Goal: Task Accomplishment & Management: Contribute content

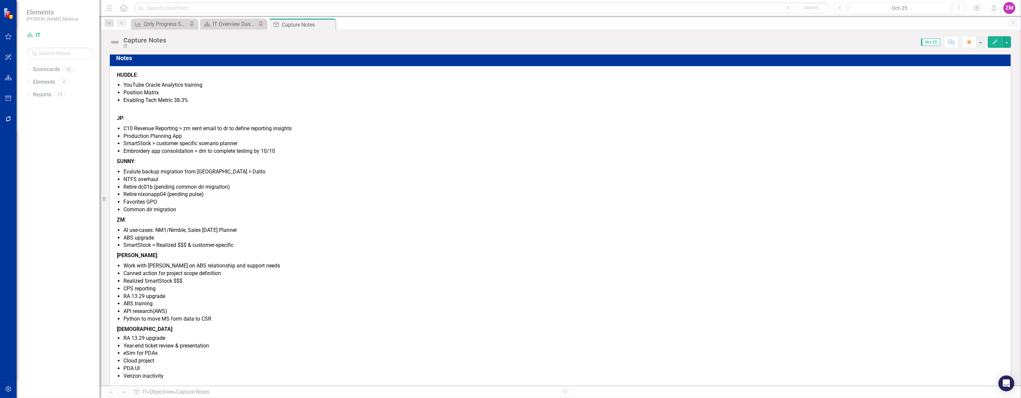
scroll to position [58, 0]
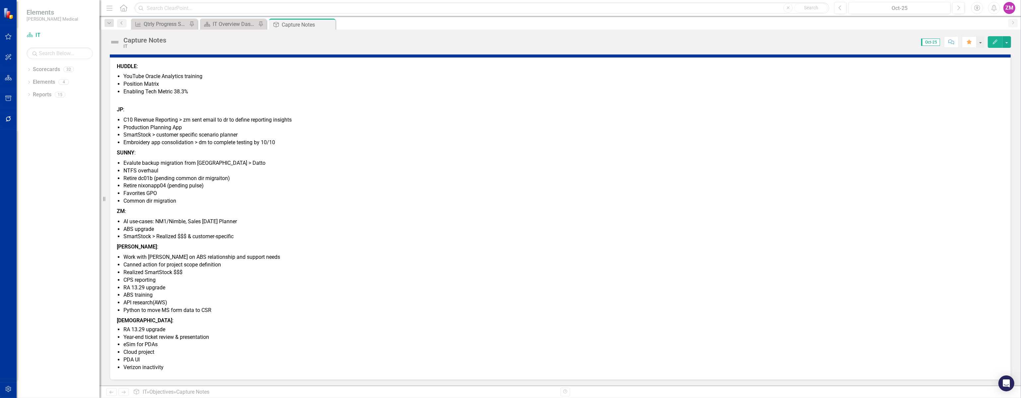
click at [226, 219] on li "AI use-cases: NM1/Nimble, Sales [DATE] Planner" at bounding box center [563, 222] width 880 height 8
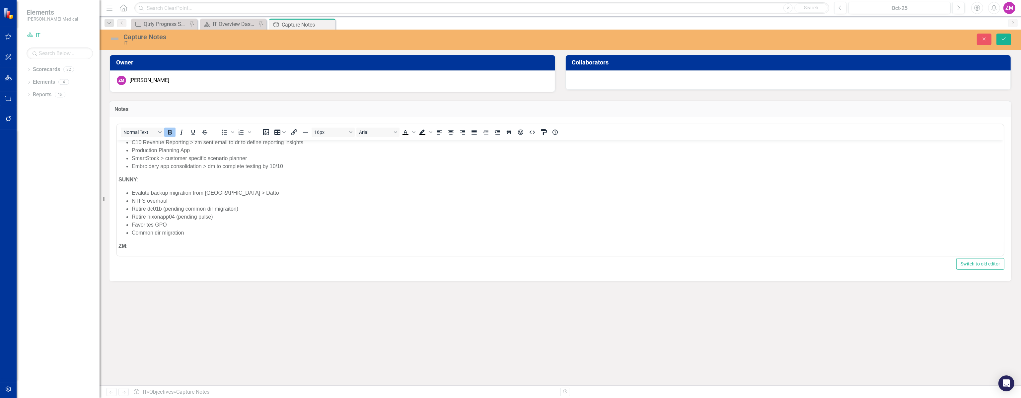
scroll to position [120, 0]
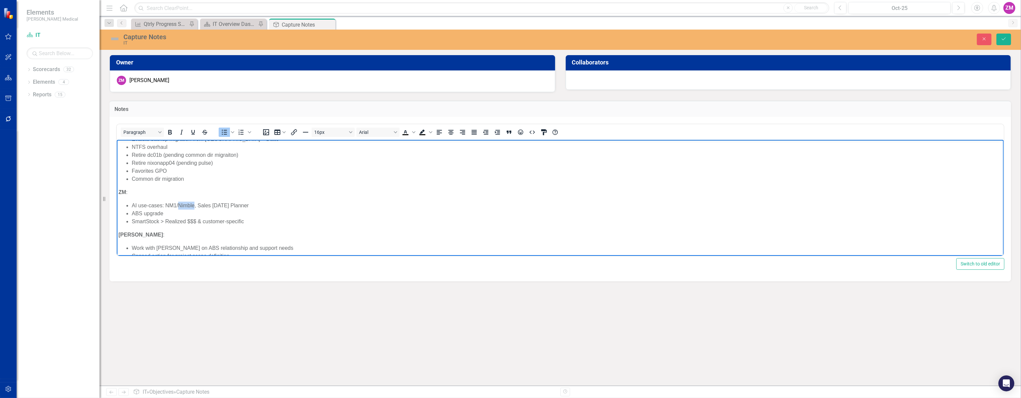
drag, startPoint x: 195, startPoint y: 204, endPoint x: 178, endPoint y: 204, distance: 16.9
click at [178, 204] on li "AI use-cases: NM1/Nimble, Sales [DATE] Planner" at bounding box center [566, 205] width 870 height 8
drag, startPoint x: 177, startPoint y: 204, endPoint x: 193, endPoint y: 207, distance: 17.1
click at [193, 207] on li "AI use-cases: NM1/Nimble, Sales [DATE] Planner" at bounding box center [566, 205] width 870 height 8
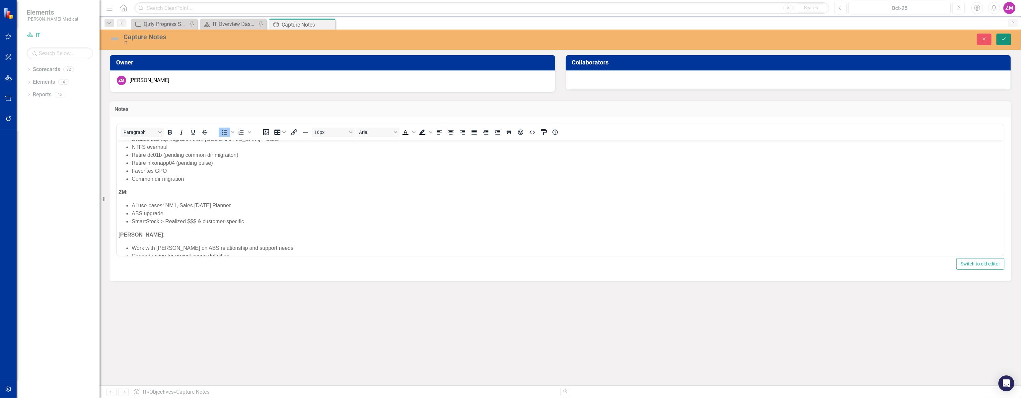
click at [1003, 39] on icon "submit" at bounding box center [1004, 38] width 4 height 3
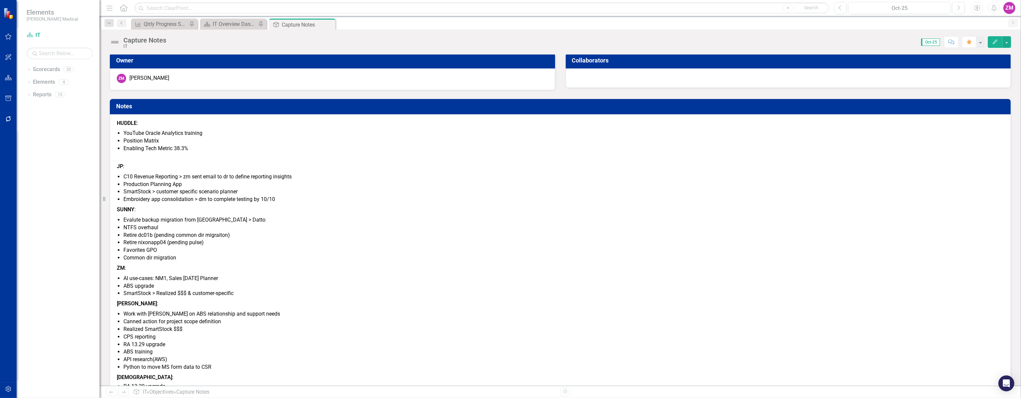
scroll to position [0, 0]
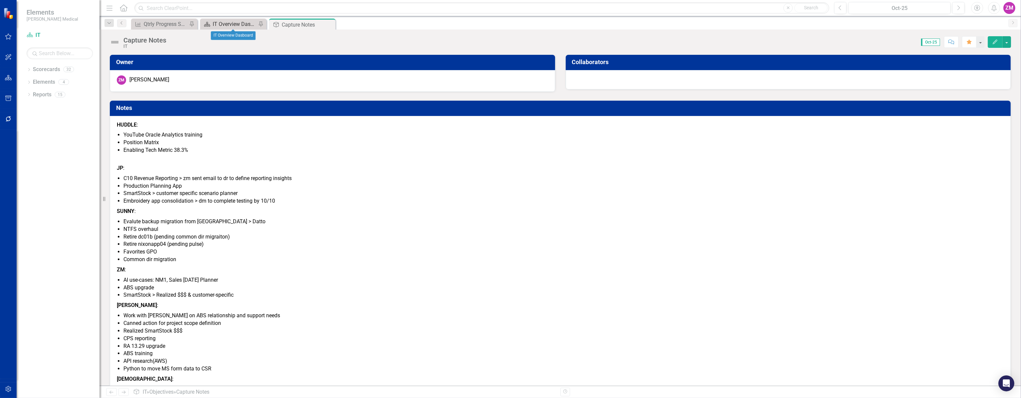
click at [230, 24] on div "IT Overview Dasboard" at bounding box center [235, 24] width 44 height 8
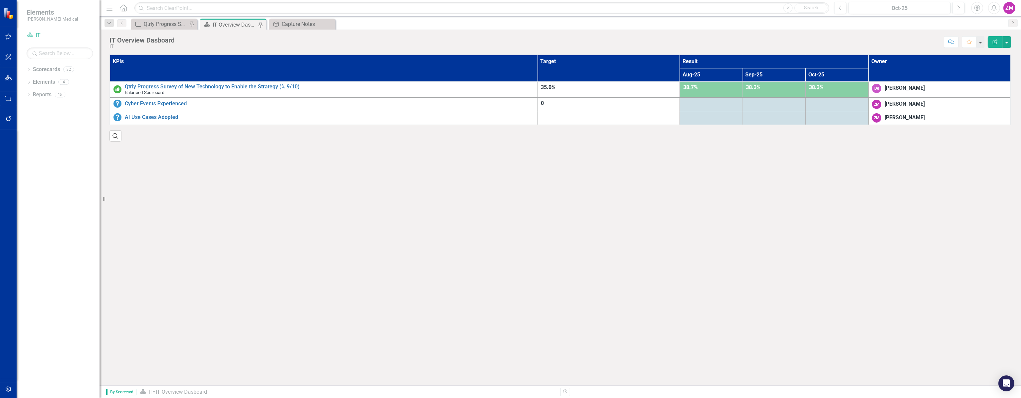
click at [723, 107] on td at bounding box center [711, 104] width 63 height 14
click at [831, 105] on div at bounding box center [837, 104] width 56 height 8
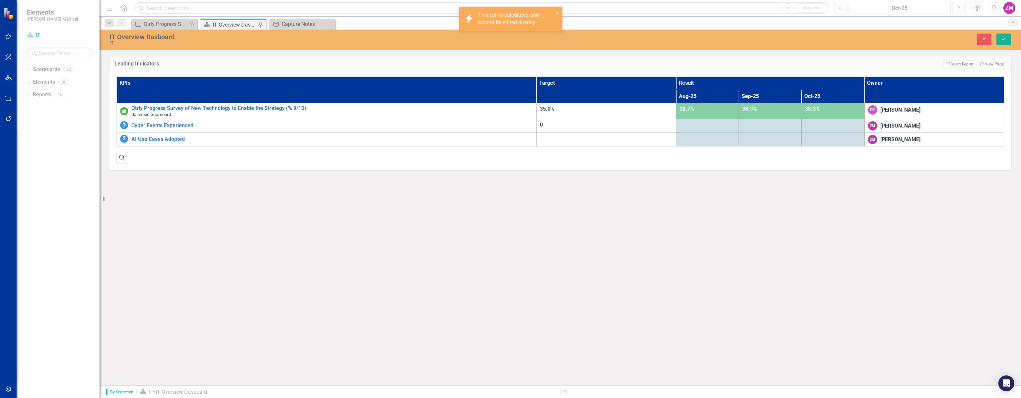
click at [822, 127] on div at bounding box center [833, 125] width 56 height 8
click at [237, 26] on div "IT Overview Dasboard" at bounding box center [235, 25] width 44 height 8
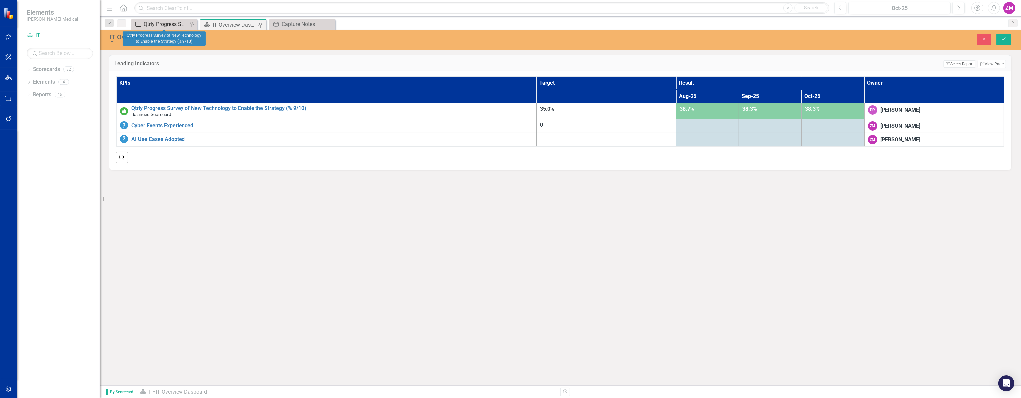
click at [167, 27] on div "Qtrly Progress Survey of New Technology to Enable the Strategy (% 9/10)" at bounding box center [166, 24] width 44 height 8
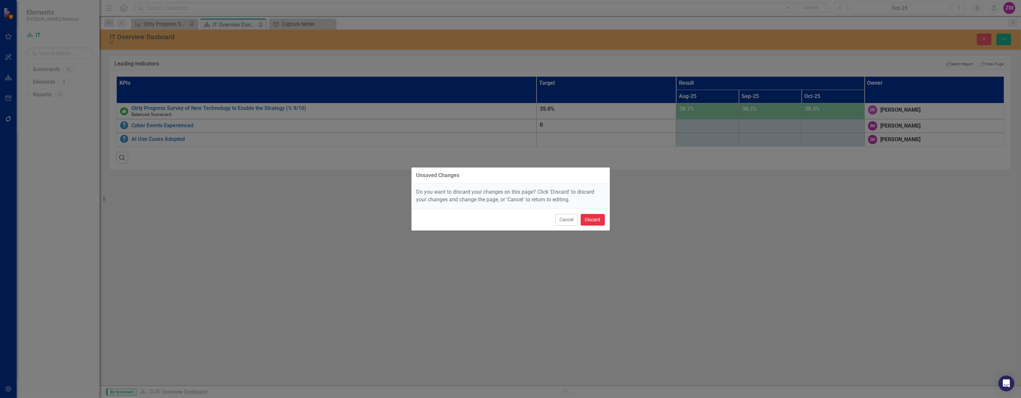
click at [600, 223] on button "Discard" at bounding box center [593, 220] width 24 height 12
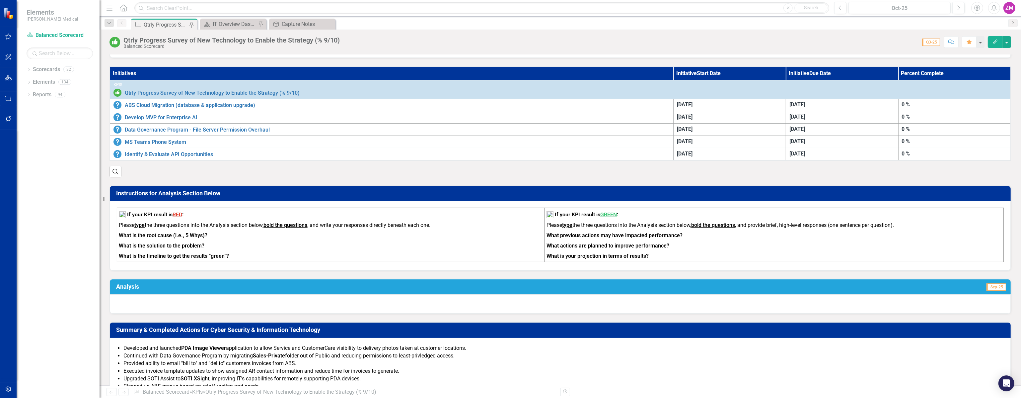
scroll to position [205, 0]
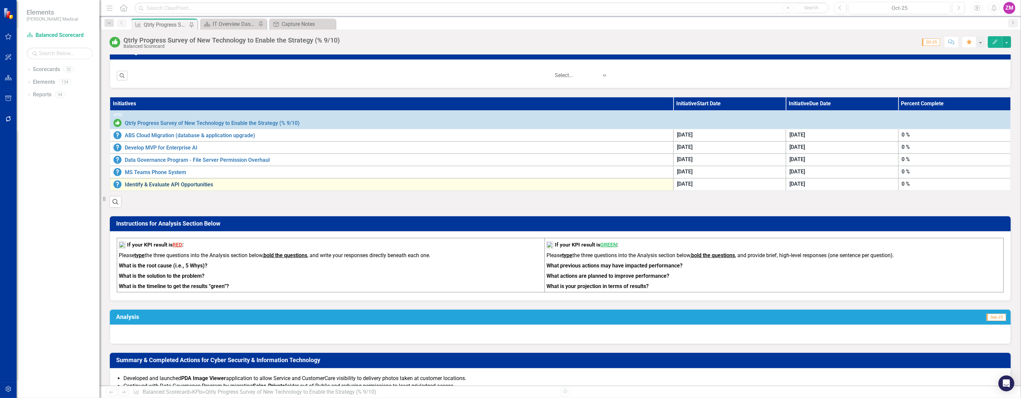
click at [206, 185] on link "Identify & Evaluate API Opportunities" at bounding box center [397, 185] width 545 height 6
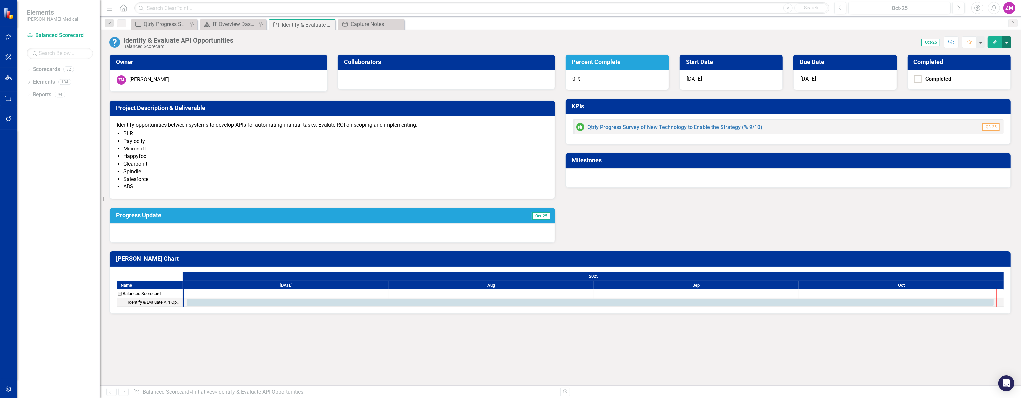
click at [1008, 39] on button "button" at bounding box center [1006, 42] width 9 height 12
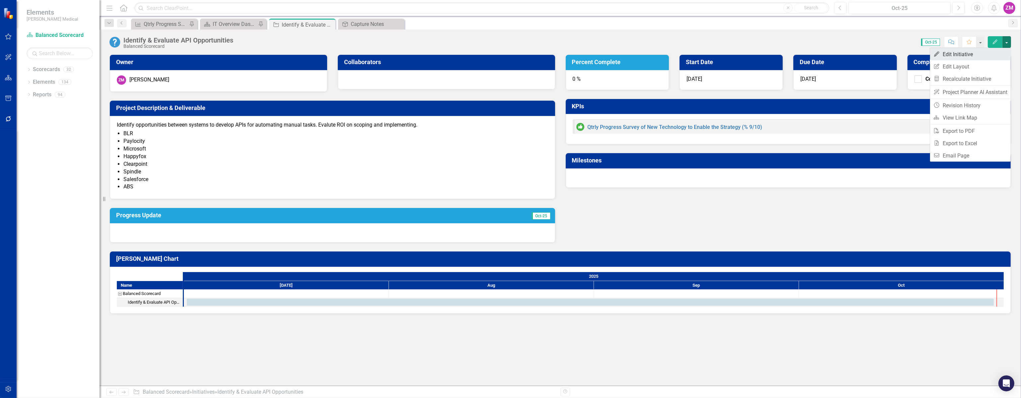
click at [989, 56] on link "Edit Edit Initiative" at bounding box center [970, 54] width 81 height 12
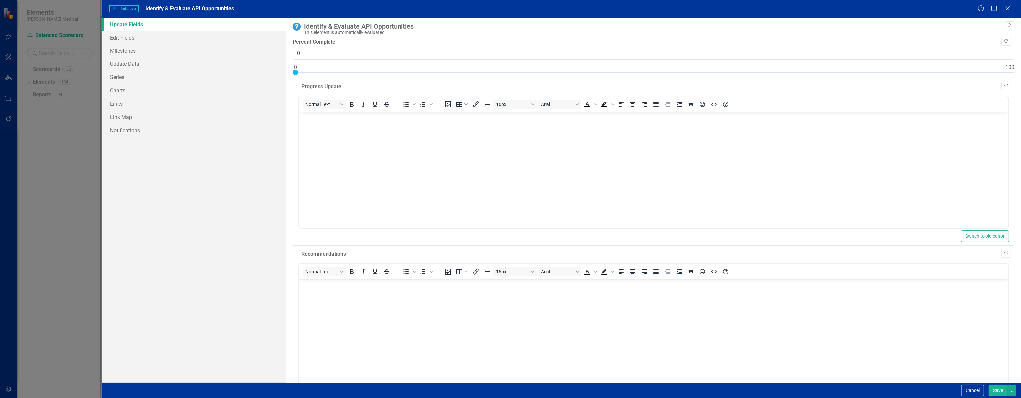
click at [393, 27] on div "Identify & Evaluate API Opportunities" at bounding box center [657, 26] width 707 height 7
click at [981, 392] on button "Cancel" at bounding box center [972, 390] width 23 height 12
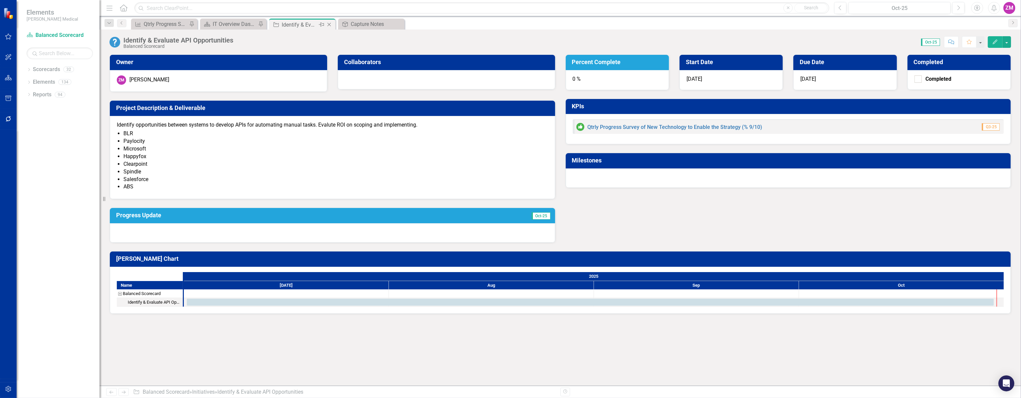
click at [330, 23] on icon "Close" at bounding box center [329, 24] width 7 height 5
click at [234, 23] on div "Identify & Evaluate API Opportunities" at bounding box center [231, 25] width 36 height 8
click at [261, 24] on icon "Close" at bounding box center [260, 24] width 7 height 5
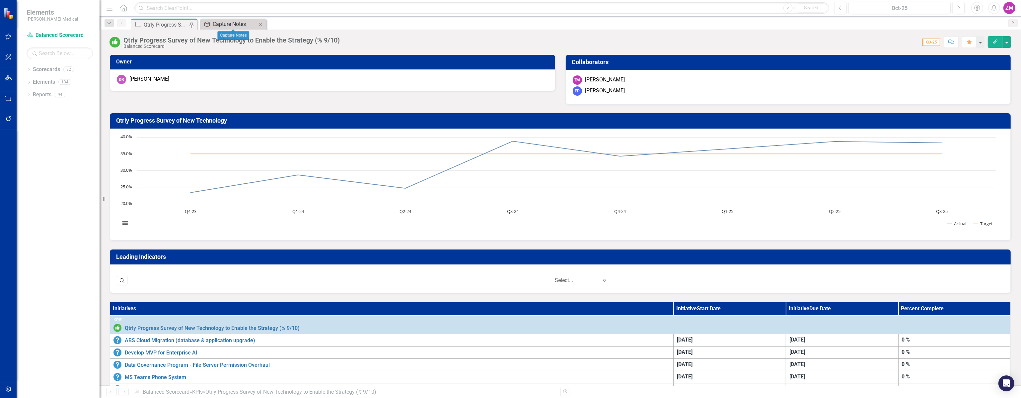
click at [243, 26] on div "Capture Notes" at bounding box center [235, 24] width 44 height 8
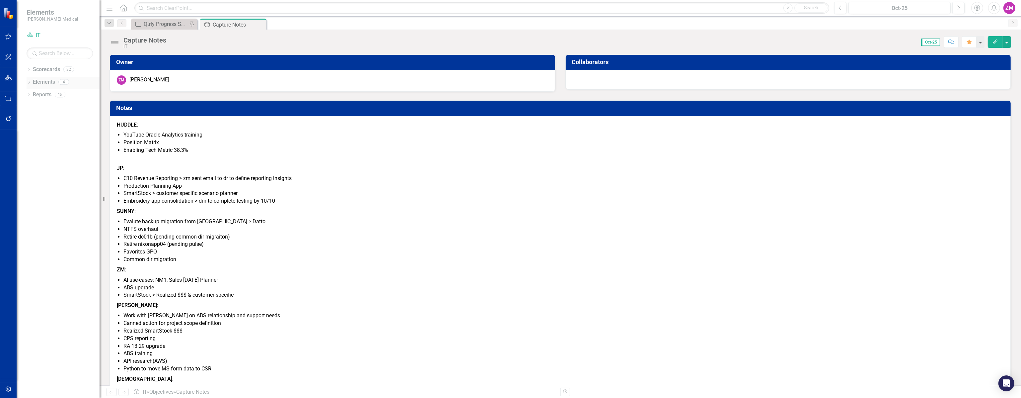
click at [30, 85] on div "Dropdown" at bounding box center [29, 83] width 5 height 6
click at [32, 96] on icon at bounding box center [33, 94] width 2 height 3
click at [62, 96] on link "Objective Objectives" at bounding box center [53, 95] width 34 height 8
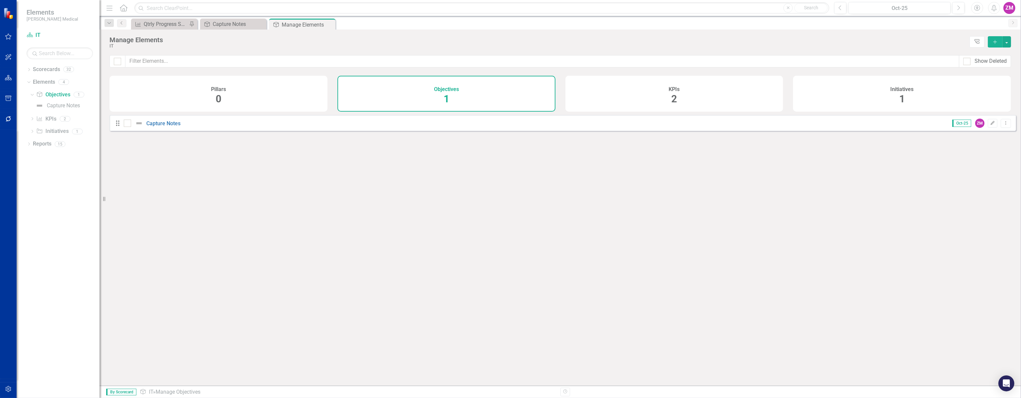
click at [992, 39] on icon "Add" at bounding box center [995, 41] width 6 height 5
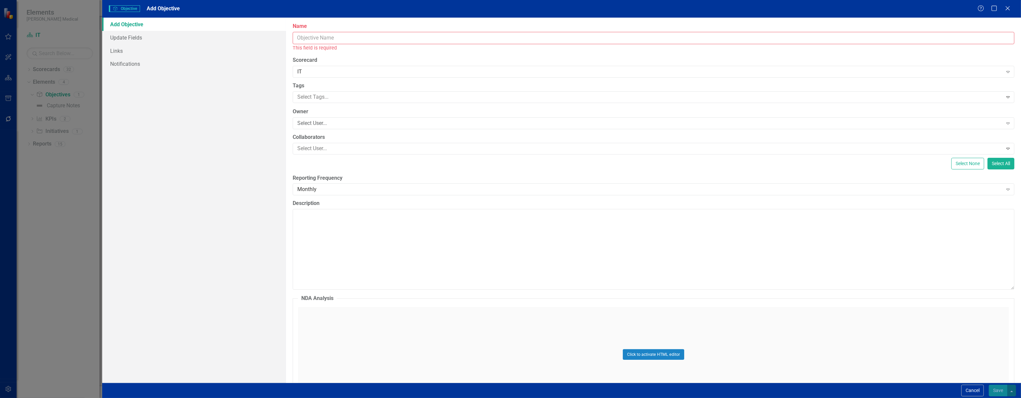
click at [318, 35] on input "Name" at bounding box center [654, 38] width 722 height 12
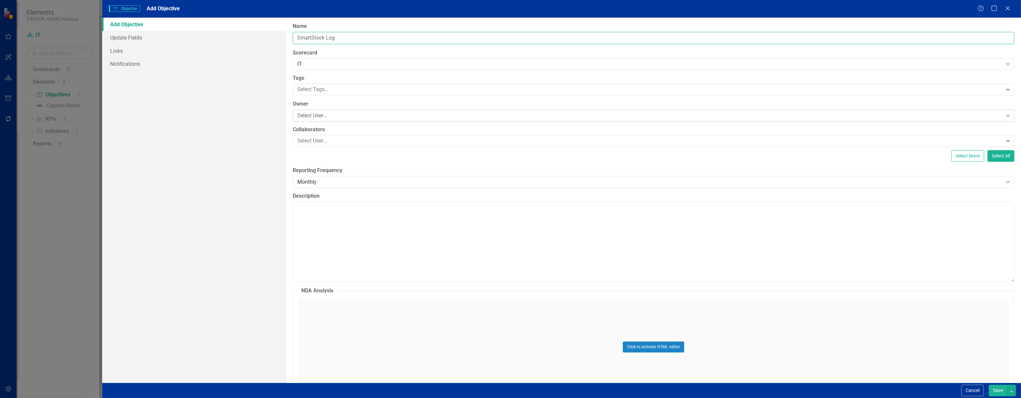
type input "SmartStock Log"
click at [327, 110] on div "Select User... Expand" at bounding box center [654, 116] width 722 height 12
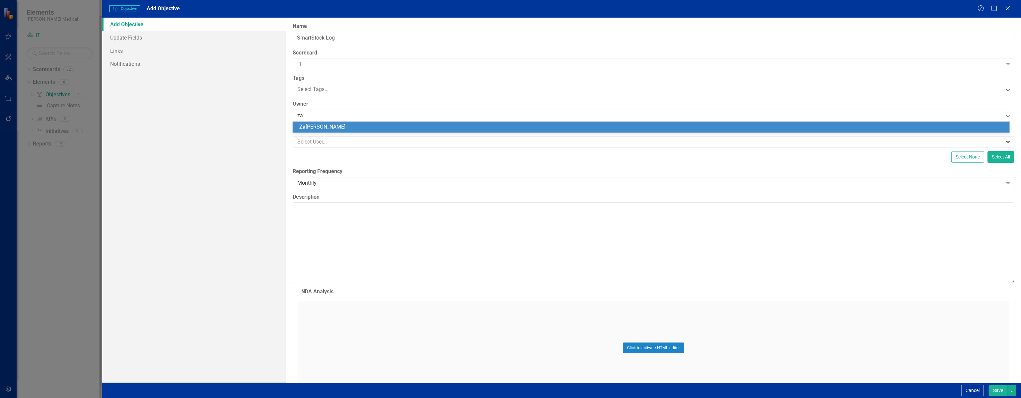
type input "zac"
click at [330, 126] on span "[PERSON_NAME]" at bounding box center [323, 126] width 49 height 6
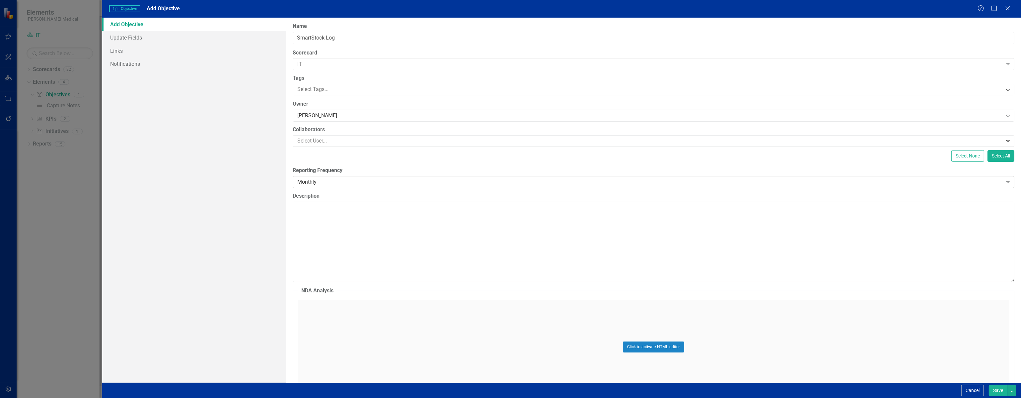
click at [353, 181] on div "Monthly" at bounding box center [649, 182] width 705 height 8
click at [405, 163] on div "ClearPoint Can Do More! How ClearPoint Can Help Close Enterprise plans can auto…" at bounding box center [653, 200] width 735 height 365
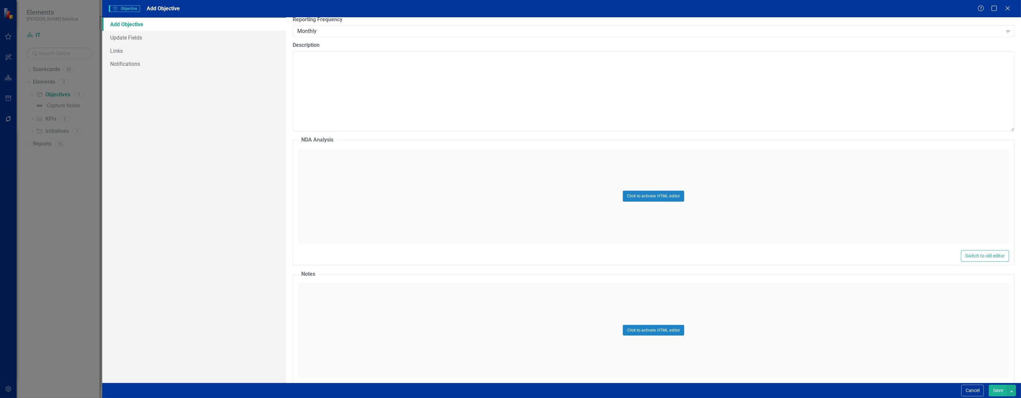
scroll to position [177, 0]
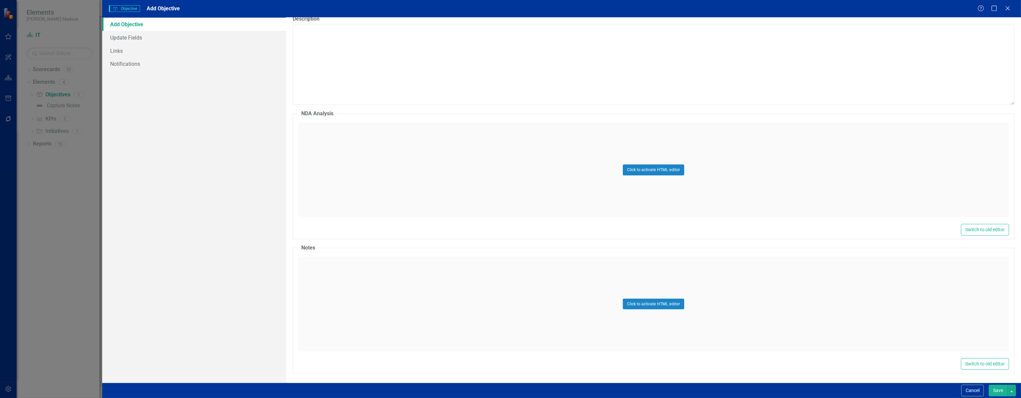
click at [999, 388] on button "Save" at bounding box center [998, 390] width 19 height 12
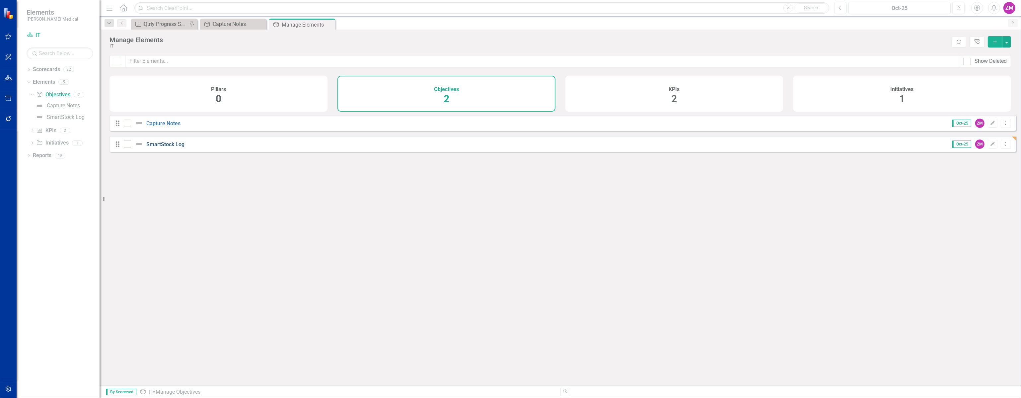
click at [172, 147] on link "SmartStock Log" at bounding box center [165, 144] width 38 height 6
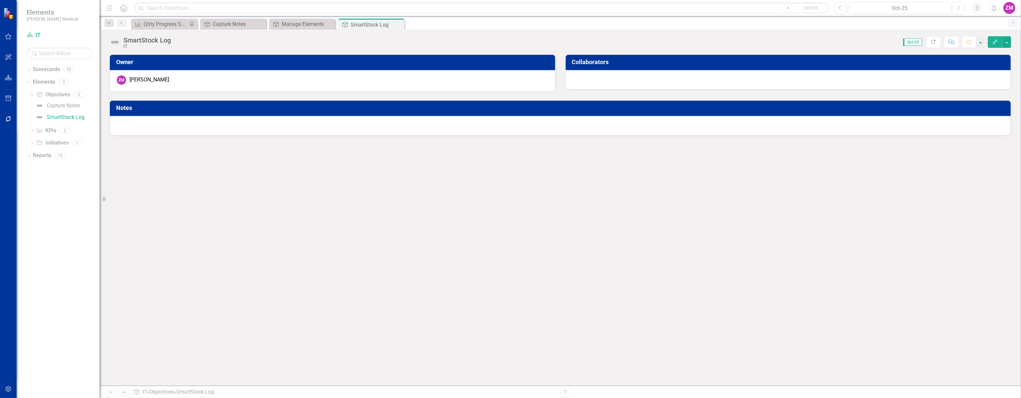
click at [187, 120] on div at bounding box center [560, 125] width 901 height 19
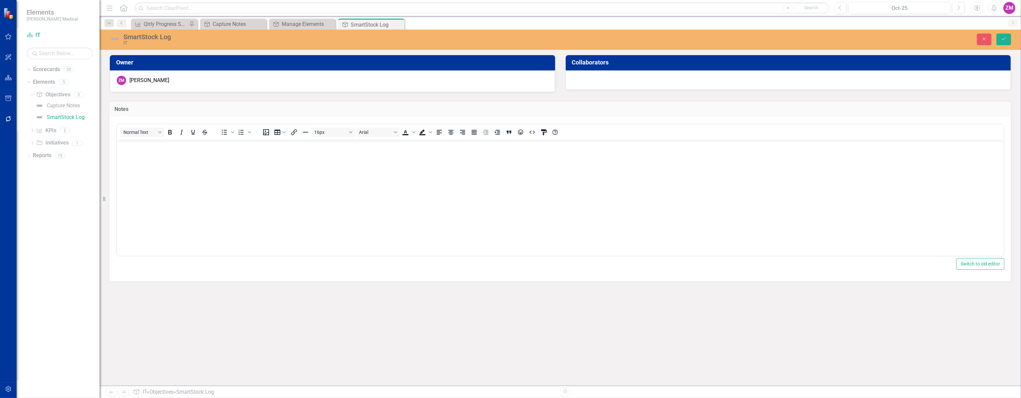
click at [186, 171] on body "Rich Text Area. Press ALT-0 for help." at bounding box center [559, 189] width 887 height 100
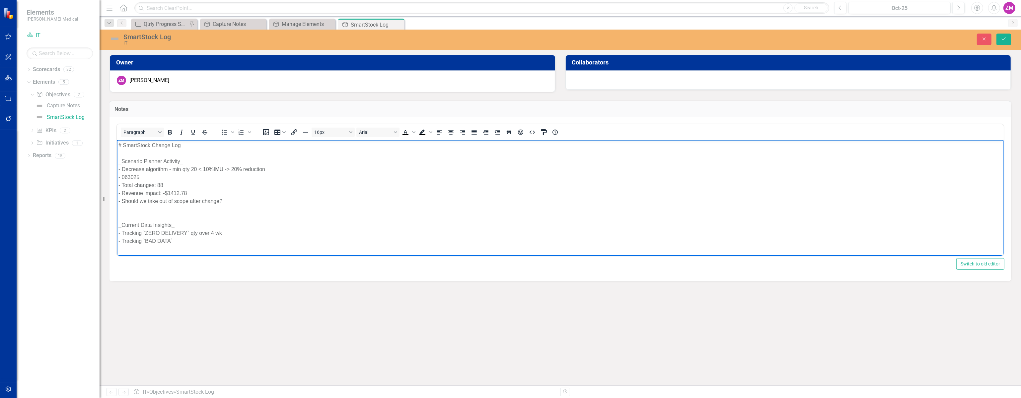
drag, startPoint x: 233, startPoint y: 200, endPoint x: 119, endPoint y: 160, distance: 121.4
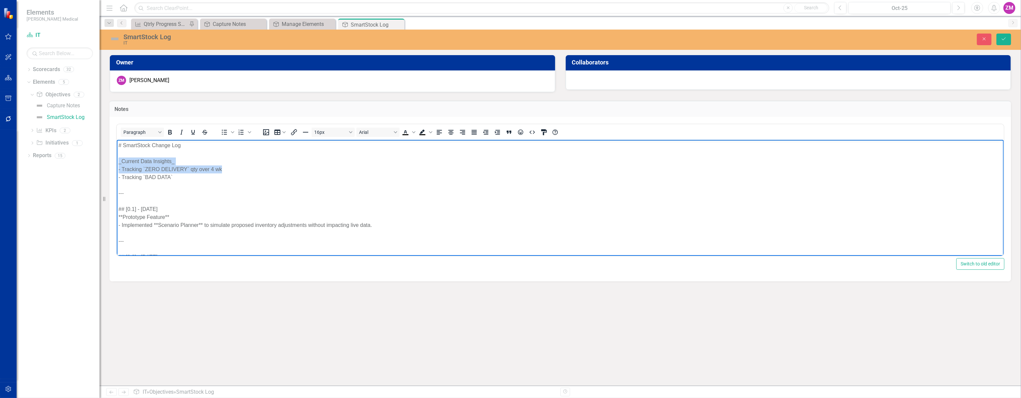
drag, startPoint x: 180, startPoint y: 182, endPoint x: 115, endPoint y: 157, distance: 69.0
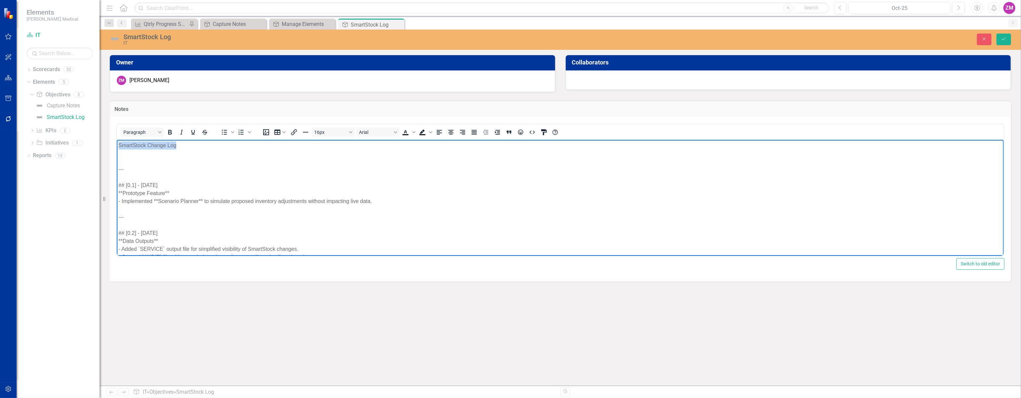
drag, startPoint x: 186, startPoint y: 147, endPoint x: 229, endPoint y: 283, distance: 142.6
click at [169, 131] on icon "Bold" at bounding box center [170, 132] width 4 height 5
click at [190, 147] on div "SmartStock Change Log" at bounding box center [560, 145] width 884 height 8
drag, startPoint x: 190, startPoint y: 147, endPoint x: 111, endPoint y: 144, distance: 79.3
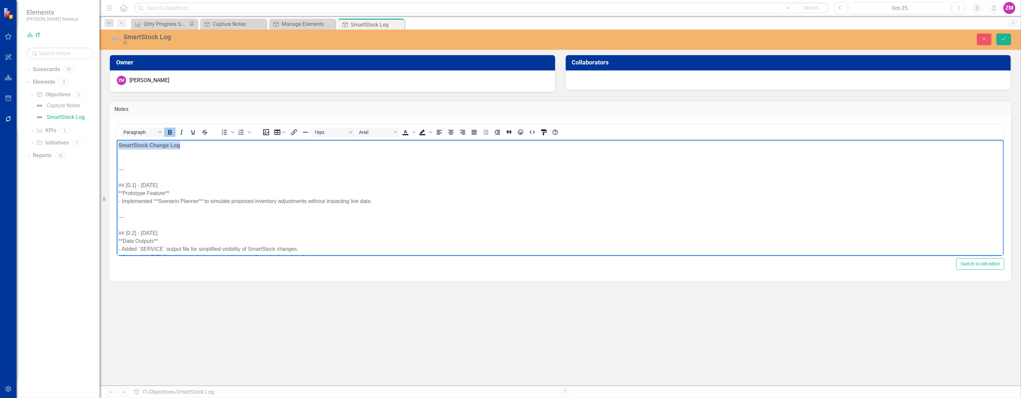
click at [192, 130] on icon "Underline" at bounding box center [193, 132] width 8 height 8
click at [189, 143] on div "SmartStock Change Log" at bounding box center [560, 145] width 884 height 8
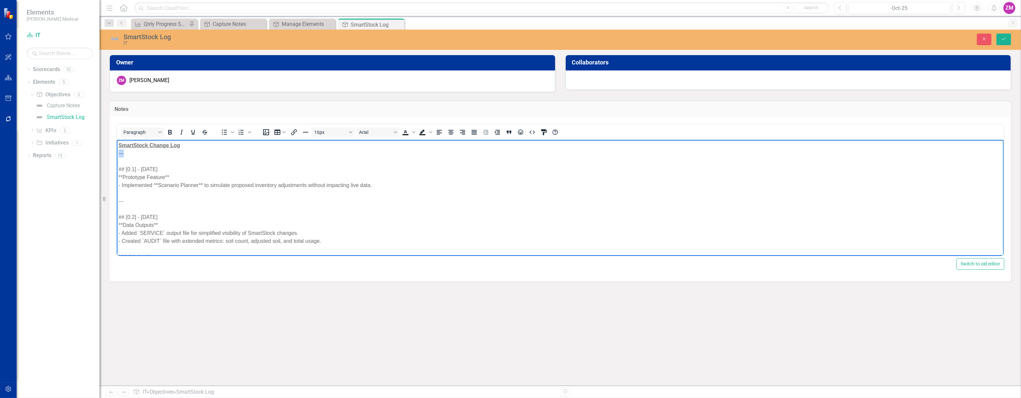
drag, startPoint x: 140, startPoint y: 153, endPoint x: 105, endPoint y: 152, distance: 34.5
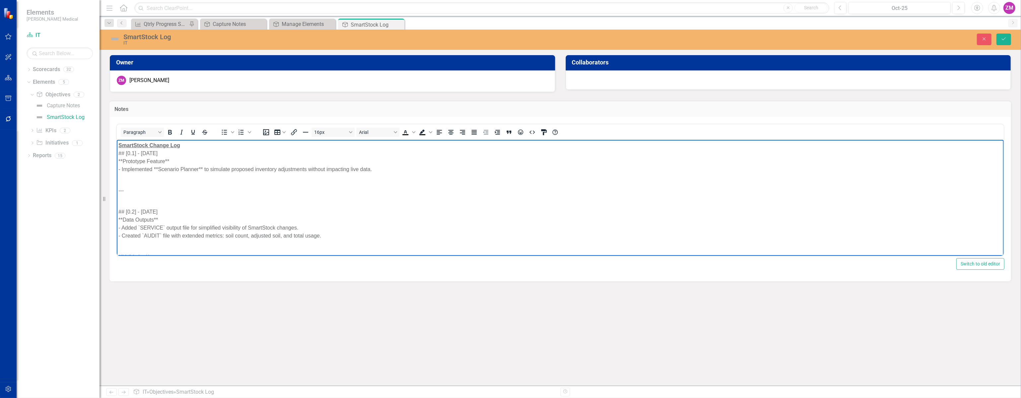
click at [198, 146] on div "SmartStock Change Log" at bounding box center [560, 145] width 884 height 8
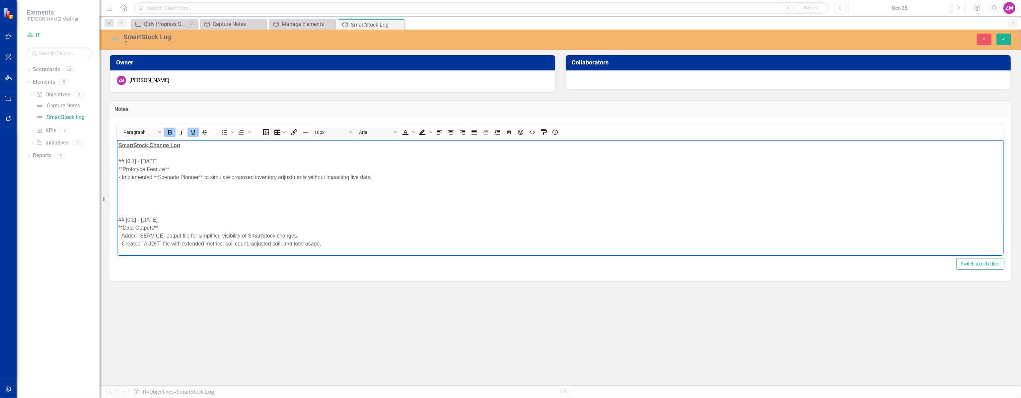
click at [187, 166] on div "**Prototype Feature**" at bounding box center [560, 169] width 884 height 8
click at [188, 161] on div "## [0.1] - [DATE]" at bounding box center [560, 161] width 884 height 8
drag, startPoint x: 183, startPoint y: 159, endPoint x: 227, endPoint y: 298, distance: 145.9
click at [168, 197] on div "---" at bounding box center [560, 198] width 884 height 8
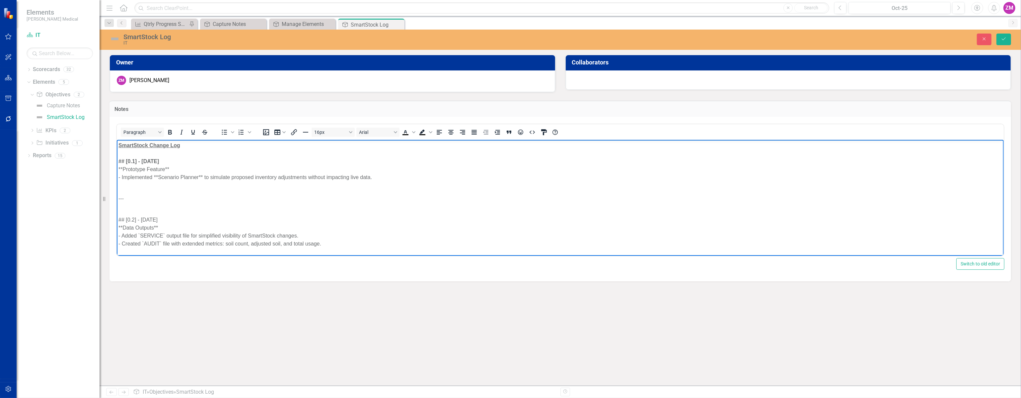
drag, startPoint x: 160, startPoint y: 220, endPoint x: 109, endPoint y: 216, distance: 51.6
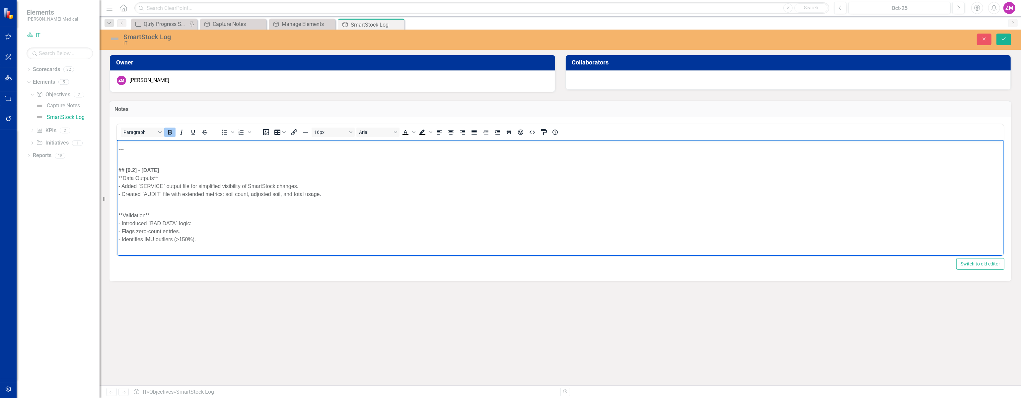
scroll to position [90, 0]
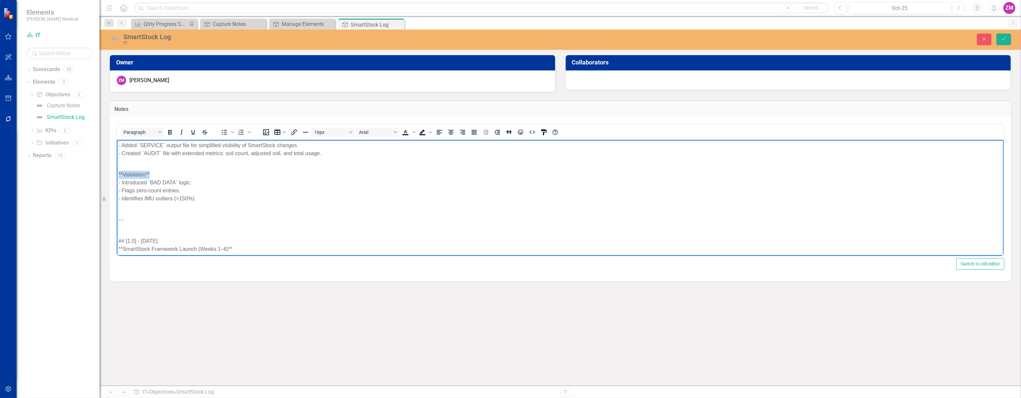
drag, startPoint x: 158, startPoint y: 173, endPoint x: 105, endPoint y: 169, distance: 53.3
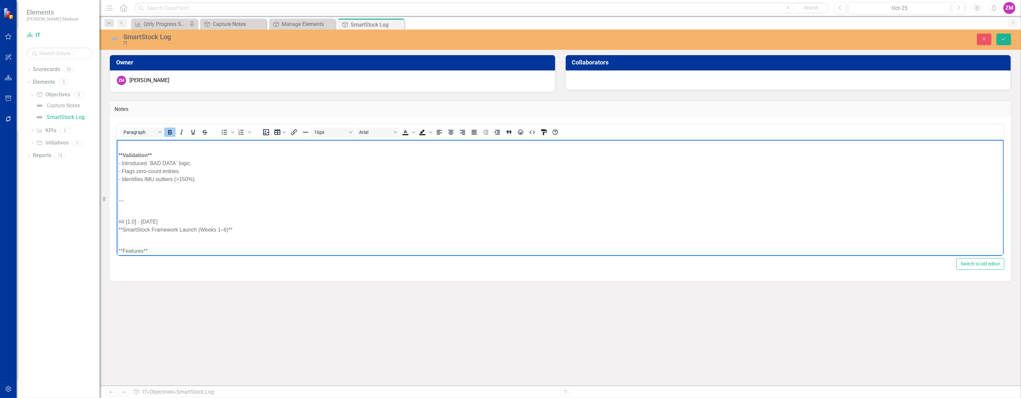
scroll to position [120, 0]
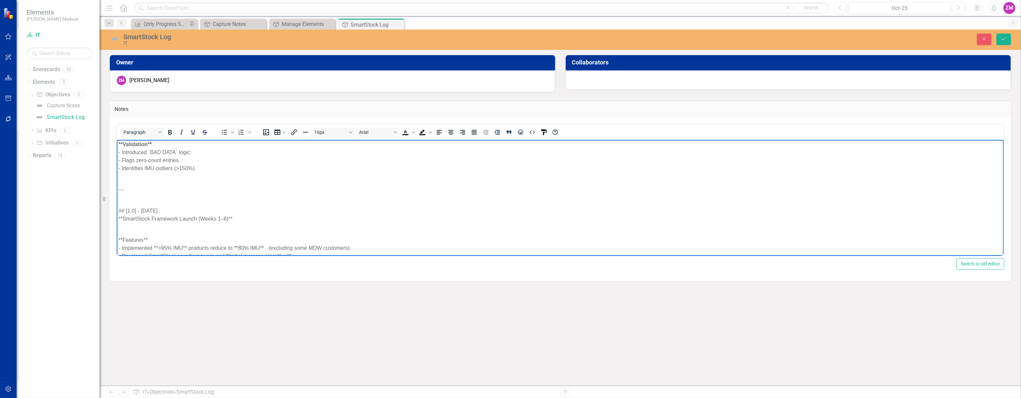
drag, startPoint x: 177, startPoint y: 209, endPoint x: 107, endPoint y: 209, distance: 70.7
drag, startPoint x: 143, startPoint y: 239, endPoint x: 110, endPoint y: 237, distance: 33.2
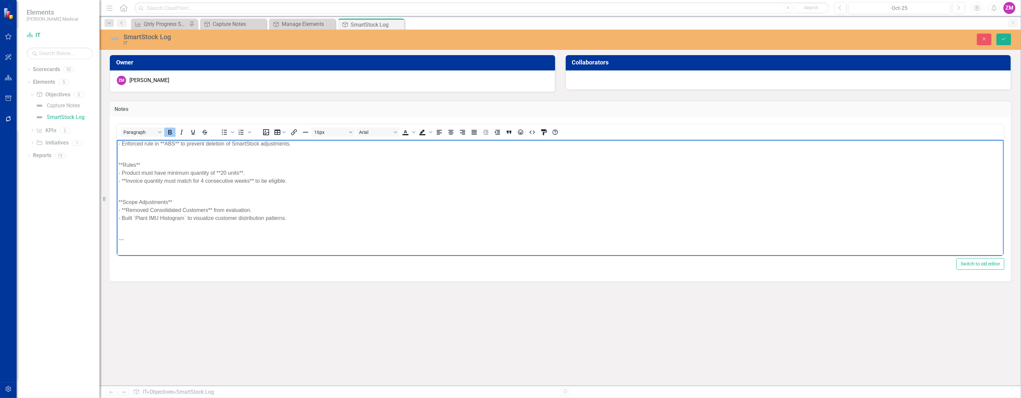
scroll to position [271, 0]
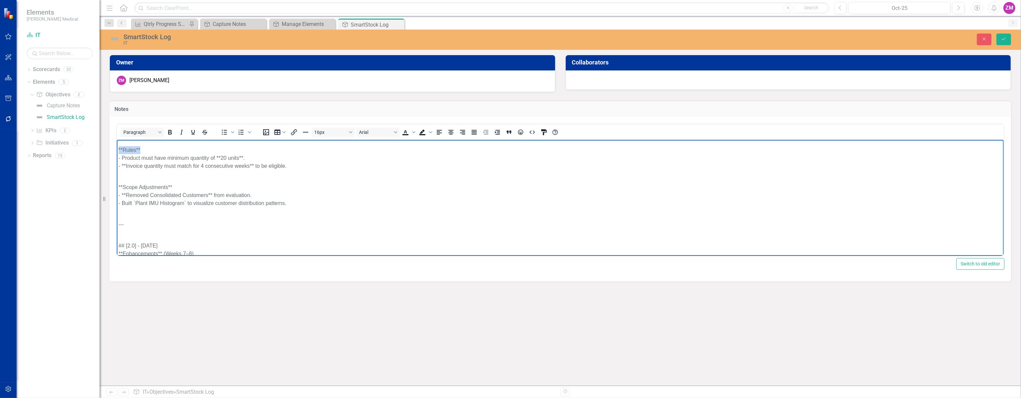
drag, startPoint x: 145, startPoint y: 150, endPoint x: 120, endPoint y: 156, distance: 25.5
drag, startPoint x: 162, startPoint y: 185, endPoint x: 120, endPoint y: 184, distance: 41.2
click at [121, 184] on div "**Scope Adjustments**" at bounding box center [560, 187] width 884 height 8
click at [153, 187] on div "**Scope Adjustments**" at bounding box center [560, 187] width 884 height 8
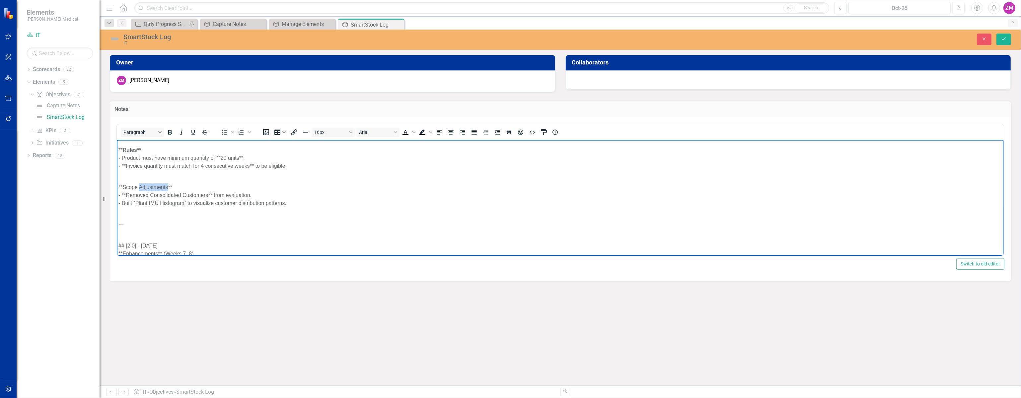
click at [153, 187] on div "**Scope Adjustments**" at bounding box center [560, 187] width 884 height 8
click at [150, 246] on div "## [2.0] - [DATE]" at bounding box center [560, 245] width 884 height 8
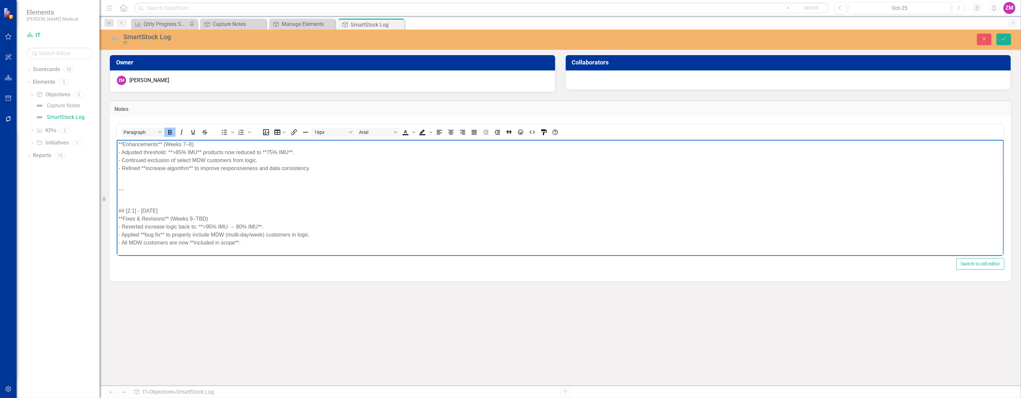
scroll to position [392, 0]
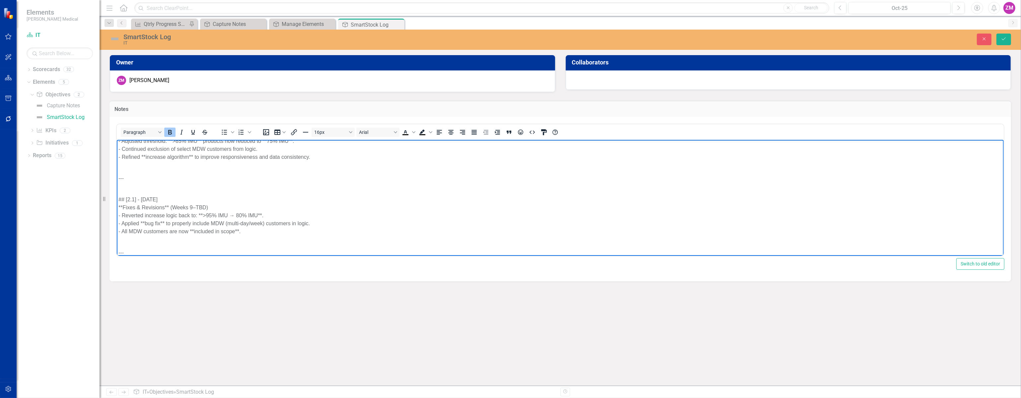
click at [150, 195] on div "## [2.1] - [DATE]" at bounding box center [560, 199] width 884 height 8
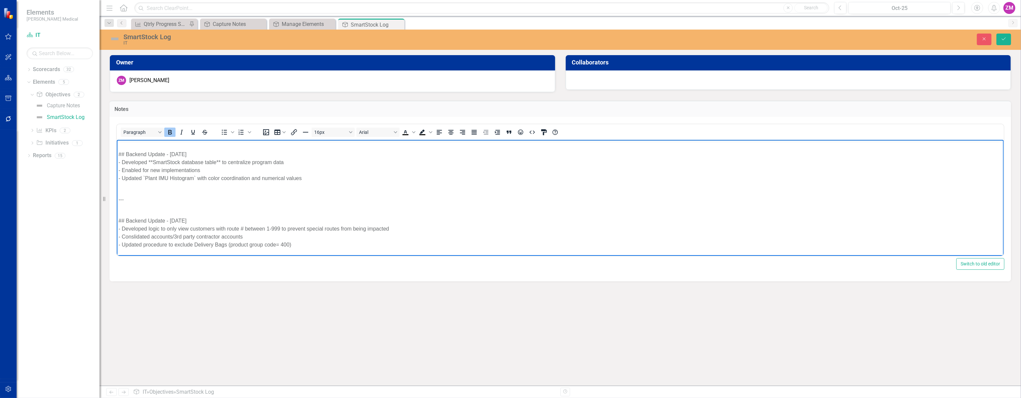
scroll to position [513, 0]
click at [142, 153] on div "## Backend Update - [DATE]" at bounding box center [560, 153] width 884 height 8
click at [138, 219] on div "## Backend Update - [DATE]" at bounding box center [560, 219] width 884 height 8
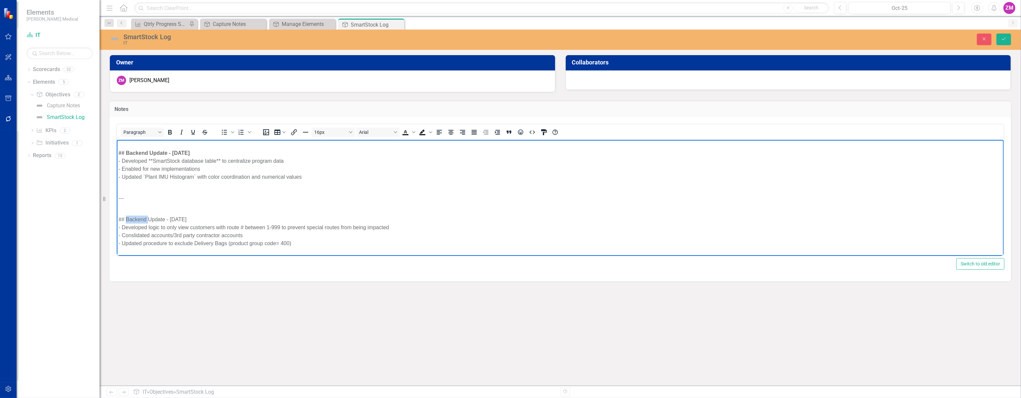
click at [138, 219] on div "## Backend Update - [DATE]" at bounding box center [560, 219] width 884 height 8
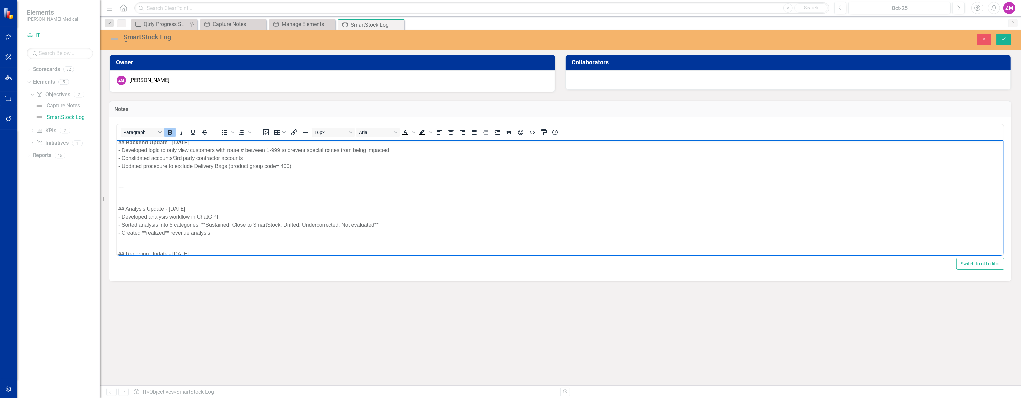
scroll to position [603, 0]
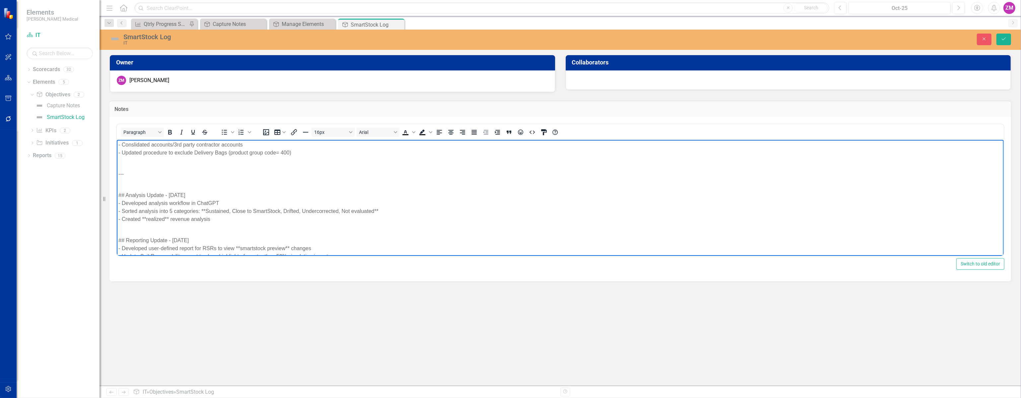
click at [142, 193] on div "## Analysis Update - [DATE]" at bounding box center [560, 195] width 884 height 8
click at [136, 238] on div "## Reporting Update - [DATE]" at bounding box center [560, 240] width 884 height 8
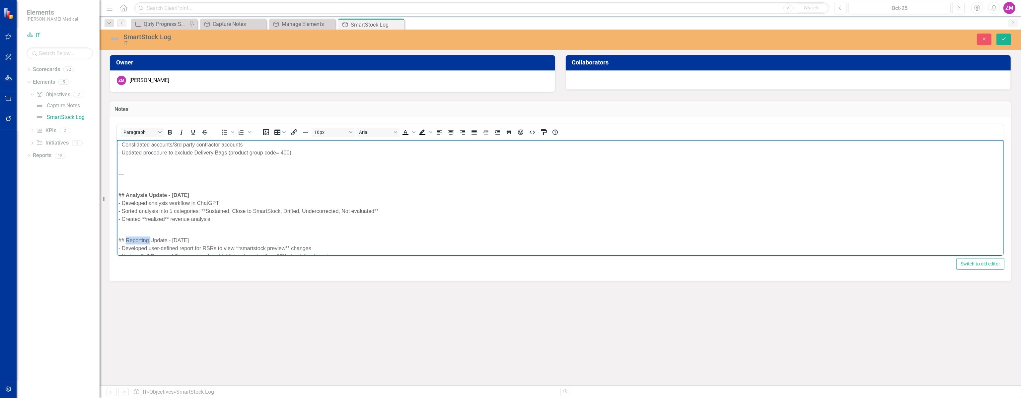
click at [136, 238] on div "## Reporting Update - [DATE]" at bounding box center [560, 240] width 884 height 8
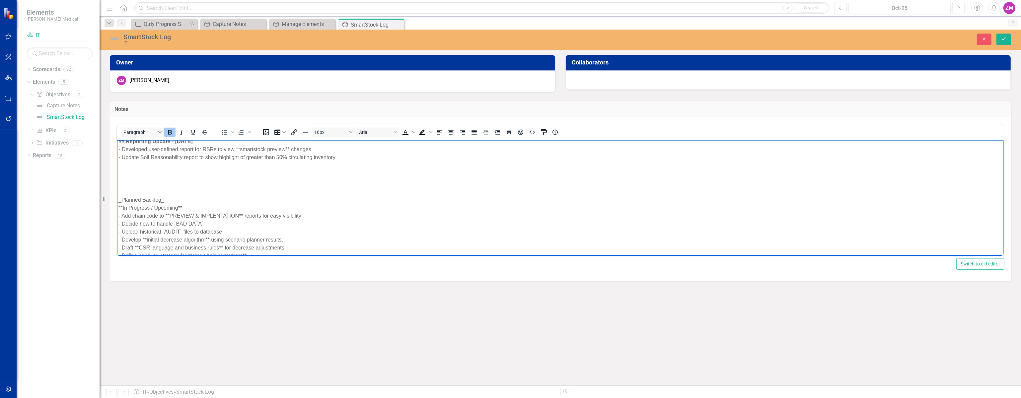
scroll to position [724, 0]
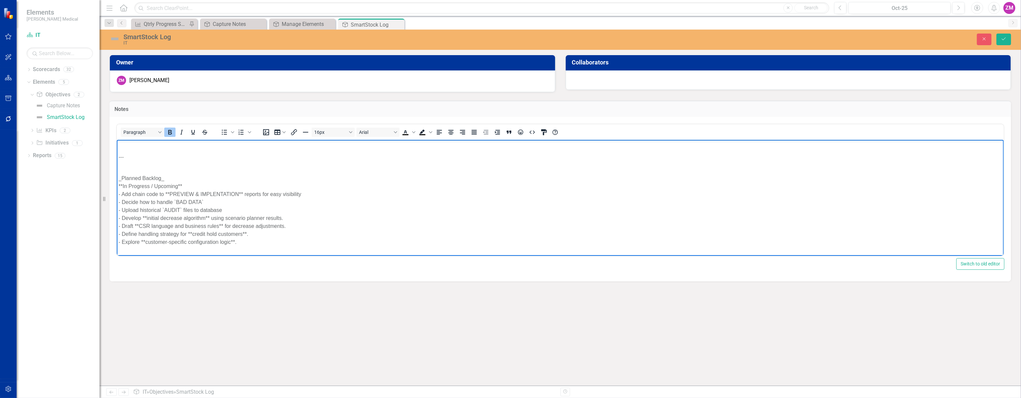
click at [145, 176] on div "_Planned Backlog_" at bounding box center [560, 178] width 884 height 8
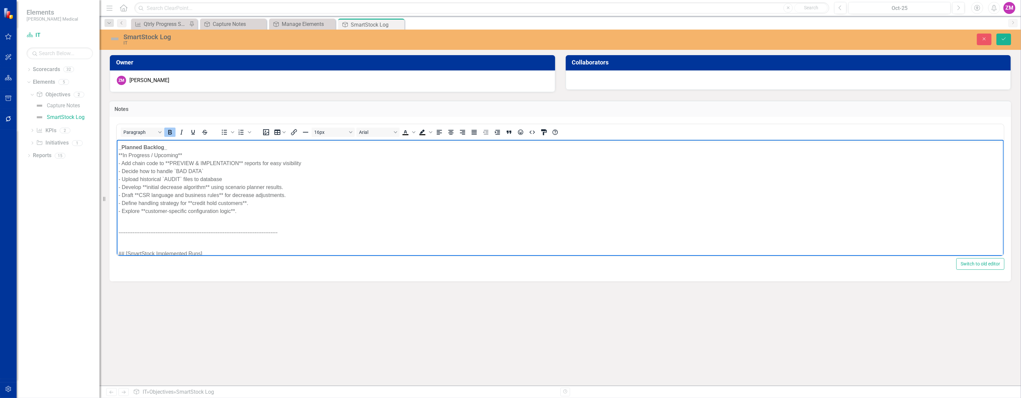
scroll to position [814, 0]
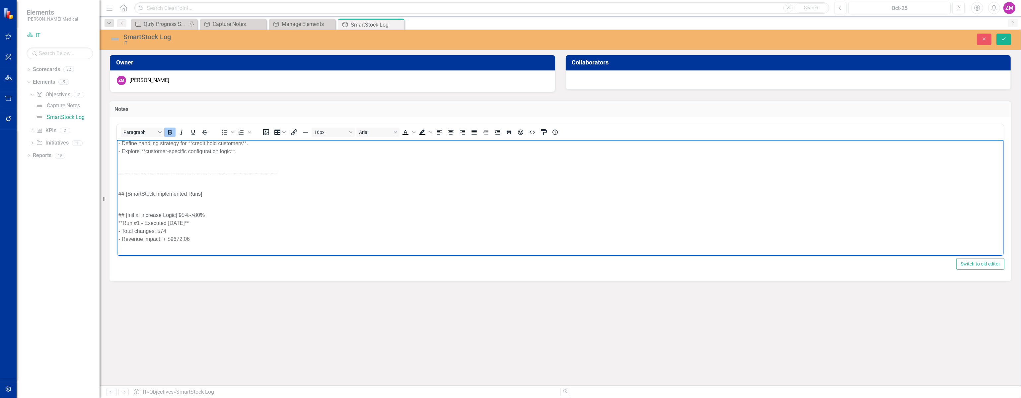
click at [143, 191] on div "## [SmartStock Implemented Runs]" at bounding box center [560, 193] width 884 height 8
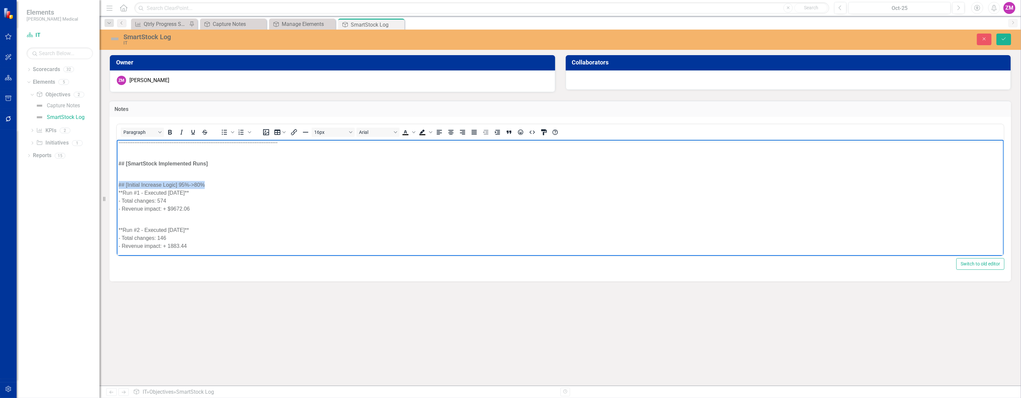
drag, startPoint x: 210, startPoint y: 183, endPoint x: 116, endPoint y: 181, distance: 93.6
click at [116, 181] on body "SmartStock Change Log ## [0.1] - [DATE] **Prototype Feature** - Implemented **S…" at bounding box center [559, 195] width 887 height 1801
click at [191, 191] on div "**Run #1 - Executed [DATE]**" at bounding box center [560, 192] width 884 height 8
click at [217, 184] on div "## [Initial Increase Logic] 95%->80%" at bounding box center [560, 185] width 884 height 8
drag, startPoint x: 196, startPoint y: 197, endPoint x: 117, endPoint y: 197, distance: 78.3
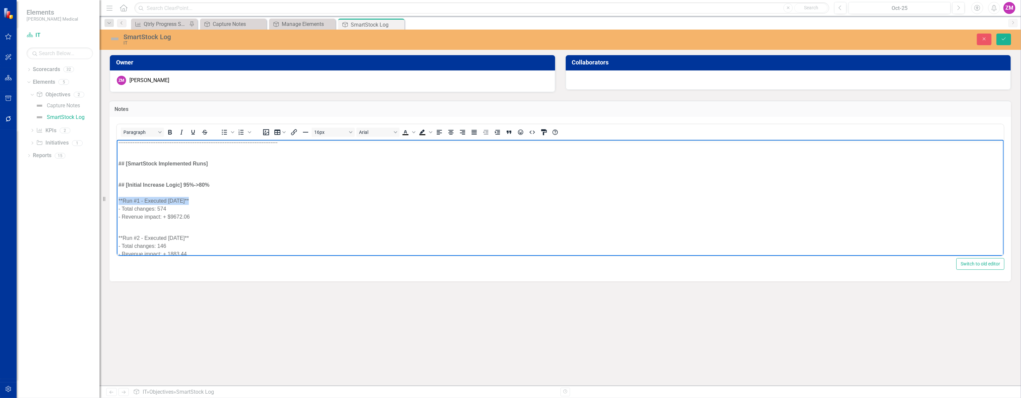
click at [117, 197] on body "SmartStock Change Log ## [0.1] - [DATE] **Prototype Feature** - Implemented **S…" at bounding box center [559, 199] width 887 height 1809
drag, startPoint x: 189, startPoint y: 236, endPoint x: 111, endPoint y: 236, distance: 77.7
click at [116, 236] on html "SmartStock Change Log ## [0.1] - [DATE] **Prototype Feature** - Implemented **S…" at bounding box center [559, 199] width 887 height 1809
click at [176, 181] on div "**Run #3 - Executed [DATE]**" at bounding box center [560, 184] width 884 height 8
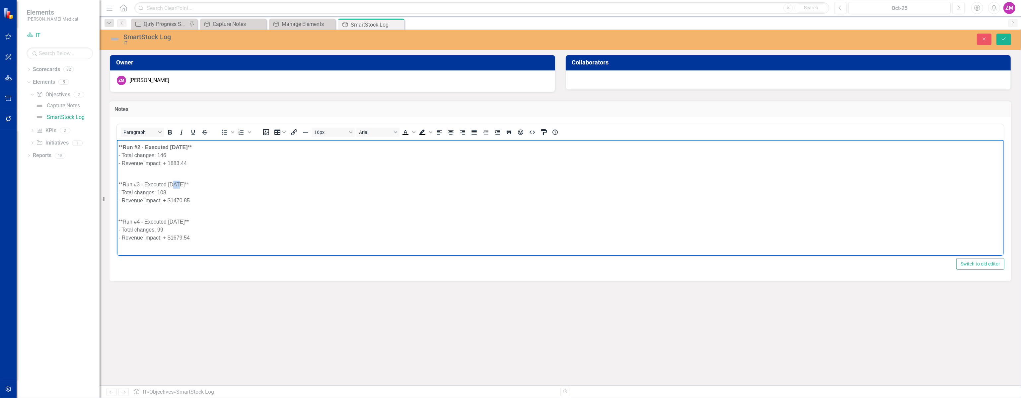
click at [176, 181] on div "**Run #3 - Executed [DATE]**" at bounding box center [560, 184] width 884 height 8
click at [177, 220] on div "**Run #4 - Executed [DATE]**" at bounding box center [560, 221] width 884 height 8
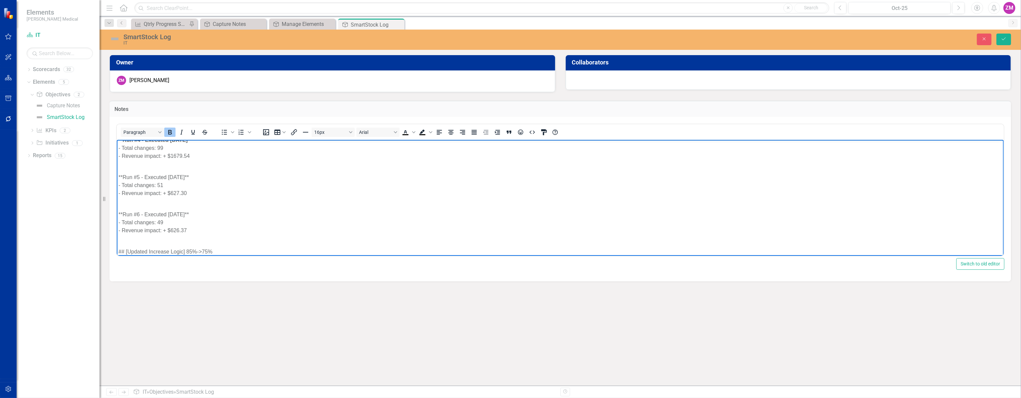
scroll to position [1025, 0]
click at [168, 168] on div "**Run #5 - Executed [DATE]**" at bounding box center [560, 168] width 884 height 8
click at [162, 204] on div "**Run #6 - Executed [DATE]**" at bounding box center [560, 205] width 884 height 8
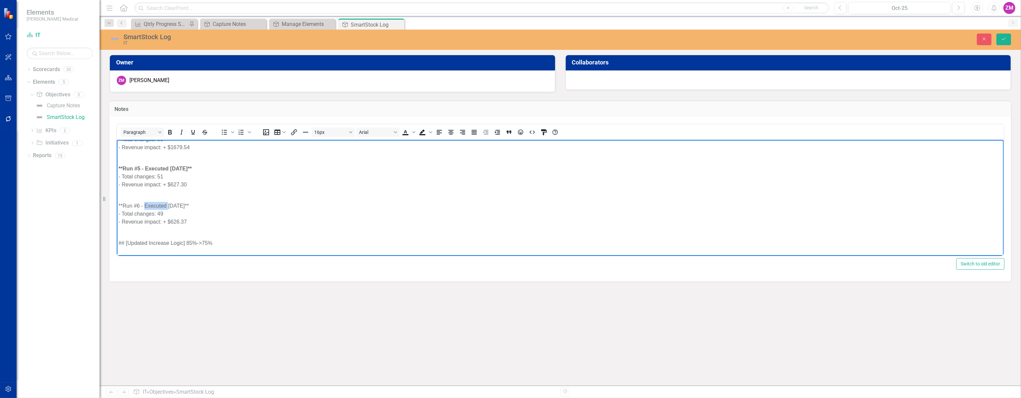
click at [162, 204] on div "**Run #6 - Executed [DATE]**" at bounding box center [560, 205] width 884 height 8
click at [190, 239] on div "## [Updated Increase Logic] 85%->75%" at bounding box center [560, 243] width 884 height 8
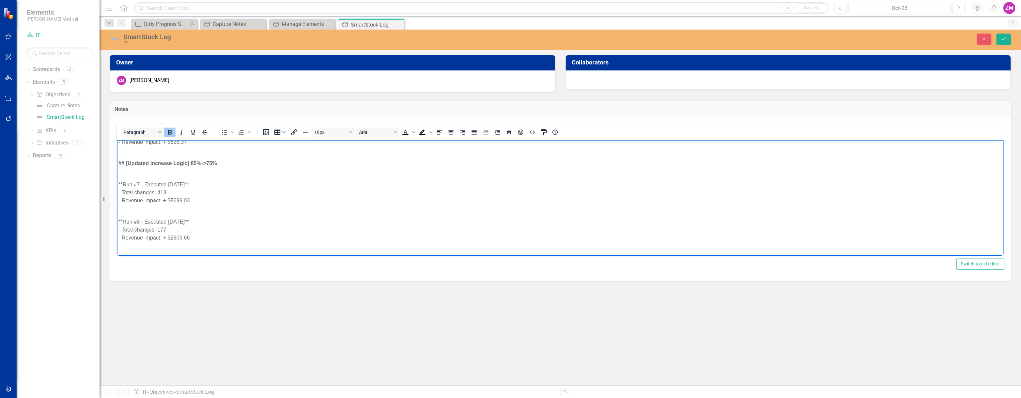
scroll to position [1116, 0]
click at [169, 173] on div "**Run #7 - Executed [DATE]**" at bounding box center [560, 173] width 884 height 8
click at [162, 210] on div "**Run #8 - Executed [DATE]**" at bounding box center [560, 210] width 884 height 8
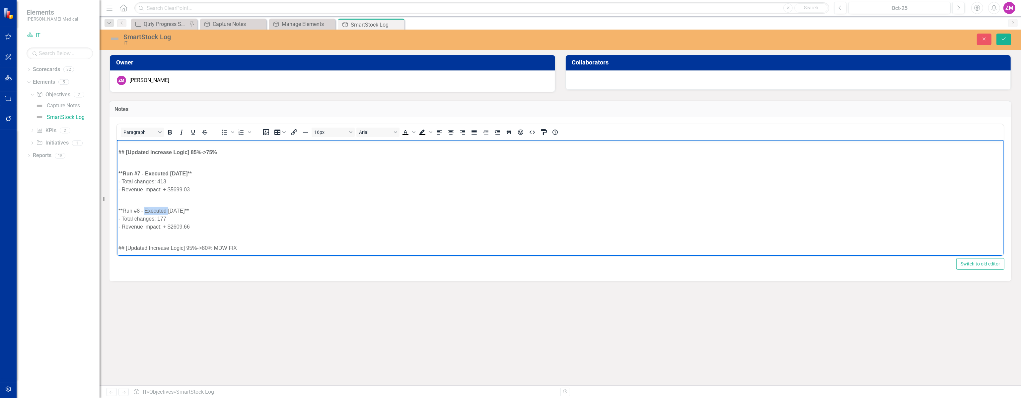
click at [162, 210] on div "**Run #8 - Executed [DATE]**" at bounding box center [560, 210] width 884 height 8
click at [166, 244] on div "## [Updated Increase Logic] 95%->80% MDW FIX" at bounding box center [560, 248] width 884 height 8
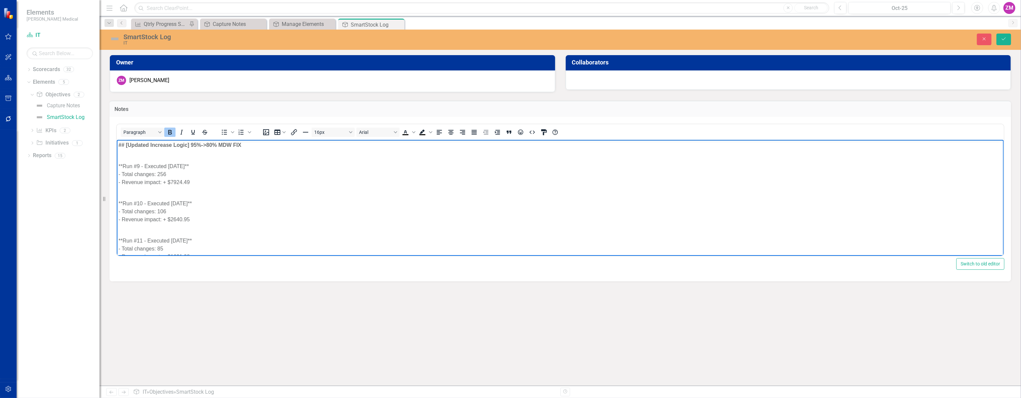
scroll to position [1237, 0]
click at [171, 147] on div "**Run #9 - Executed [DATE]**" at bounding box center [560, 148] width 884 height 8
click at [157, 183] on div "**Run #10 - Executed [DATE]**" at bounding box center [560, 185] width 884 height 8
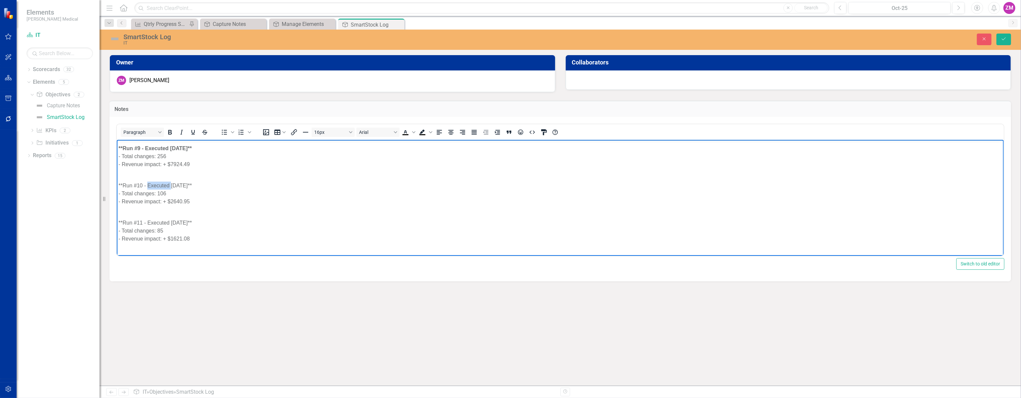
click at [157, 183] on div "**Run #10 - Executed [DATE]**" at bounding box center [560, 185] width 884 height 8
click at [157, 223] on div "**Run #11 - Executed [DATE]**" at bounding box center [560, 222] width 884 height 8
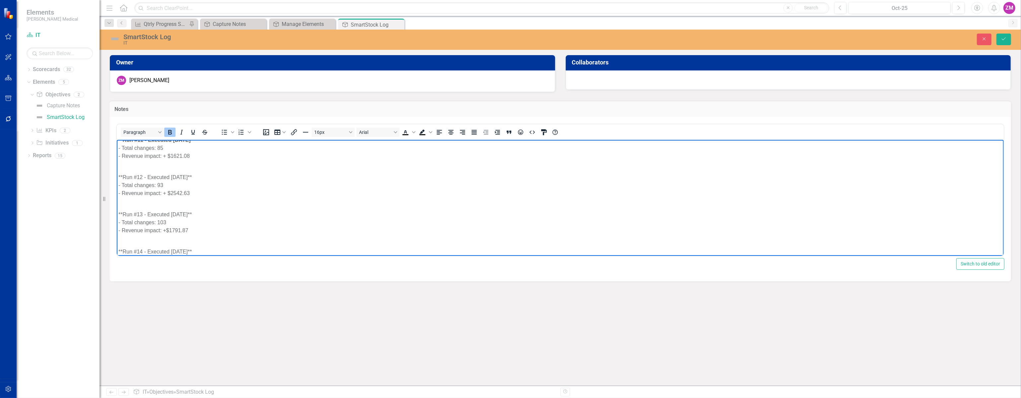
scroll to position [1327, 0]
click at [166, 166] on div "**Run #12 - Executed [DATE]**" at bounding box center [560, 169] width 884 height 8
click at [165, 207] on div "**Run #13 - Executed [DATE]**" at bounding box center [560, 206] width 884 height 8
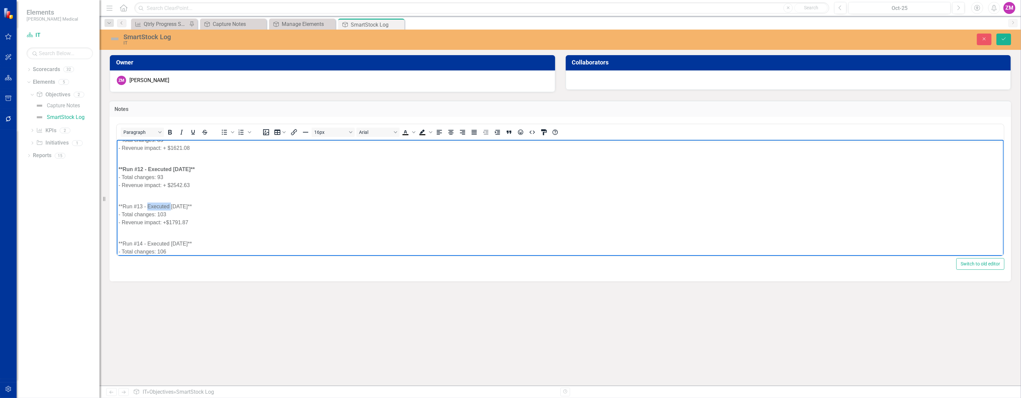
click at [165, 207] on div "**Run #13 - Executed [DATE]**" at bounding box center [560, 206] width 884 height 8
click at [165, 241] on div "**Run #14 - Executed [DATE]**" at bounding box center [560, 243] width 884 height 8
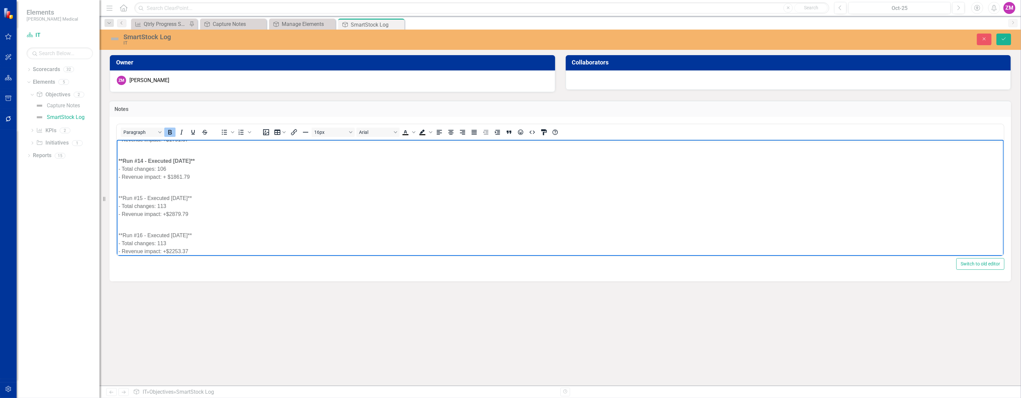
scroll to position [1418, 0]
click at [150, 192] on div "**Run #15 - Executed [DATE]**" at bounding box center [560, 190] width 884 height 8
click at [158, 226] on div "**Run #16 - Executed [DATE]**" at bounding box center [560, 227] width 884 height 8
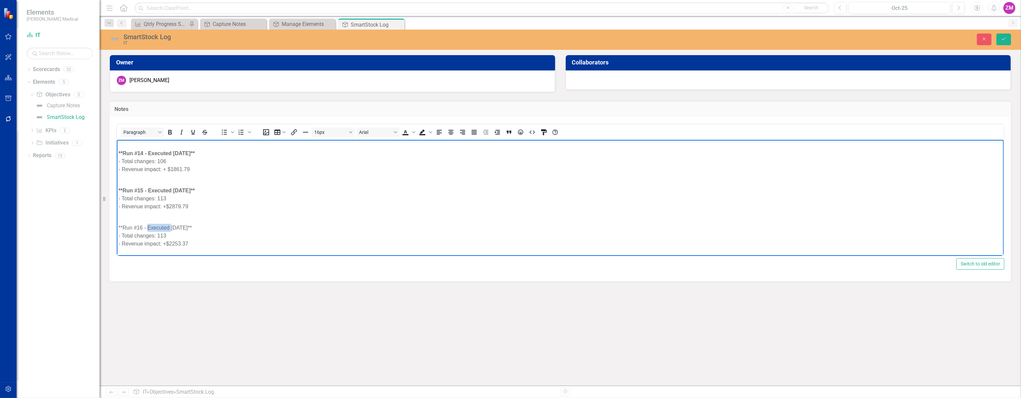
click at [158, 226] on div "**Run #16 - Executed [DATE]**" at bounding box center [560, 227] width 884 height 8
click at [158, 172] on div "**Run #17 - Executed [DATE]**" at bounding box center [560, 174] width 884 height 8
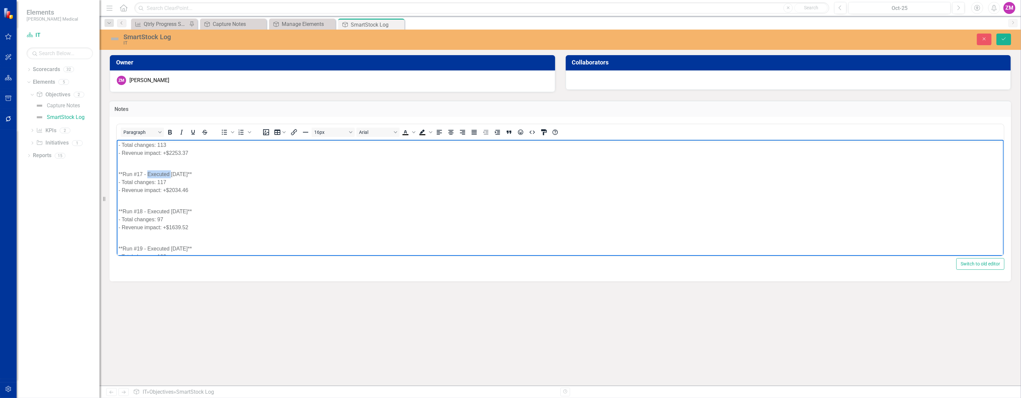
click at [158, 172] on div "**Run #17 - Executed [DATE]**" at bounding box center [560, 174] width 884 height 8
click at [168, 211] on div "**Run #18 - Executed [DATE]**" at bounding box center [560, 211] width 884 height 8
click at [163, 210] on div "**Run #18 - Executed [DATE]**" at bounding box center [560, 211] width 884 height 8
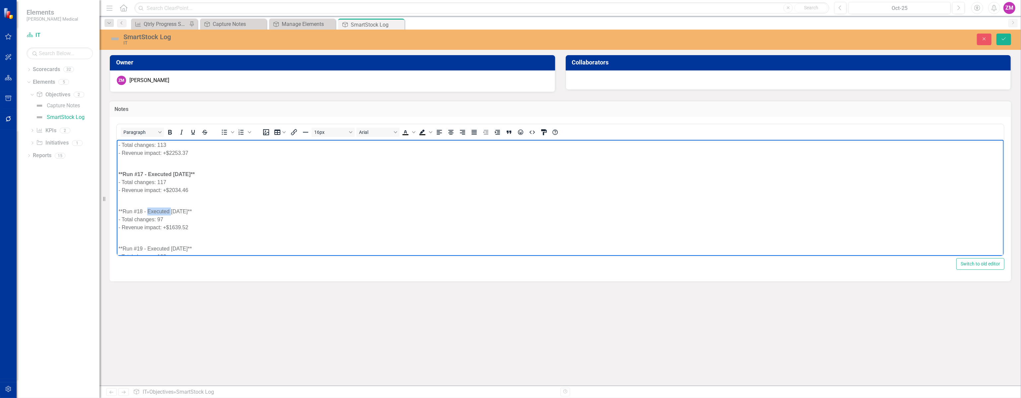
click at [163, 210] on div "**Run #18 - Executed [DATE]**" at bounding box center [560, 211] width 884 height 8
click at [161, 246] on div "**Run #19 - Executed [DATE]**" at bounding box center [560, 248] width 884 height 8
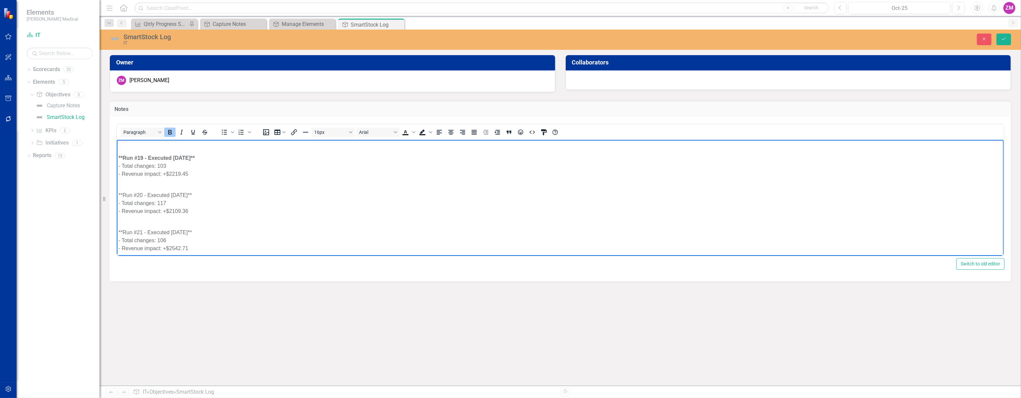
click at [168, 194] on div "**Run #20 - Executed [DATE]**" at bounding box center [560, 195] width 884 height 8
click at [159, 231] on div "**Run #21 - Executed [DATE]**" at bounding box center [560, 232] width 884 height 8
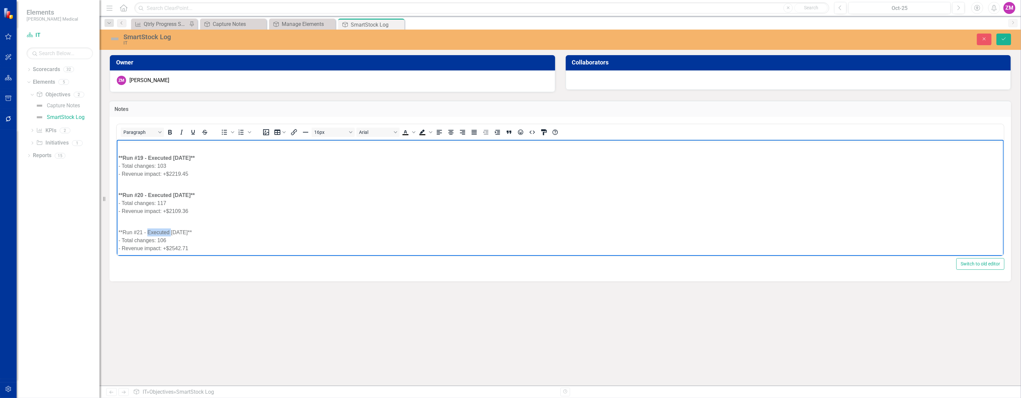
click at [159, 231] on div "**Run #21 - Executed [DATE]**" at bounding box center [560, 232] width 884 height 8
click at [154, 177] on div "**Run #22 - Executed [DATE]**" at bounding box center [560, 179] width 884 height 8
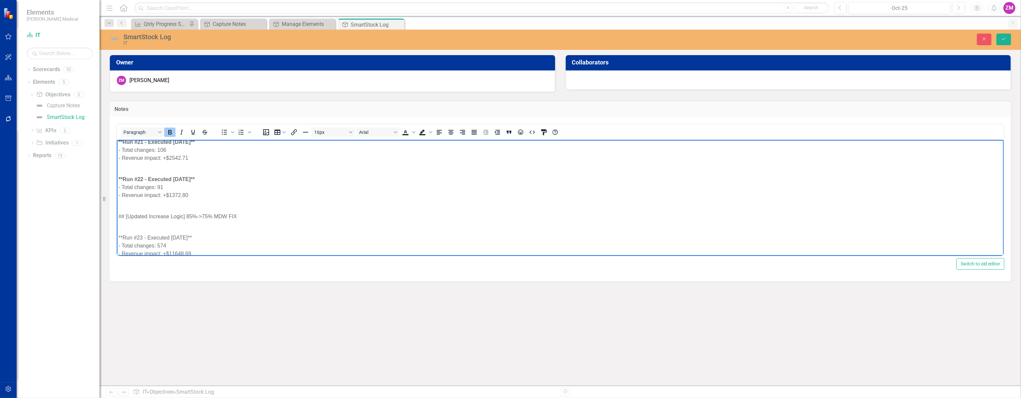
click at [162, 214] on div "## [Updated Increase Logic] 85%->75% MDW FIX" at bounding box center [560, 216] width 884 height 8
click at [158, 234] on div "**Run #23 - Executed [DATE]**" at bounding box center [560, 237] width 884 height 8
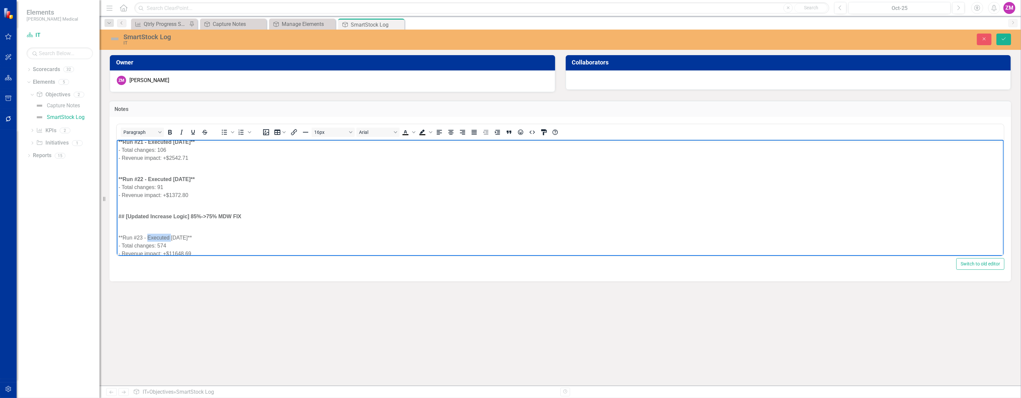
click at [158, 234] on div "**Run #23 - Executed [DATE]**" at bounding box center [560, 237] width 884 height 8
click at [295, 224] on p "Rich Text Area. Press ALT-0 for help." at bounding box center [560, 221] width 884 height 8
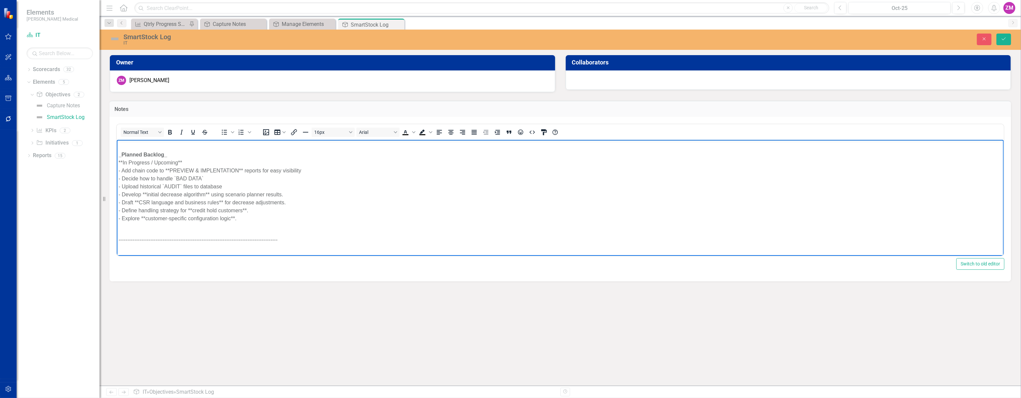
scroll to position [727, 0]
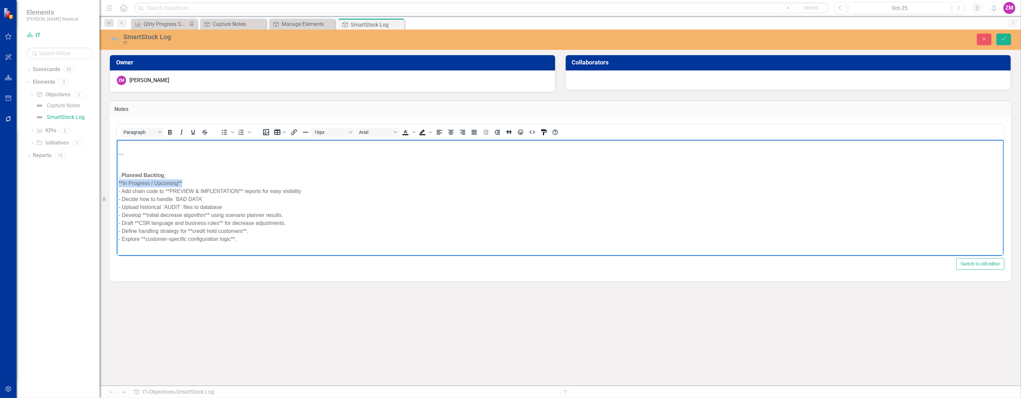
drag, startPoint x: 199, startPoint y: 181, endPoint x: 99, endPoint y: 180, distance: 100.2
click at [116, 180] on html "SmartStock Change Log ## [0.1] - [DATE] **Prototype Feature** - Implemented **S…" at bounding box center [559, 317] width 887 height 1809
click at [899, 307] on div "Owner ZM [PERSON_NAME] Collaborators Notes Paragraph To open the popup, press S…" at bounding box center [561, 220] width 922 height 331
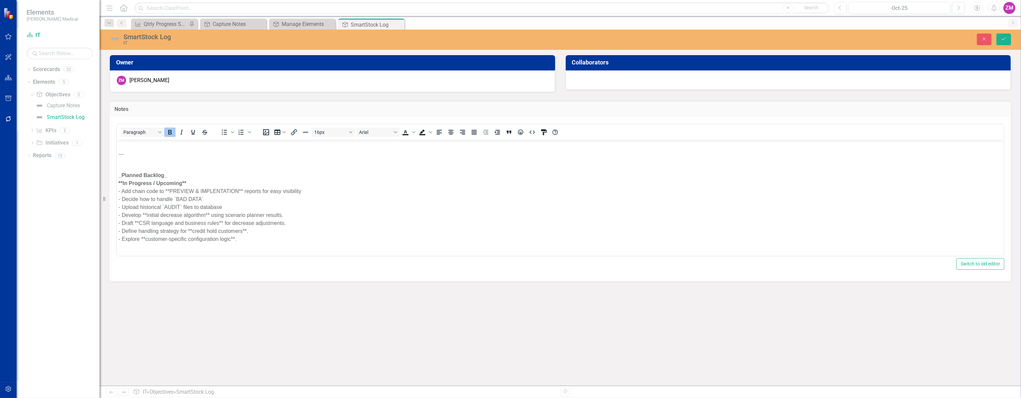
click at [397, 189] on div "- Add chain code to **PREVIEW & IMPLENTATION** reports for easy visibility" at bounding box center [560, 191] width 884 height 8
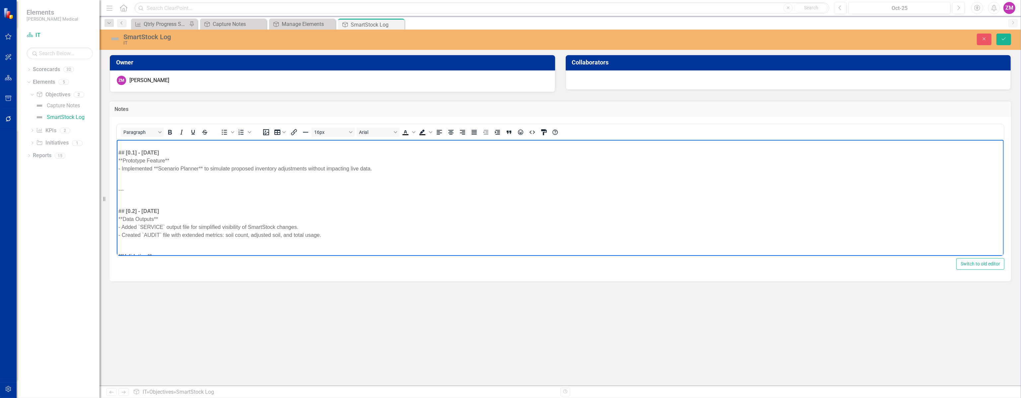
scroll to position [0, 0]
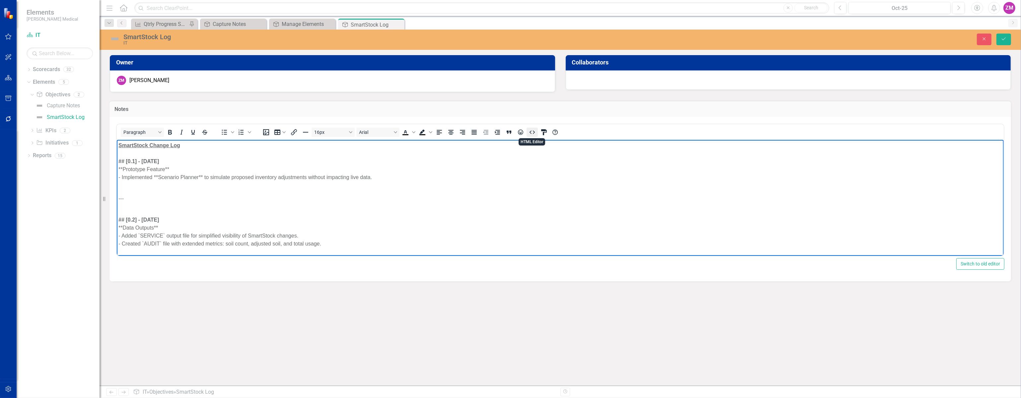
click at [532, 131] on icon "HTML Editor" at bounding box center [532, 132] width 8 height 8
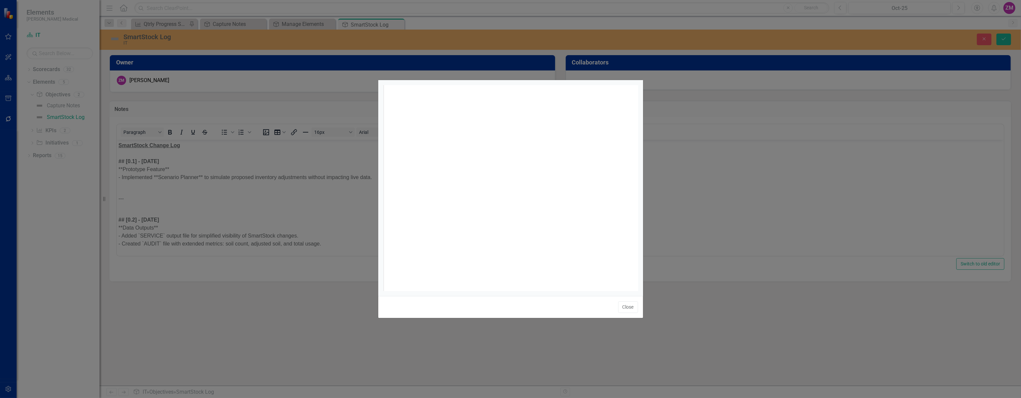
scroll to position [3, 0]
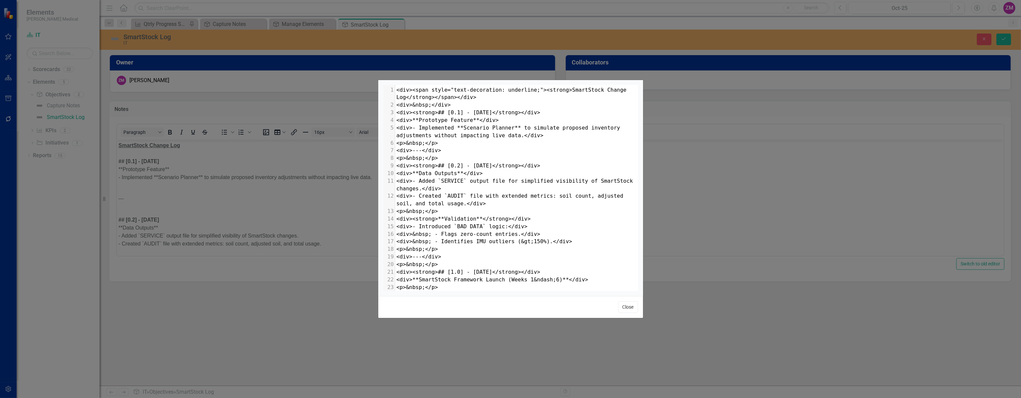
click at [623, 308] on button "Close" at bounding box center [628, 307] width 20 height 12
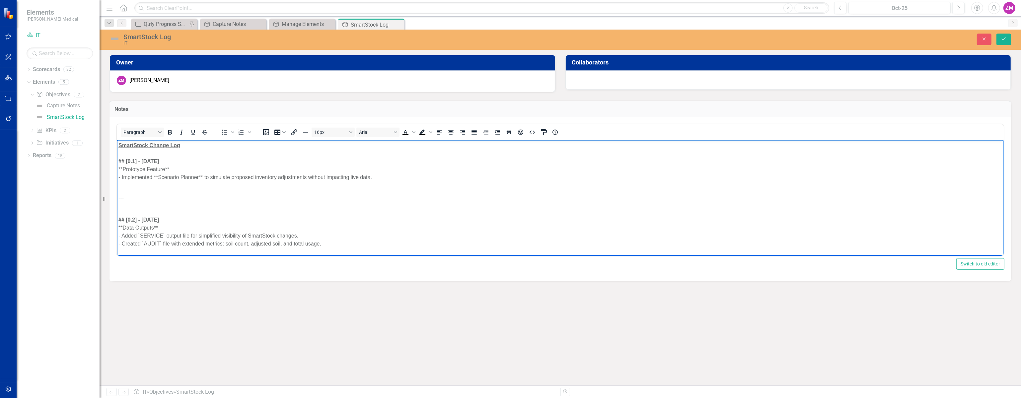
click at [394, 183] on p "Rich Text Area. Press ALT-0 for help." at bounding box center [560, 185] width 884 height 8
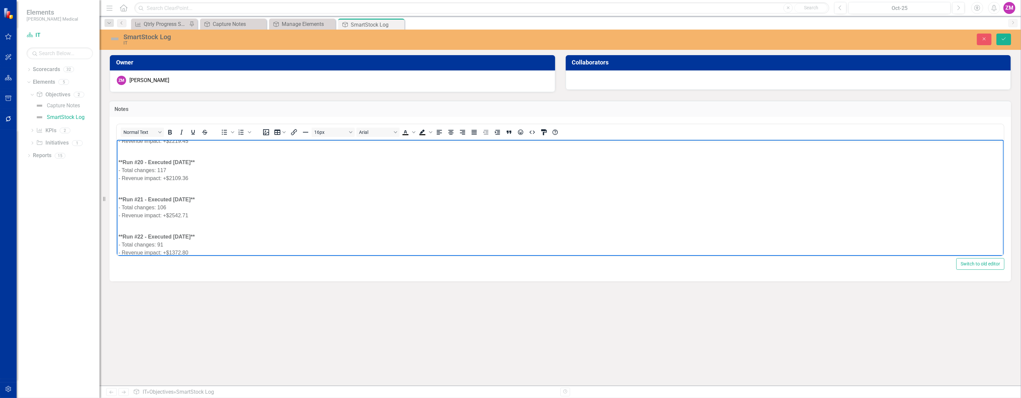
scroll to position [1692, 0]
drag, startPoint x: 189, startPoint y: 247, endPoint x: 164, endPoint y: 248, distance: 25.9
click at [164, 248] on div "- Revenue impact: +$11648.69" at bounding box center [560, 250] width 884 height 8
click at [415, 129] on span "Text color Black" at bounding box center [413, 131] width 5 height 9
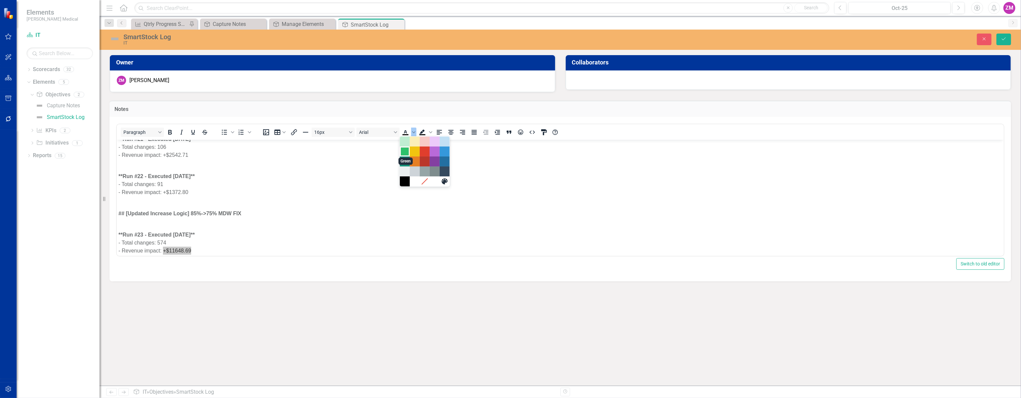
click at [405, 153] on div "Green" at bounding box center [405, 151] width 8 height 8
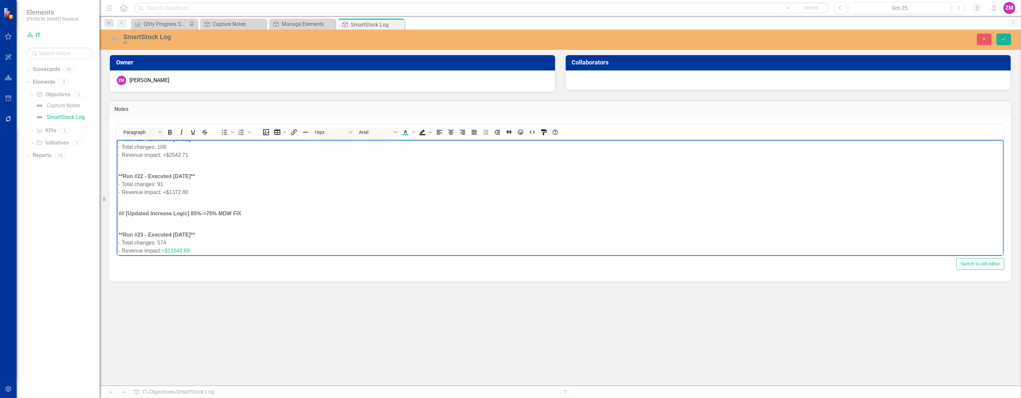
click at [347, 193] on div "- Revenue impact: +$1372.80" at bounding box center [560, 192] width 884 height 8
click at [181, 189] on div "- Revenue impact: +$1372.80" at bounding box center [560, 192] width 884 height 8
click at [208, 191] on div "- Revenue impact: +$1372.80" at bounding box center [560, 192] width 884 height 8
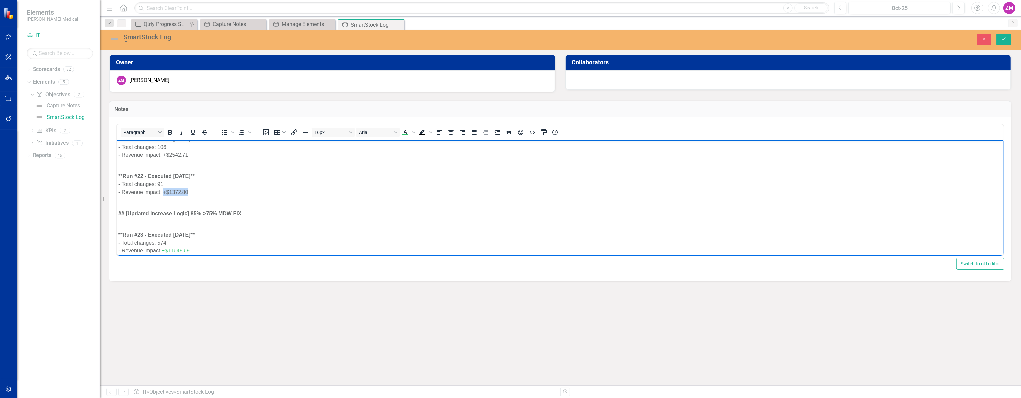
drag, startPoint x: 196, startPoint y: 191, endPoint x: 164, endPoint y: 192, distance: 32.2
click at [164, 192] on div "- Revenue impact: +$1372.80" at bounding box center [560, 192] width 884 height 8
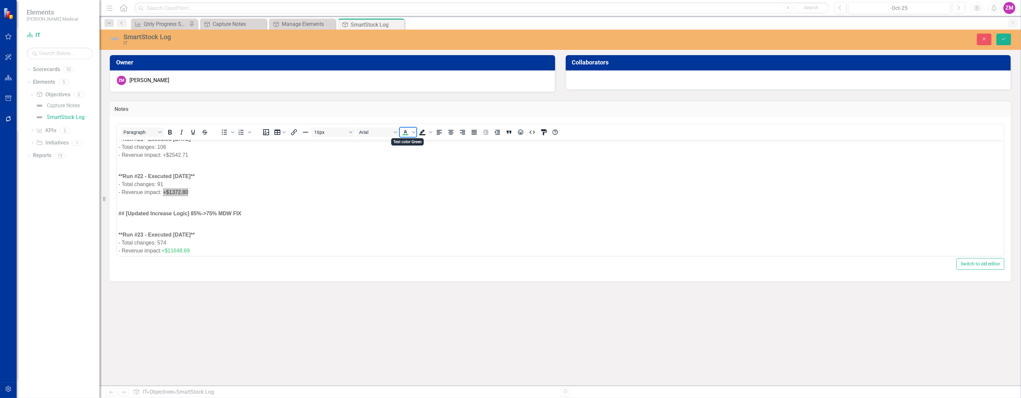
click at [405, 131] on icon "Text color Green" at bounding box center [405, 131] width 3 height 3
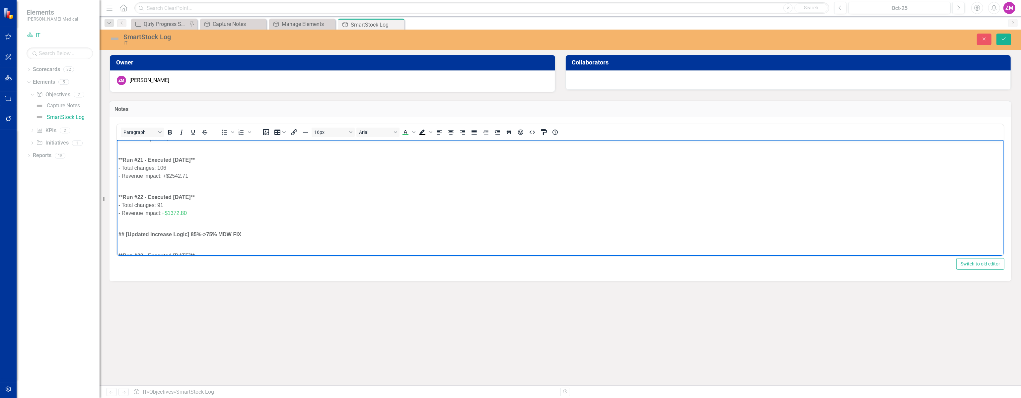
scroll to position [1662, 0]
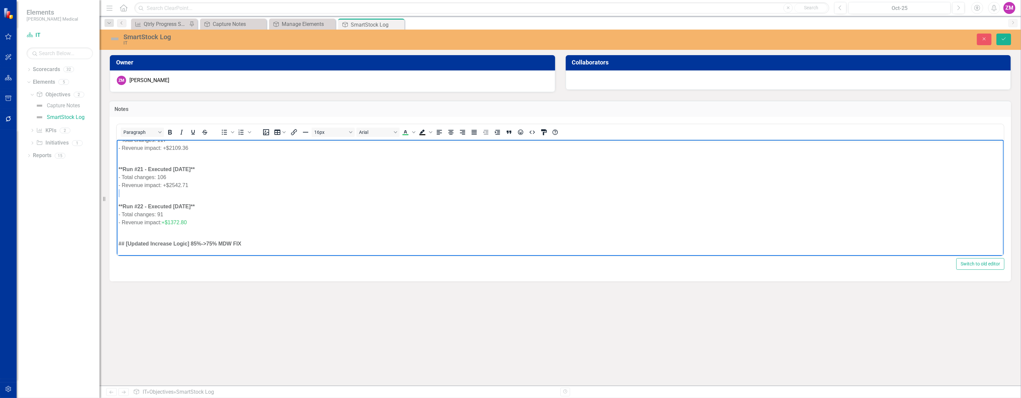
drag, startPoint x: 193, startPoint y: 185, endPoint x: 163, endPoint y: 188, distance: 30.3
click at [163, 189] on p "Rich Text Area. Press ALT-0 for help." at bounding box center [560, 193] width 884 height 8
click at [168, 182] on div "- Revenue impact: +$2542.71" at bounding box center [560, 185] width 884 height 8
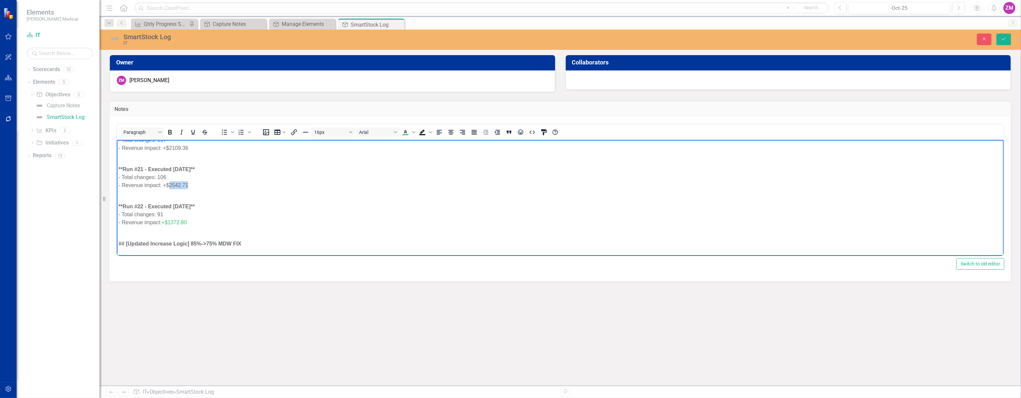
click at [168, 182] on div "- Revenue impact: +$2542.71" at bounding box center [560, 185] width 884 height 8
click at [170, 183] on div "- Revenue impact: +$2542.71" at bounding box center [560, 185] width 884 height 8
drag, startPoint x: 164, startPoint y: 184, endPoint x: 187, endPoint y: 184, distance: 23.2
click at [187, 184] on div "- Revenue impact: +$2542.71" at bounding box center [560, 185] width 884 height 8
click at [172, 184] on div "- Revenue impact: +$2542.71" at bounding box center [560, 185] width 884 height 8
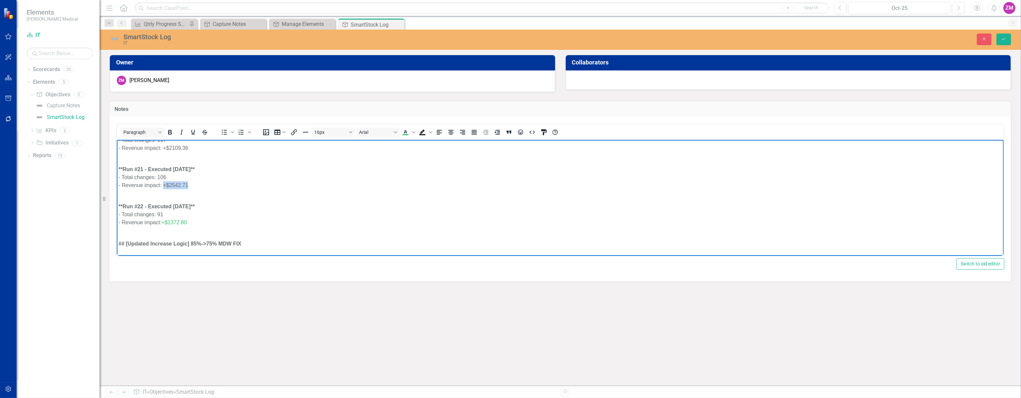
drag, startPoint x: 163, startPoint y: 184, endPoint x: 189, endPoint y: 184, distance: 25.9
click at [189, 184] on div "- Revenue impact: +$2542.71" at bounding box center [560, 185] width 884 height 8
click at [405, 134] on icon "Text color Green" at bounding box center [406, 134] width 6 height 1
click at [365, 191] on p "Rich Text Area. Press ALT-0 for help." at bounding box center [560, 193] width 884 height 8
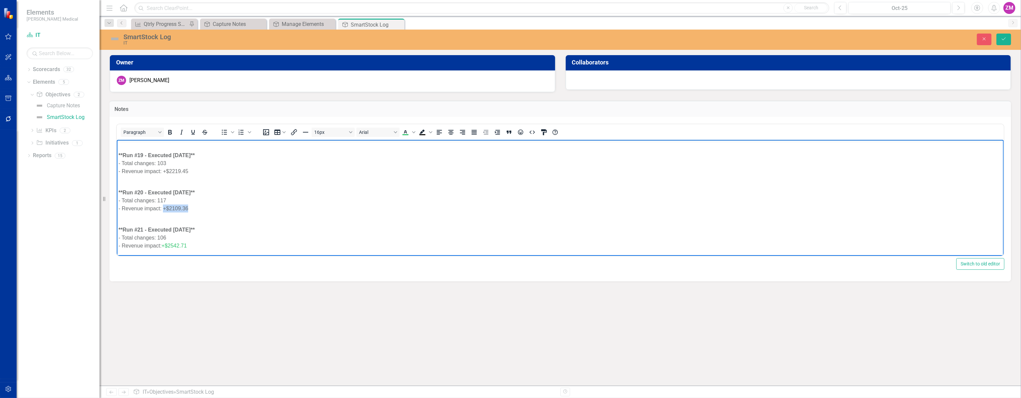
drag, startPoint x: 193, startPoint y: 206, endPoint x: 163, endPoint y: 205, distance: 30.5
click at [163, 205] on div "- Revenue impact: +$2109.36" at bounding box center [560, 208] width 884 height 8
click at [404, 131] on icon "Text color Green" at bounding box center [406, 132] width 8 height 8
drag, startPoint x: 192, startPoint y: 168, endPoint x: 163, endPoint y: 170, distance: 28.7
click at [163, 170] on div "- Revenue impact: +$2219.45" at bounding box center [560, 171] width 884 height 8
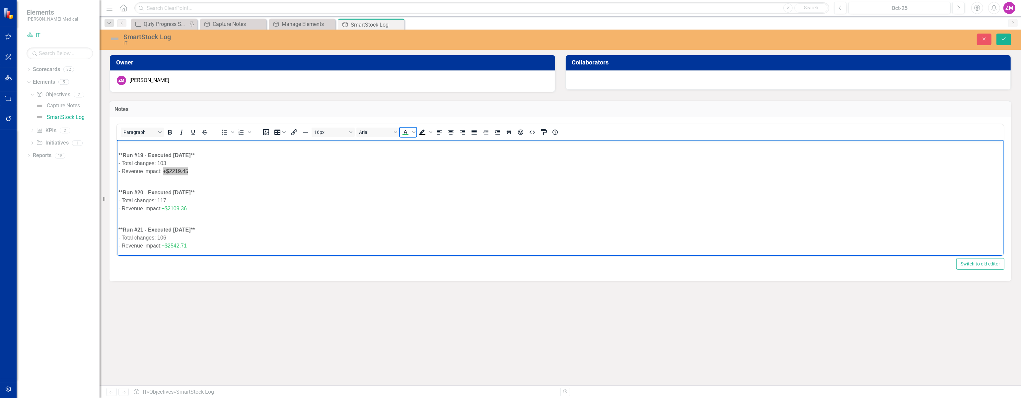
click at [407, 131] on icon "Text color Green" at bounding box center [406, 132] width 8 height 8
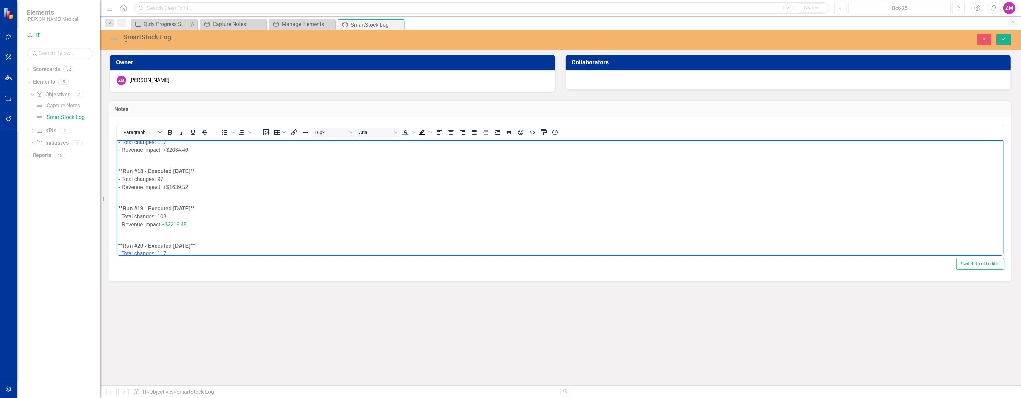
scroll to position [1541, 0]
drag, startPoint x: 197, startPoint y: 192, endPoint x: 163, endPoint y: 193, distance: 33.9
click at [163, 193] on div "- Revenue impact: +$1639.52" at bounding box center [560, 194] width 884 height 8
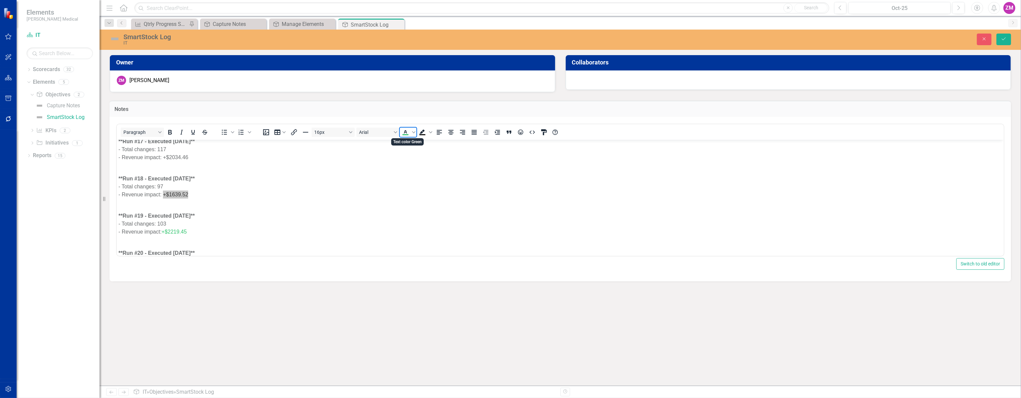
click at [405, 132] on icon "Text color Green" at bounding box center [405, 131] width 3 height 3
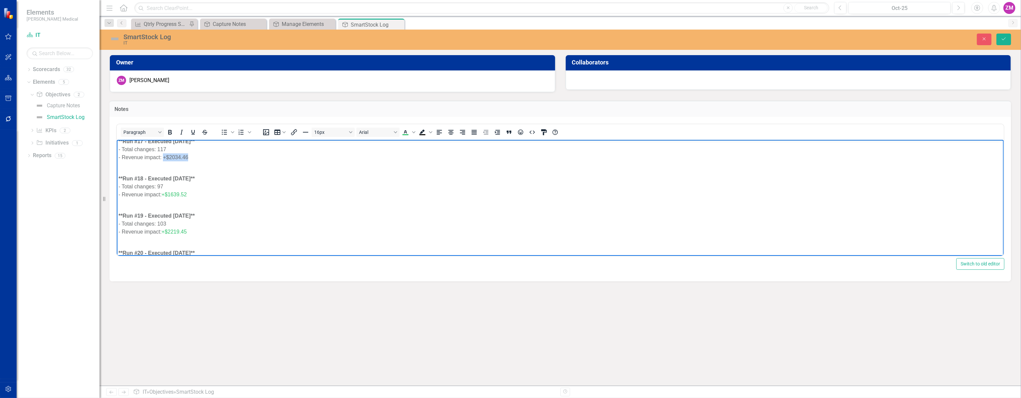
drag, startPoint x: 195, startPoint y: 160, endPoint x: 164, endPoint y: 159, distance: 30.9
click at [164, 159] on div "- Revenue impact: +$2034.46" at bounding box center [560, 157] width 884 height 8
click at [405, 132] on icon "Text color Green" at bounding box center [405, 131] width 3 height 3
drag, startPoint x: 196, startPoint y: 178, endPoint x: 164, endPoint y: 182, distance: 33.1
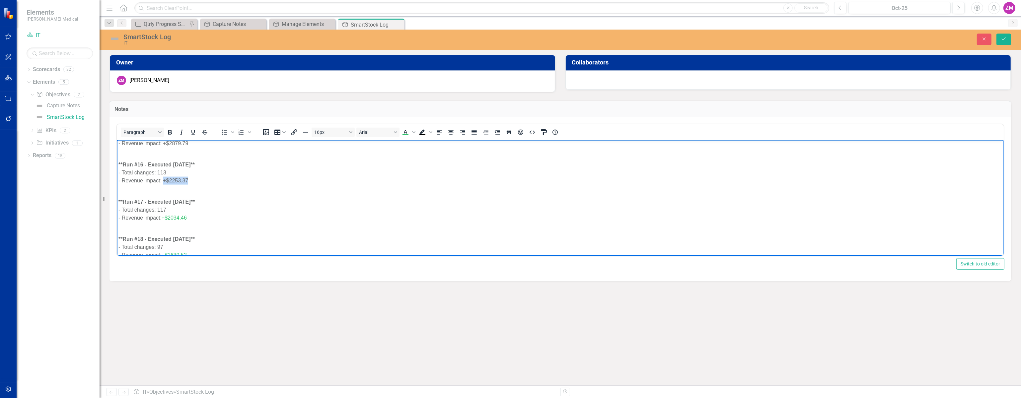
click at [164, 182] on div "- Revenue impact: +$2253.37" at bounding box center [560, 180] width 884 height 8
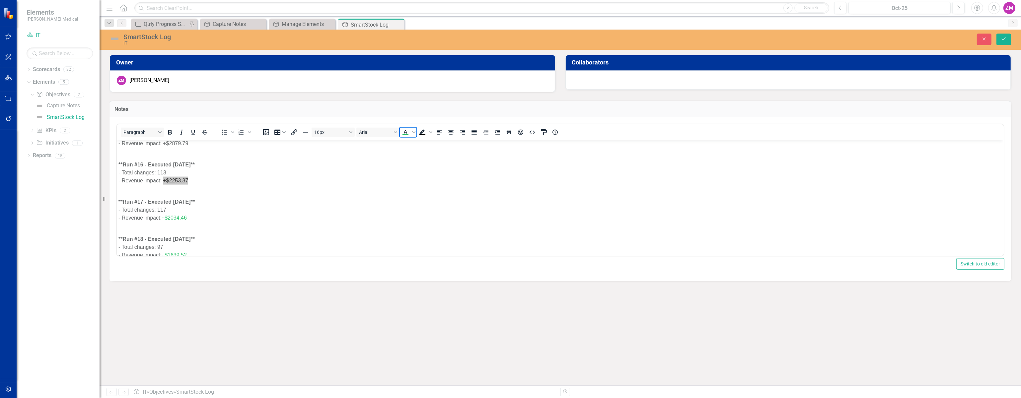
click at [405, 133] on icon "Text color Green" at bounding box center [406, 132] width 8 height 8
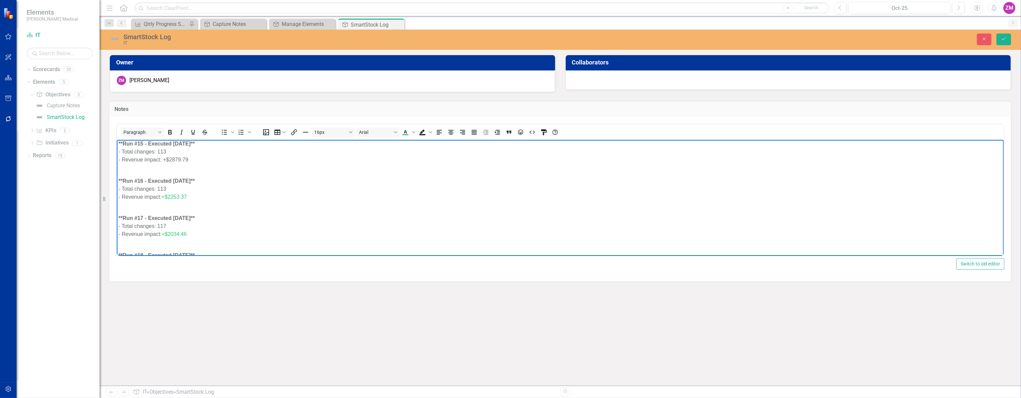
scroll to position [1450, 0]
drag, startPoint x: 188, startPoint y: 174, endPoint x: 163, endPoint y: 171, distance: 25.0
click at [163, 171] on div "- Revenue impact: +$2879.79" at bounding box center [560, 173] width 884 height 8
click at [405, 129] on icon "Text color Green" at bounding box center [406, 132] width 8 height 8
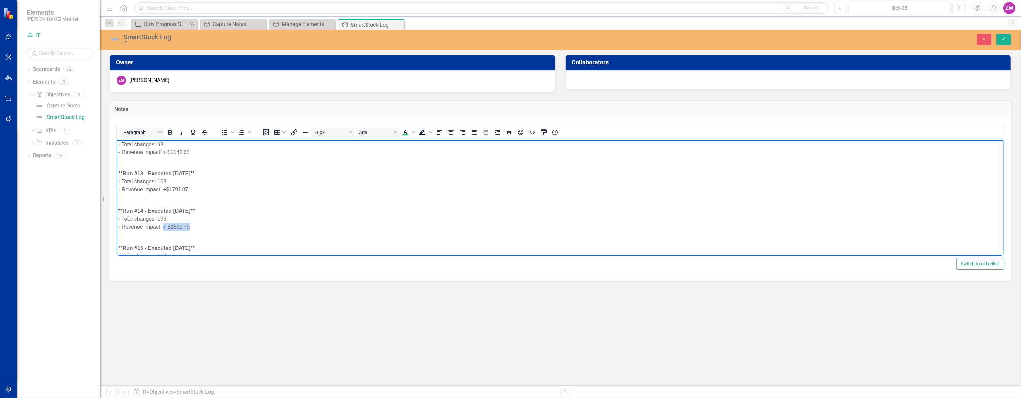
drag, startPoint x: 190, startPoint y: 225, endPoint x: 163, endPoint y: 227, distance: 27.6
click at [163, 227] on div "- Revenue impact: + $1861.79" at bounding box center [560, 226] width 884 height 8
click at [406, 133] on icon "Text color Green" at bounding box center [406, 132] width 8 height 8
drag, startPoint x: 192, startPoint y: 186, endPoint x: 163, endPoint y: 191, distance: 28.9
click at [163, 191] on div "- Revenue impact: +$1791.87" at bounding box center [560, 189] width 884 height 8
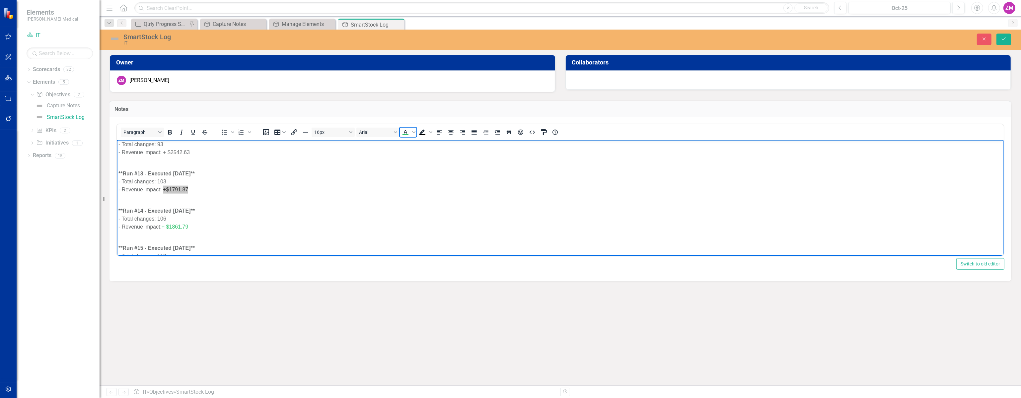
click at [406, 131] on icon "Text color Green" at bounding box center [405, 131] width 3 height 3
drag, startPoint x: 196, startPoint y: 152, endPoint x: 163, endPoint y: 153, distance: 33.2
click at [163, 153] on div "- Revenue impact: + $2542.63" at bounding box center [560, 152] width 884 height 8
click at [404, 134] on icon "Text color Green" at bounding box center [406, 134] width 6 height 1
click at [237, 183] on div "- Total changes: 103" at bounding box center [560, 181] width 884 height 8
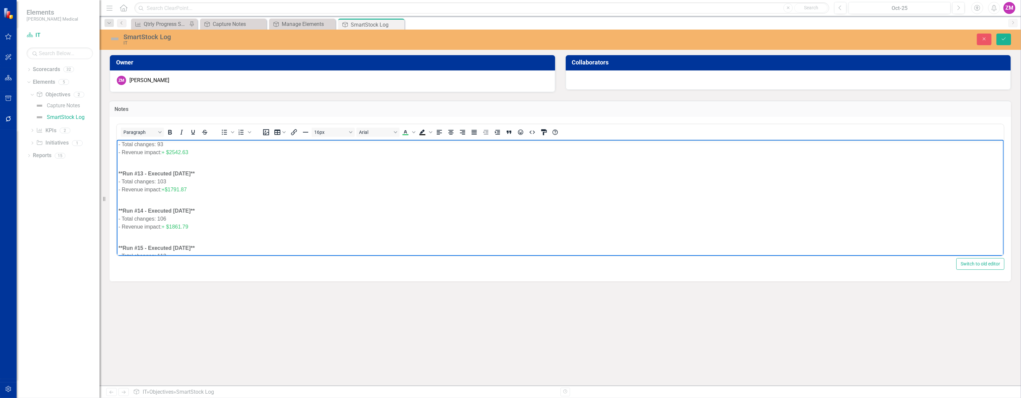
click at [167, 150] on span "+ $2542.63" at bounding box center [174, 152] width 27 height 6
click at [166, 188] on span "+$1791.87" at bounding box center [173, 189] width 25 height 6
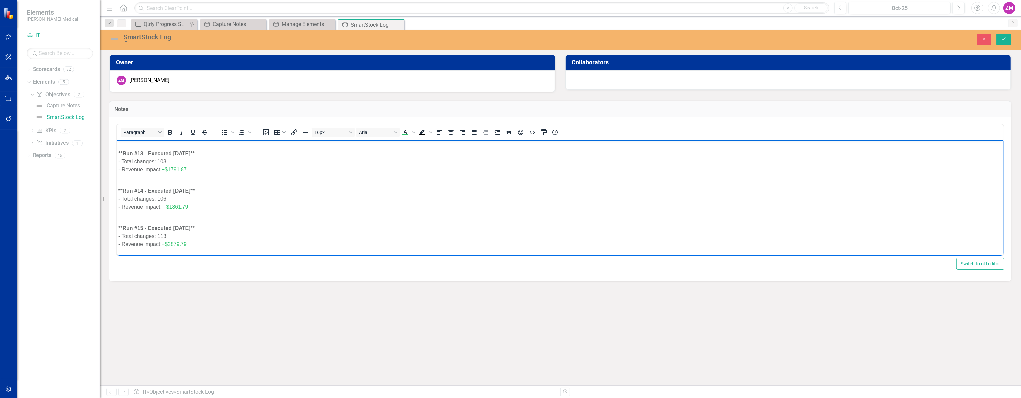
scroll to position [1390, 0]
click at [166, 232] on span "+$2879.79" at bounding box center [173, 233] width 25 height 6
click at [165, 210] on span "+$2253.37" at bounding box center [173, 210] width 25 height 6
click at [166, 247] on span "+$2034.46" at bounding box center [173, 248] width 25 height 6
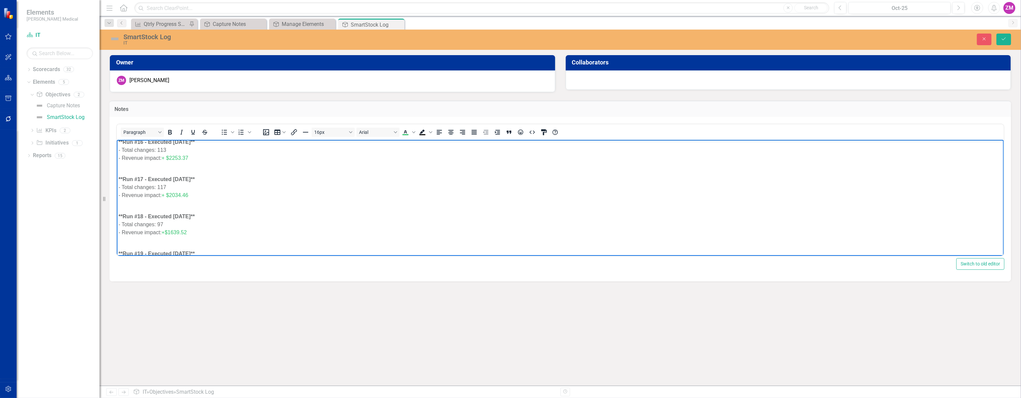
scroll to position [1511, 0]
click at [166, 225] on span "+$1639.52" at bounding box center [173, 224] width 25 height 6
click at [166, 229] on span "+$2219.45" at bounding box center [173, 231] width 25 height 6
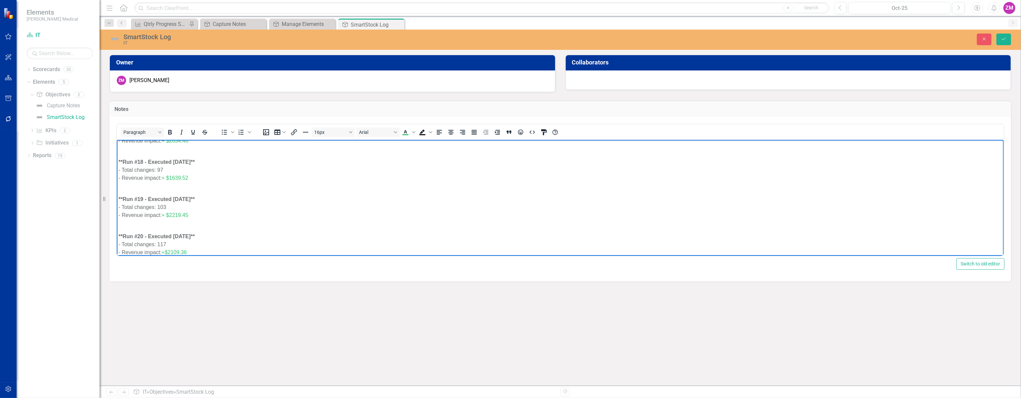
scroll to position [1571, 0]
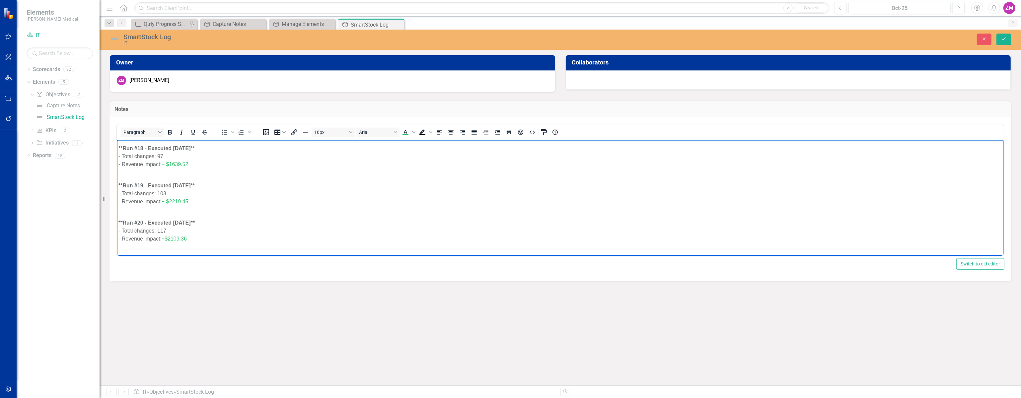
click at [166, 237] on span "+$2109.36" at bounding box center [173, 238] width 25 height 6
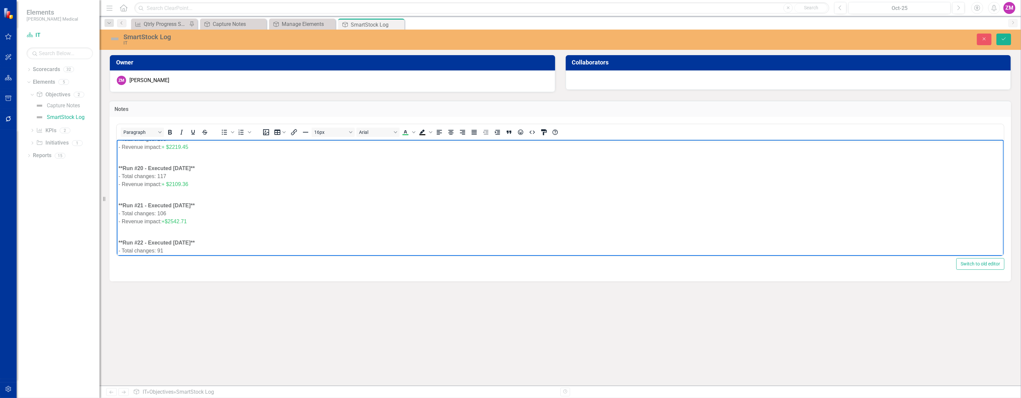
scroll to position [1632, 0]
click at [166, 216] on span "+$2542.71" at bounding box center [173, 215] width 25 height 6
click at [166, 250] on span "+$1372.80" at bounding box center [173, 252] width 25 height 6
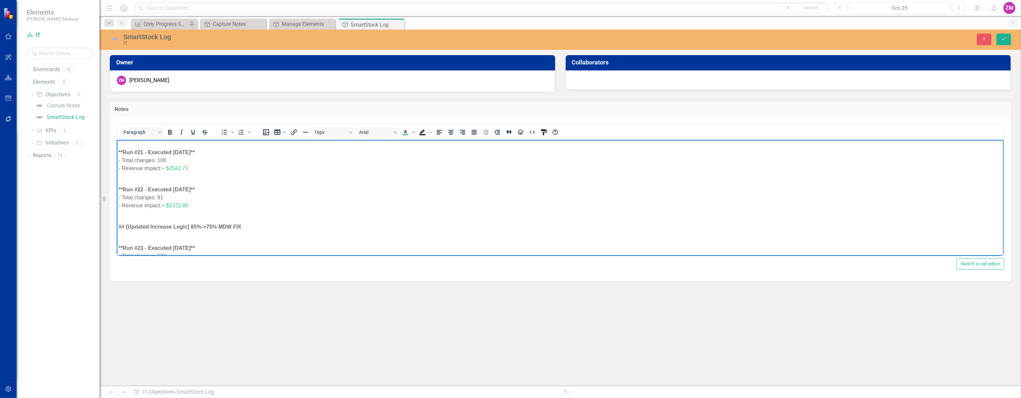
scroll to position [1692, 0]
click at [166, 250] on span "+$11648.69" at bounding box center [175, 250] width 28 height 6
drag, startPoint x: 195, startPoint y: 204, endPoint x: 163, endPoint y: 205, distance: 31.9
click at [163, 205] on div "- Revenue impact: + $1621.08" at bounding box center [560, 205] width 884 height 8
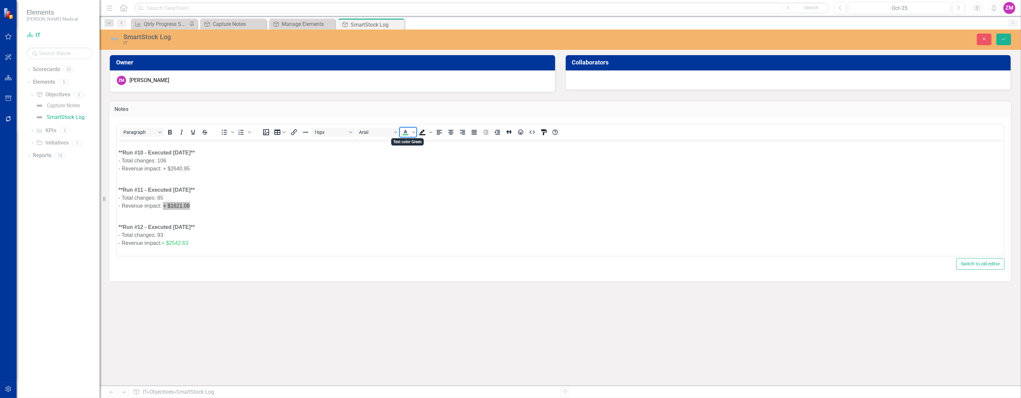
click at [406, 135] on icon "Text color Green" at bounding box center [406, 132] width 8 height 8
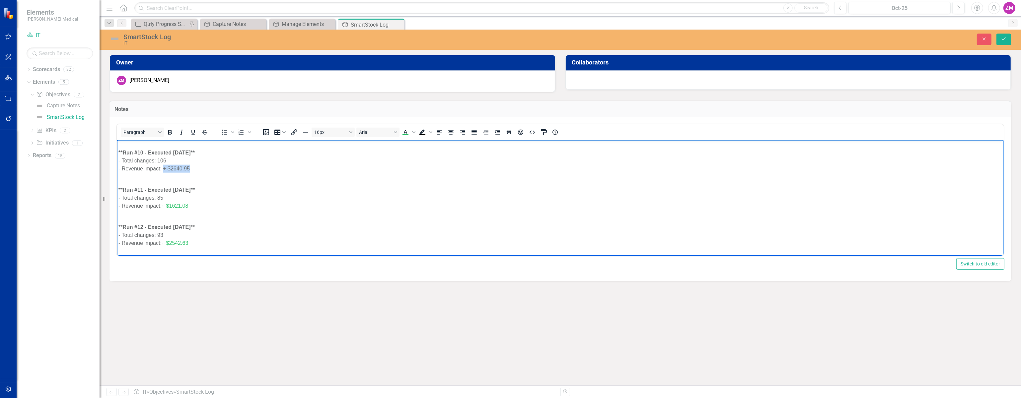
drag, startPoint x: 192, startPoint y: 166, endPoint x: 164, endPoint y: 170, distance: 28.7
click at [164, 170] on div "- Revenue impact: + $2640.95" at bounding box center [560, 168] width 884 height 8
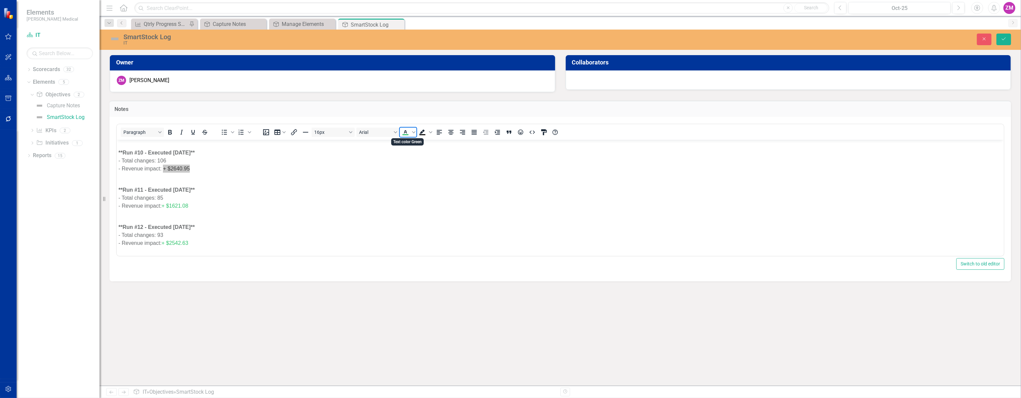
click at [405, 133] on icon "Text color Green" at bounding box center [406, 132] width 8 height 8
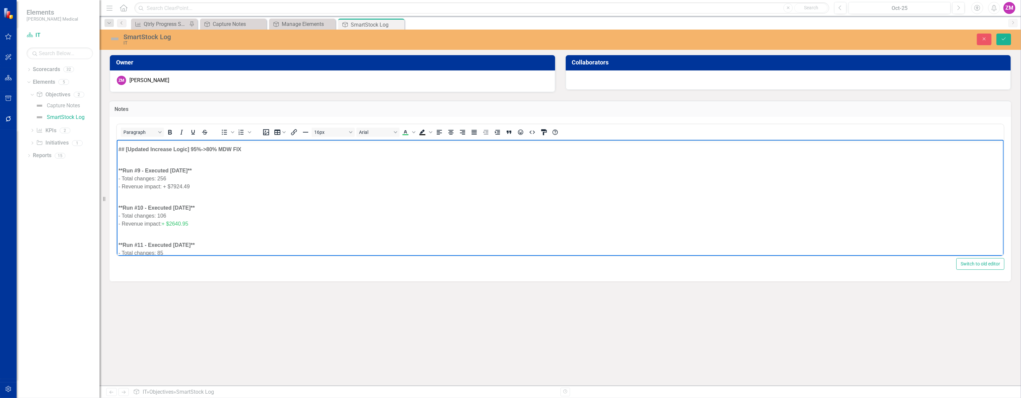
scroll to position [1209, 0]
drag, startPoint x: 192, startPoint y: 192, endPoint x: 163, endPoint y: 193, distance: 29.5
click at [163, 193] on div "- Revenue impact: + $7924.49" at bounding box center [560, 191] width 884 height 8
click at [408, 135] on icon "Text color Green" at bounding box center [406, 132] width 8 height 8
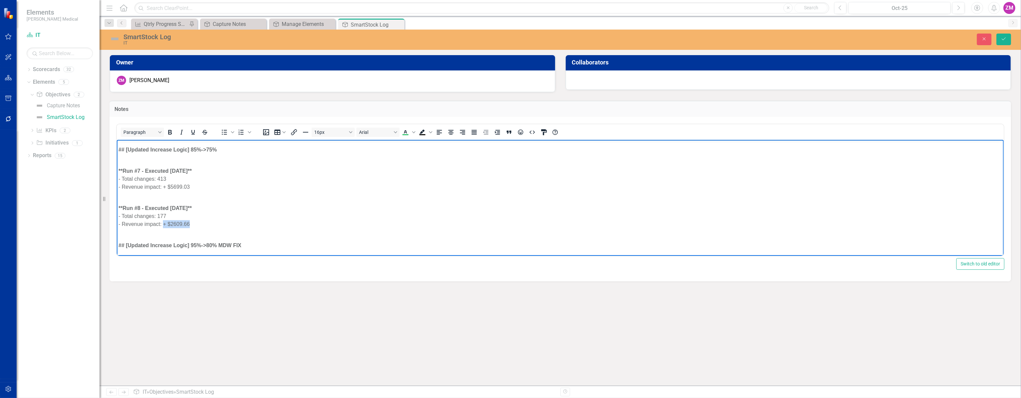
drag, startPoint x: 187, startPoint y: 221, endPoint x: 163, endPoint y: 223, distance: 24.4
click at [163, 223] on div "- Revenue impact: + $2609.66" at bounding box center [560, 224] width 884 height 8
click at [405, 133] on icon "Text color Green" at bounding box center [406, 132] width 8 height 8
drag, startPoint x: 194, startPoint y: 184, endPoint x: 163, endPoint y: 186, distance: 31.3
click at [163, 186] on div "- Revenue impact: + $5699.03" at bounding box center [560, 187] width 884 height 8
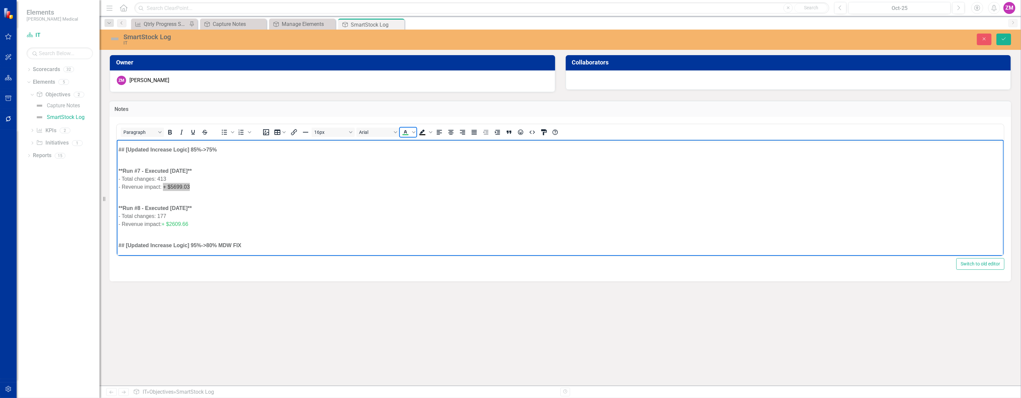
click at [407, 136] on span "Text color Green" at bounding box center [405, 131] width 11 height 9
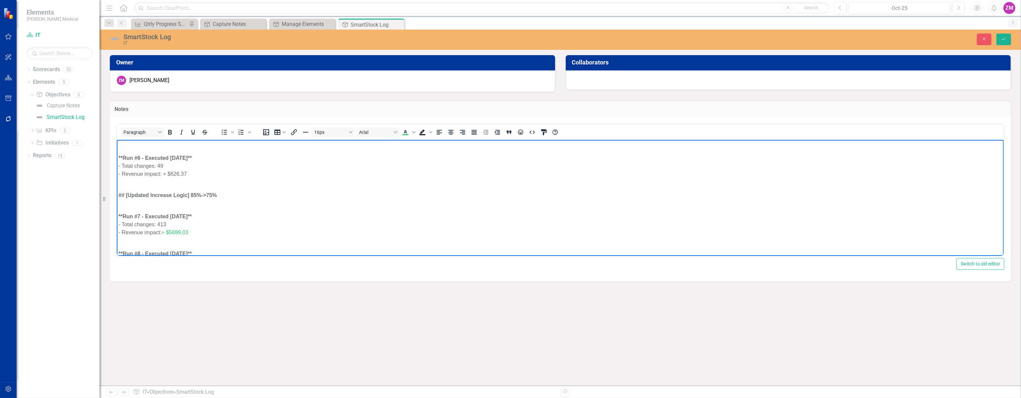
scroll to position [1059, 0]
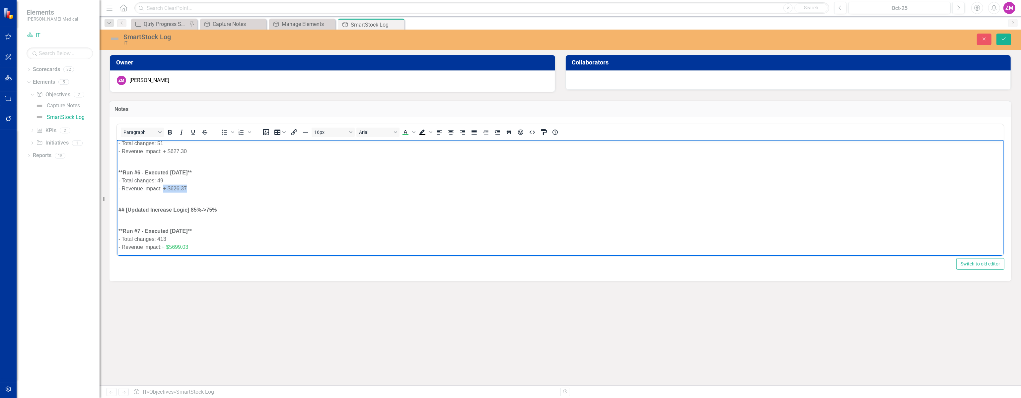
drag, startPoint x: 193, startPoint y: 190, endPoint x: 163, endPoint y: 189, distance: 29.6
click at [163, 189] on div "- Revenue impact: + $626.37" at bounding box center [560, 188] width 884 height 8
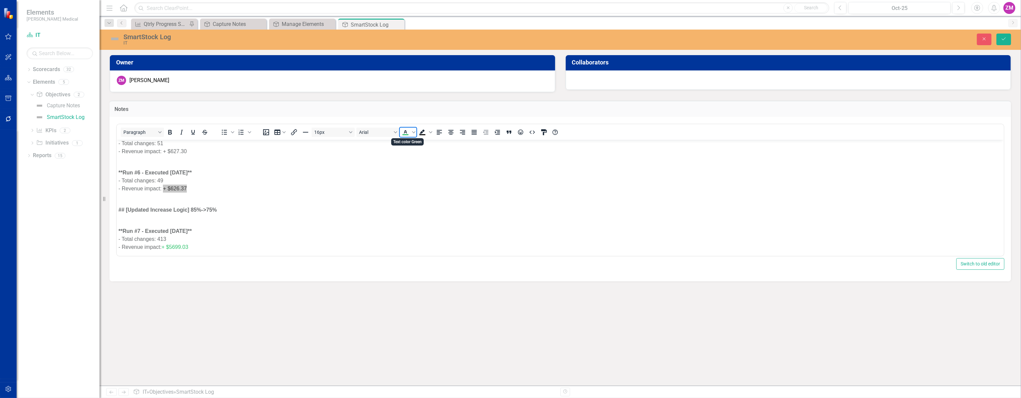
click at [404, 132] on icon "Text color Green" at bounding box center [405, 131] width 3 height 3
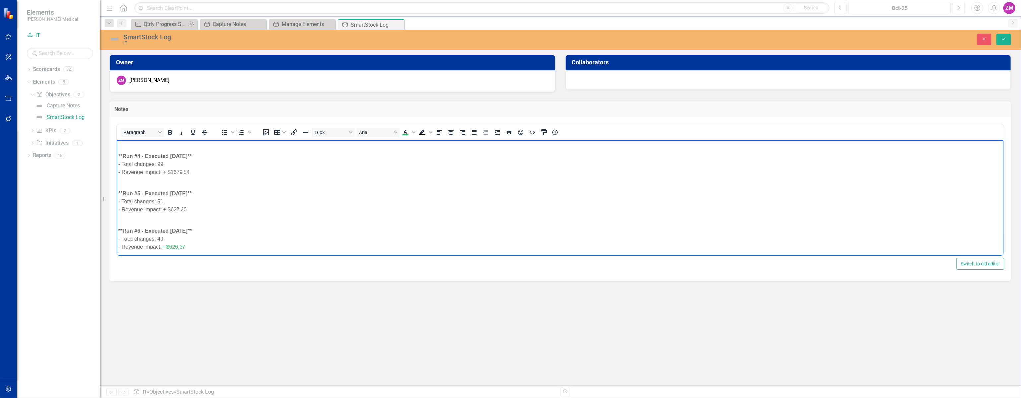
scroll to position [998, 0]
drag, startPoint x: 195, startPoint y: 209, endPoint x: 162, endPoint y: 211, distance: 33.6
click at [162, 211] on div "- Revenue impact: + $627.30" at bounding box center [560, 211] width 884 height 8
click at [187, 207] on div "- Revenue impact: + $627.30" at bounding box center [560, 211] width 884 height 8
drag, startPoint x: 186, startPoint y: 208, endPoint x: 163, endPoint y: 210, distance: 23.3
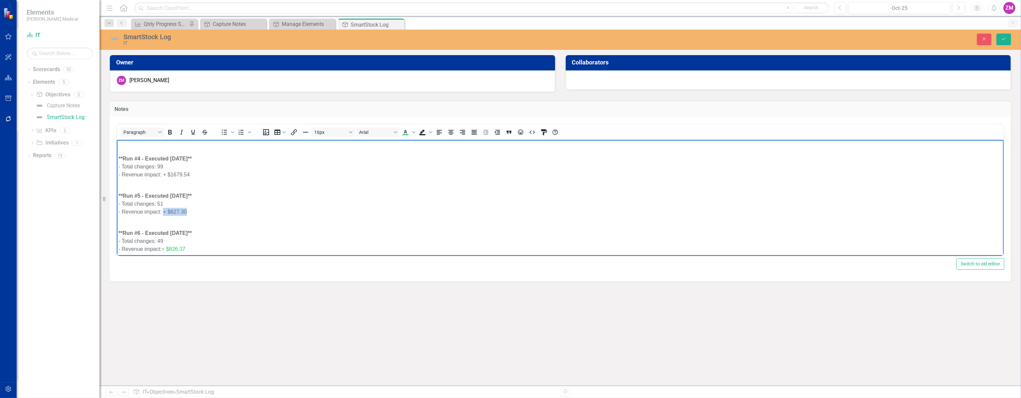
click at [163, 210] on div "- Revenue impact: + $627.30" at bounding box center [560, 211] width 884 height 8
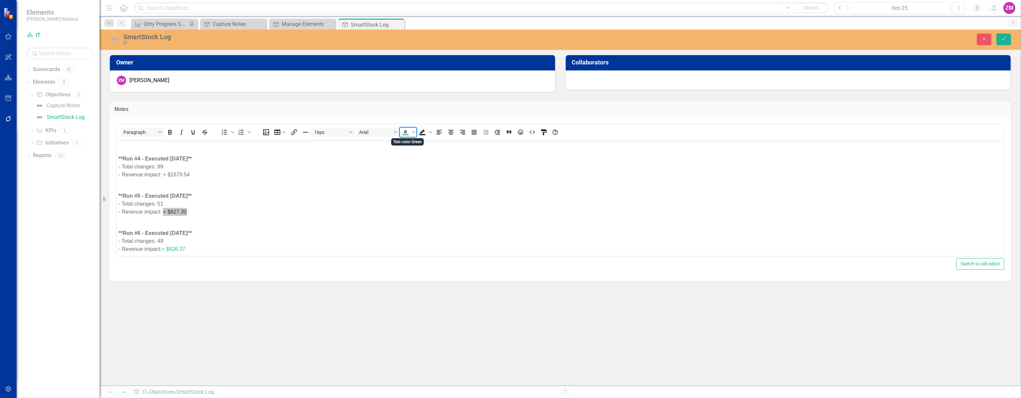
click at [407, 132] on icon "Text color Green" at bounding box center [406, 132] width 8 height 8
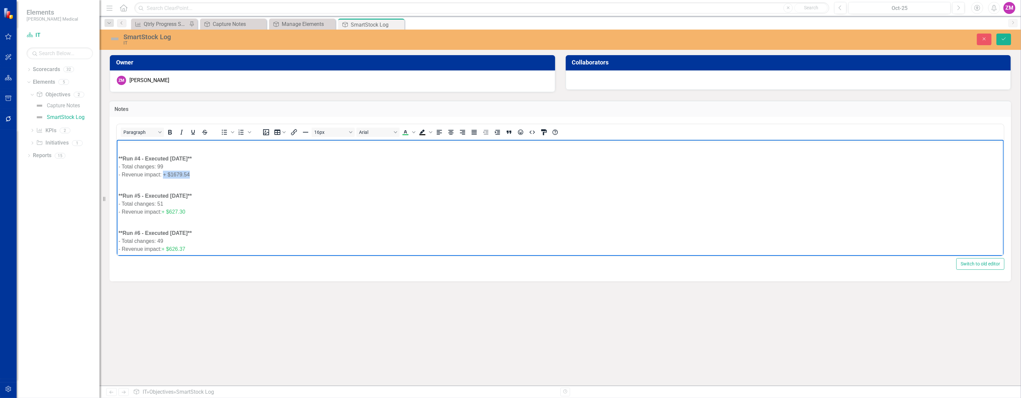
drag, startPoint x: 197, startPoint y: 172, endPoint x: 163, endPoint y: 174, distance: 33.6
click at [163, 174] on div "- Revenue impact: + $1679.54" at bounding box center [560, 174] width 884 height 8
click at [402, 131] on icon "Text color Green" at bounding box center [406, 132] width 8 height 8
drag, startPoint x: 191, startPoint y: 194, endPoint x: 164, endPoint y: 200, distance: 28.2
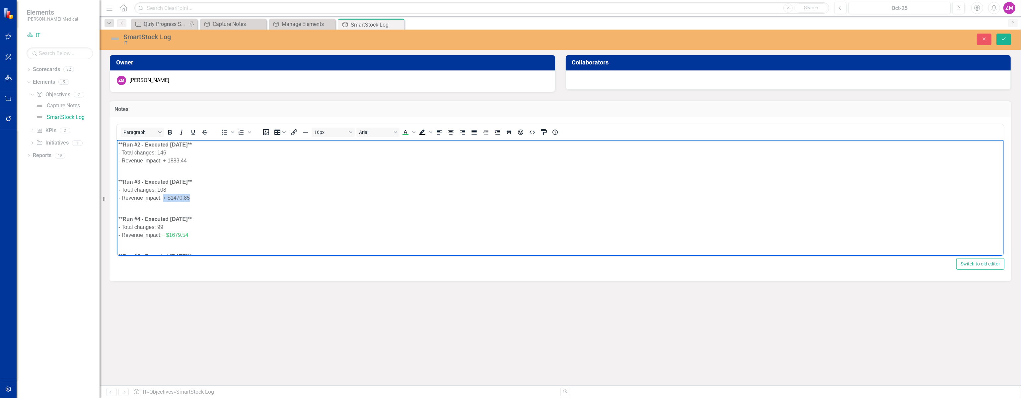
click at [164, 200] on div "- Revenue impact: + $1470.85" at bounding box center [560, 197] width 884 height 8
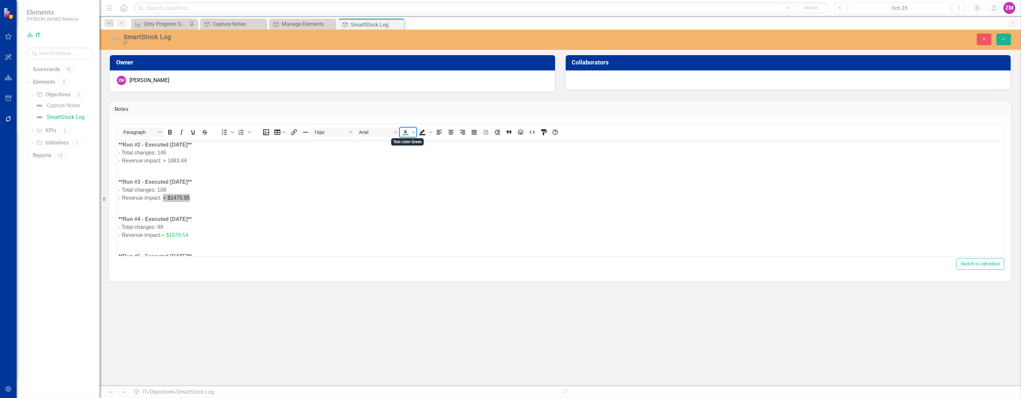
click at [403, 132] on icon "Text color Green" at bounding box center [406, 132] width 8 height 8
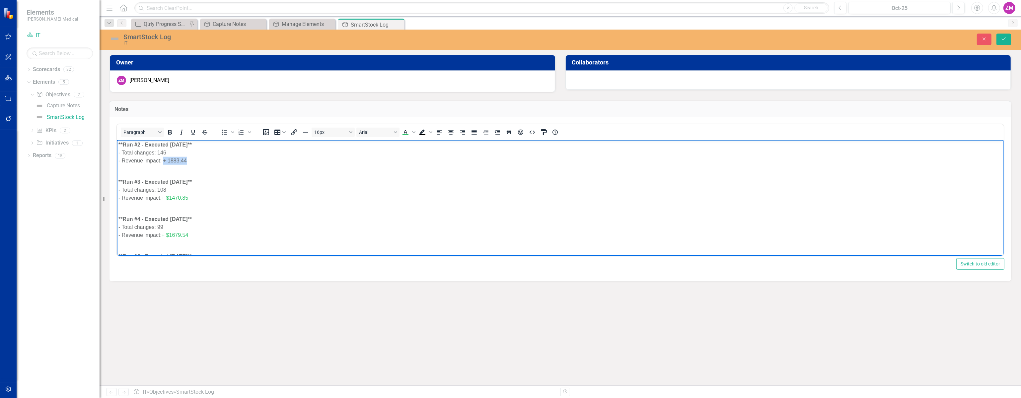
drag, startPoint x: 188, startPoint y: 161, endPoint x: 164, endPoint y: 162, distance: 24.9
click at [164, 162] on div "- Revenue impact: + 1883.44" at bounding box center [560, 160] width 884 height 8
click at [403, 128] on icon "Text color Green" at bounding box center [406, 132] width 8 height 8
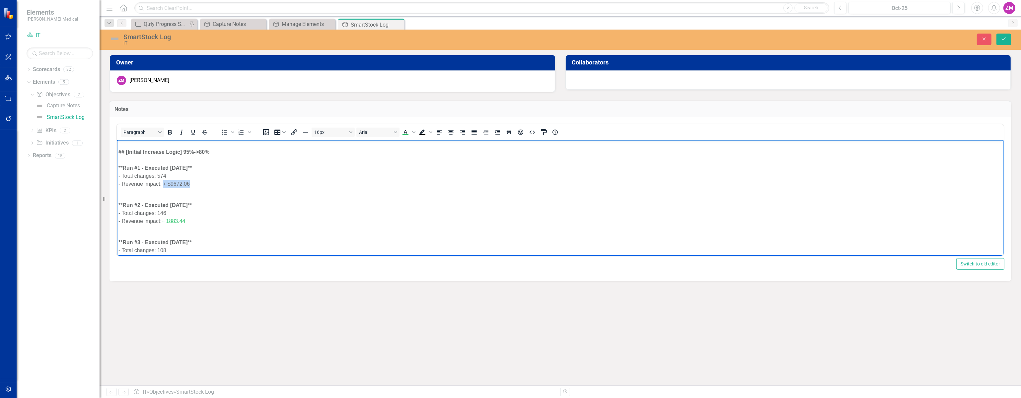
drag, startPoint x: 191, startPoint y: 183, endPoint x: 163, endPoint y: 184, distance: 28.2
click at [163, 184] on div "- Revenue impact: + $9672.06" at bounding box center [560, 184] width 884 height 8
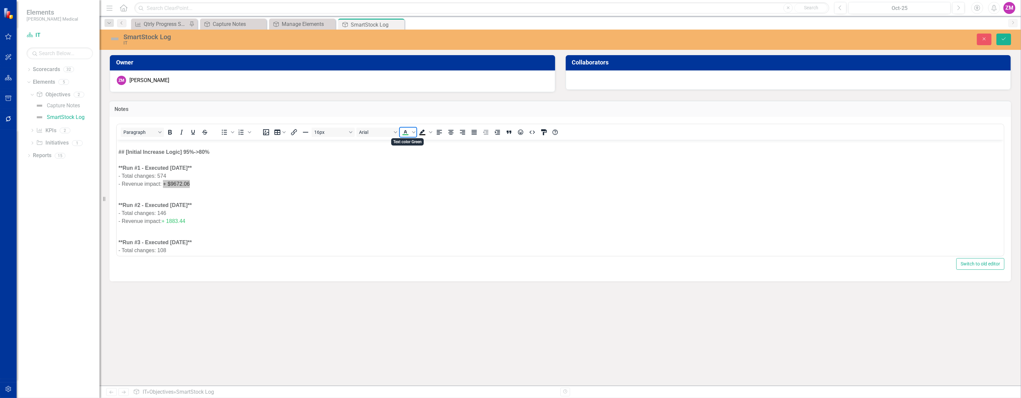
click at [406, 132] on icon "Text color Green" at bounding box center [405, 131] width 3 height 3
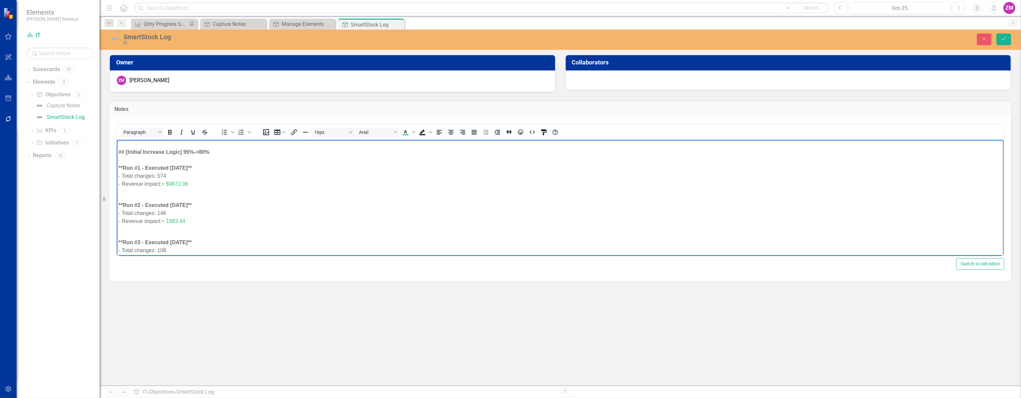
click at [339, 177] on div "- Total changes: 574" at bounding box center [560, 176] width 884 height 8
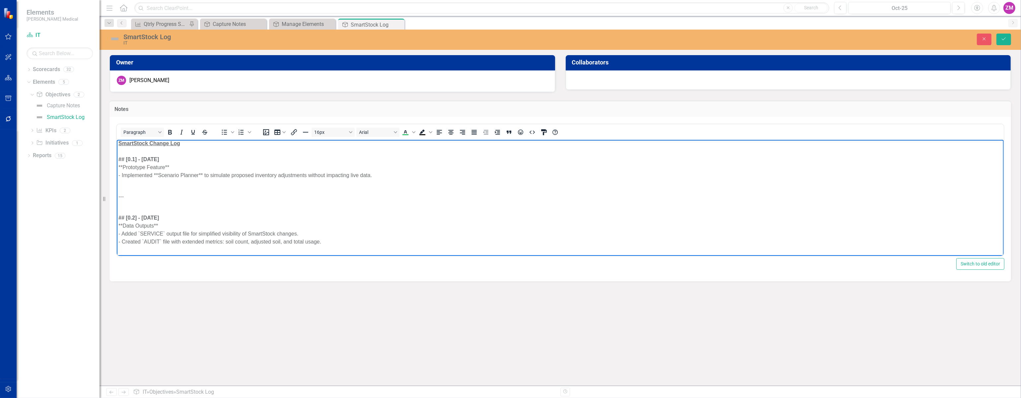
scroll to position [0, 0]
drag, startPoint x: 165, startPoint y: 169, endPoint x: 123, endPoint y: 172, distance: 41.6
click at [123, 172] on div "**Prototype Feature**" at bounding box center [560, 169] width 884 height 8
click at [169, 130] on icon "Bold" at bounding box center [170, 132] width 8 height 8
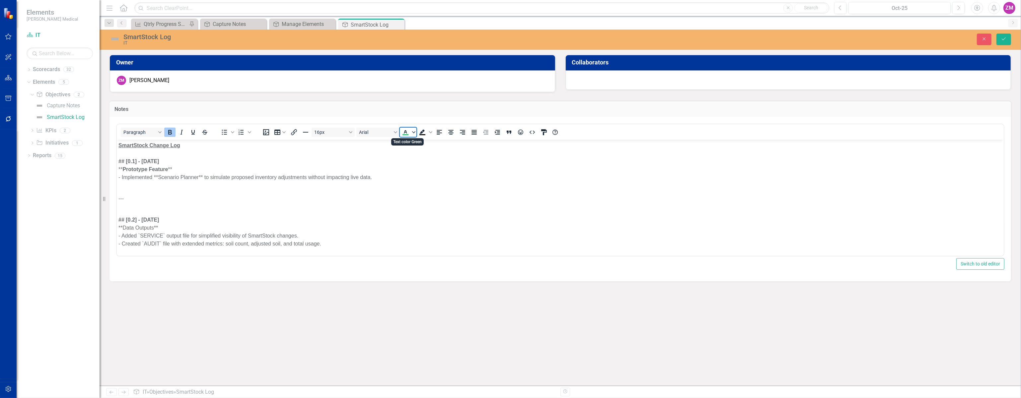
click at [413, 130] on icon "Text color Green" at bounding box center [413, 131] width 3 height 3
drag, startPoint x: 445, startPoint y: 152, endPoint x: 267, endPoint y: 21, distance: 221.7
click at [445, 152] on div "Blue" at bounding box center [445, 151] width 8 height 8
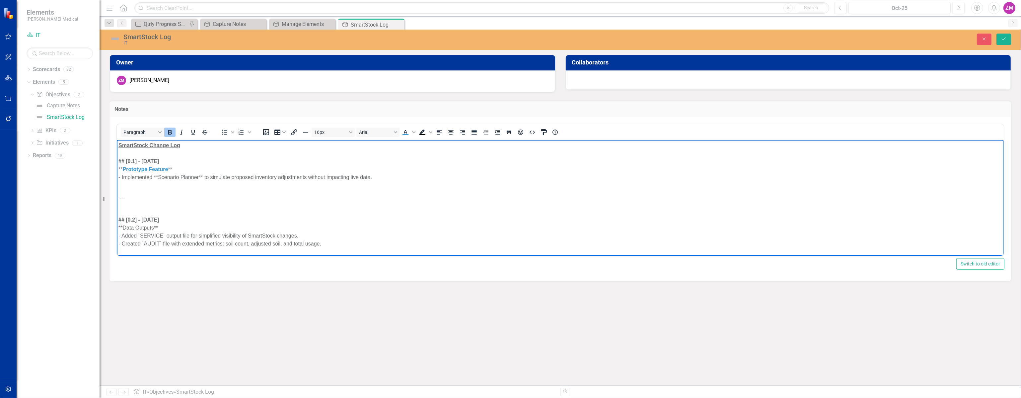
click at [250, 164] on div "## [0.1] - [DATE]" at bounding box center [560, 161] width 884 height 8
click at [181, 168] on div "** Prototype Feature **" at bounding box center [560, 169] width 884 height 8
click at [123, 169] on strong "Prototype Feature" at bounding box center [144, 169] width 45 height 6
click at [157, 181] on p "Rich Text Area. Press ALT-0 for help." at bounding box center [560, 185] width 884 height 8
click at [121, 177] on div "- Implemented **Scenario Planner** to simulate proposed inventory adjustments w…" at bounding box center [560, 177] width 884 height 8
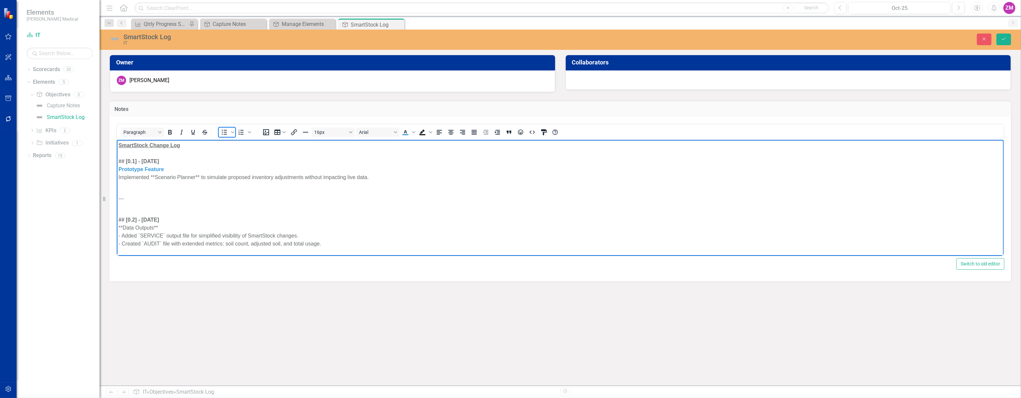
click at [226, 133] on icon "Bullet list" at bounding box center [224, 131] width 5 height 5
click at [212, 176] on li "Implemented **Scenario Planner** to simulate proposed inventory adjustments wit…" at bounding box center [566, 177] width 870 height 8
drag, startPoint x: 207, startPoint y: 176, endPoint x: 169, endPoint y: 173, distance: 37.9
click at [169, 174] on li "Implemented **Scenario Planner** to simulate proposed inventory adjustments wit…" at bounding box center [566, 177] width 870 height 8
drag, startPoint x: 208, startPoint y: 178, endPoint x: 169, endPoint y: 178, distance: 39.2
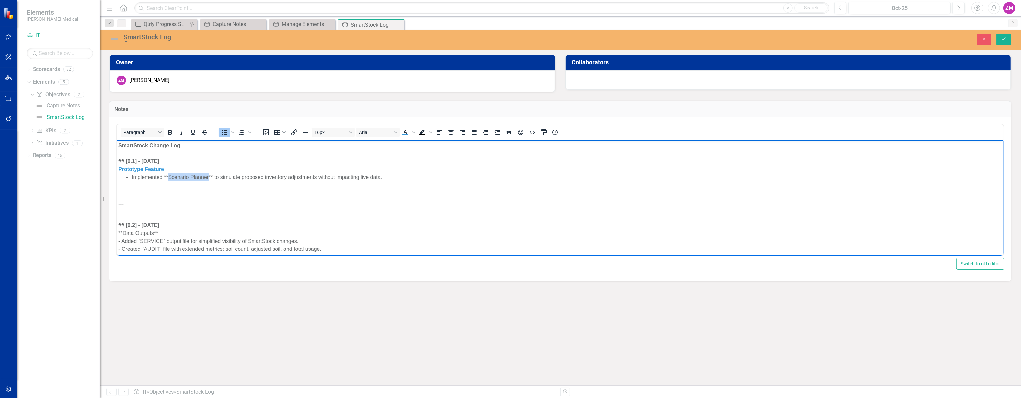
click at [169, 178] on li "Implemented **Scenario Planner** to simulate proposed inventory adjustments wit…" at bounding box center [566, 177] width 870 height 8
click at [405, 134] on icon "Text color Blue" at bounding box center [406, 134] width 6 height 1
click at [213, 175] on li "Implemented ** Scenario Planner ** to simulate proposed inventory adjustments w…" at bounding box center [566, 177] width 870 height 8
click at [168, 175] on span "Scenario Planner" at bounding box center [188, 177] width 41 height 6
drag, startPoint x: 204, startPoint y: 176, endPoint x: 165, endPoint y: 177, distance: 39.2
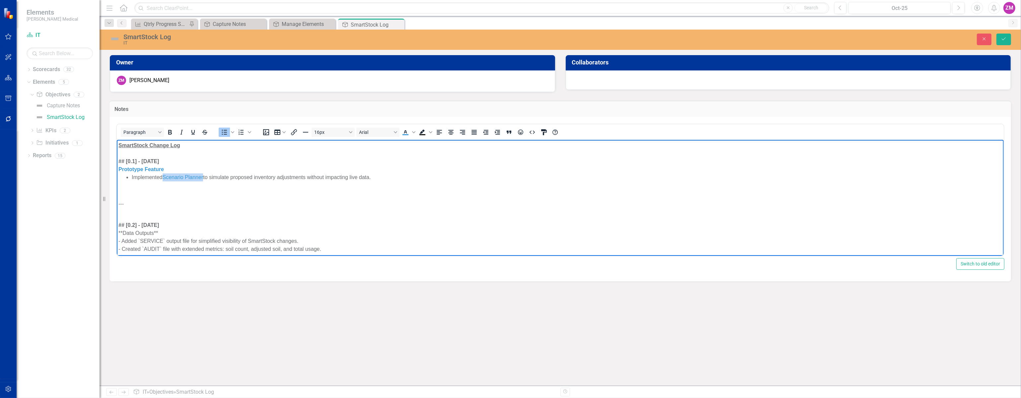
click at [165, 177] on span "Scenario Planner" at bounding box center [182, 177] width 41 height 6
click at [170, 131] on icon "Bold" at bounding box center [170, 132] width 4 height 5
click at [204, 191] on p "Rich Text Area. Press ALT-0 for help." at bounding box center [560, 190] width 884 height 8
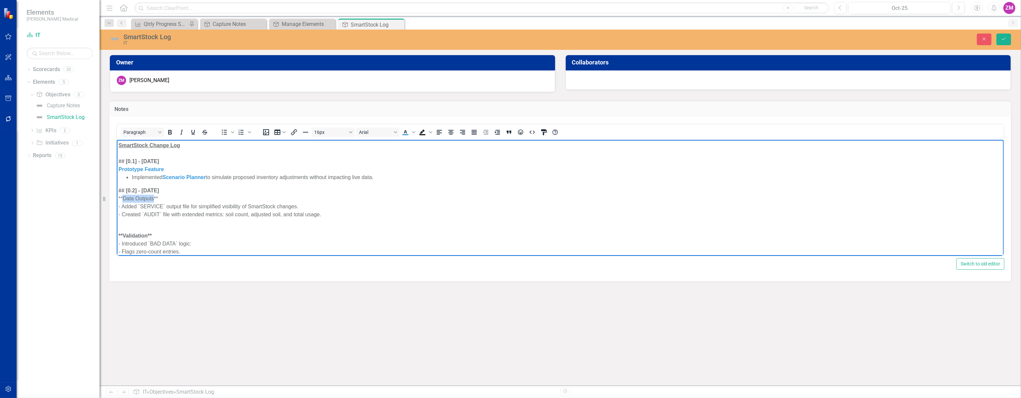
drag, startPoint x: 153, startPoint y: 198, endPoint x: 122, endPoint y: 199, distance: 30.9
click at [122, 199] on div "**Data Outputs**" at bounding box center [560, 198] width 884 height 8
click at [174, 130] on button "Bold" at bounding box center [169, 131] width 11 height 9
click at [405, 130] on icon "Text color Blue" at bounding box center [406, 132] width 8 height 8
click at [189, 195] on div "** Data Outputs **" at bounding box center [560, 198] width 884 height 8
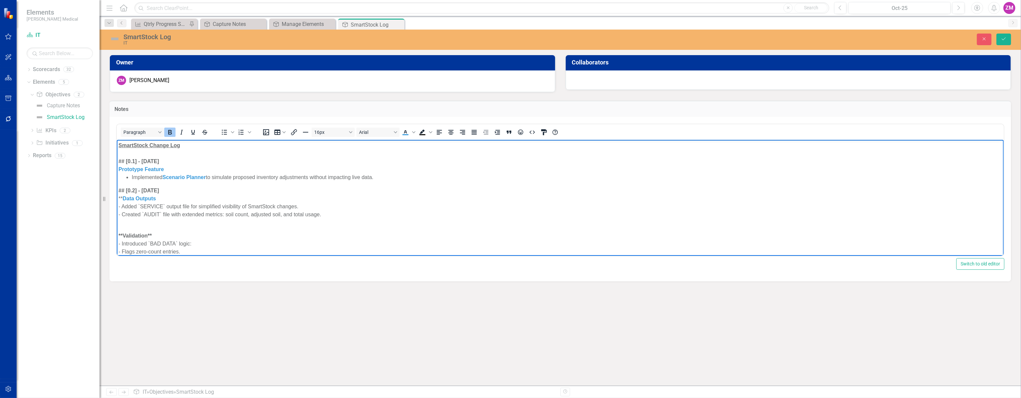
click at [123, 197] on strong "Data Outputs" at bounding box center [138, 198] width 33 height 6
click at [121, 205] on div "- Added `SERVICE` output file for simplified visibility of SmartStock changes." at bounding box center [560, 206] width 884 height 8
click at [225, 131] on icon "Bullet list" at bounding box center [224, 131] width 5 height 5
click at [121, 219] on div "- Created `AUDIT` file with extended metrics: soil count, adjusted soil, and to…" at bounding box center [560, 219] width 884 height 8
click at [166, 204] on li "Added `SERVICE` output file for simplified visibility of SmartStock changes." at bounding box center [566, 206] width 870 height 8
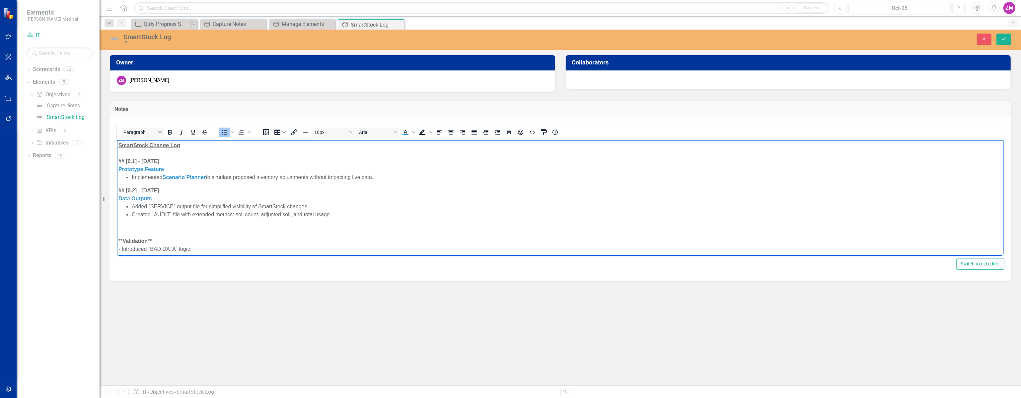
click at [166, 204] on li "Added `SERVICE` output file for simplified visibility of SmartStock changes." at bounding box center [566, 206] width 870 height 8
click at [166, 204] on li "Added SERVICE output file for simplified visibility of SmartStock changes." at bounding box center [566, 206] width 870 height 8
click at [171, 132] on icon "Bold" at bounding box center [170, 132] width 4 height 5
click at [161, 212] on li "Created `AUDIT` file with extended metrics: soil count, adjusted soil, and tota…" at bounding box center [566, 214] width 870 height 8
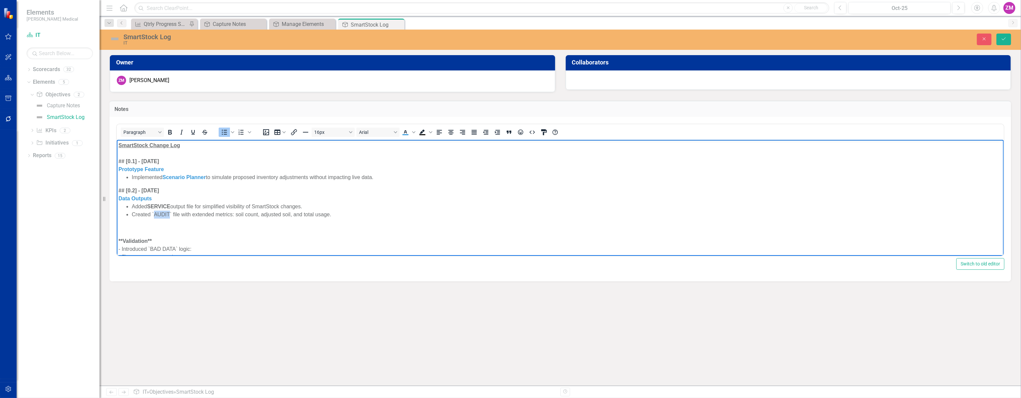
click at [161, 212] on li "Created `AUDIT` file with extended metrics: soil count, adjusted soil, and tota…" at bounding box center [566, 214] width 870 height 8
click at [161, 212] on li "Created AUDIT file with extended metrics: soil count, adjusted soil, and total …" at bounding box center [566, 214] width 870 height 8
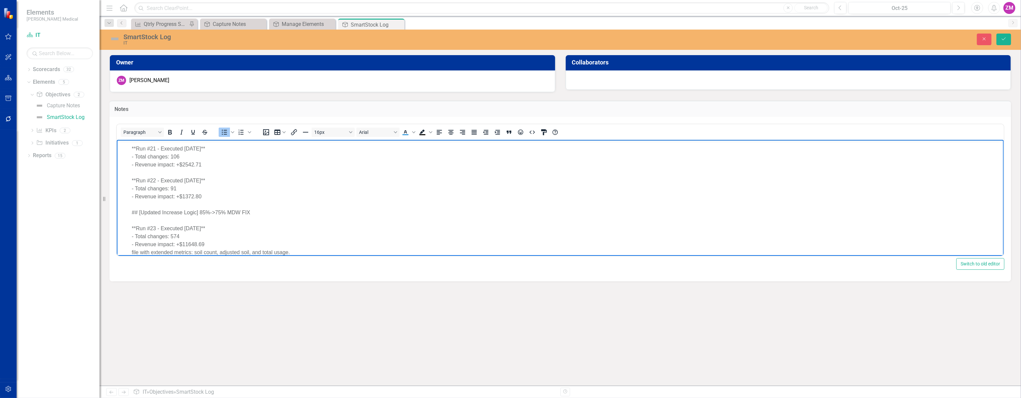
scroll to position [70, 0]
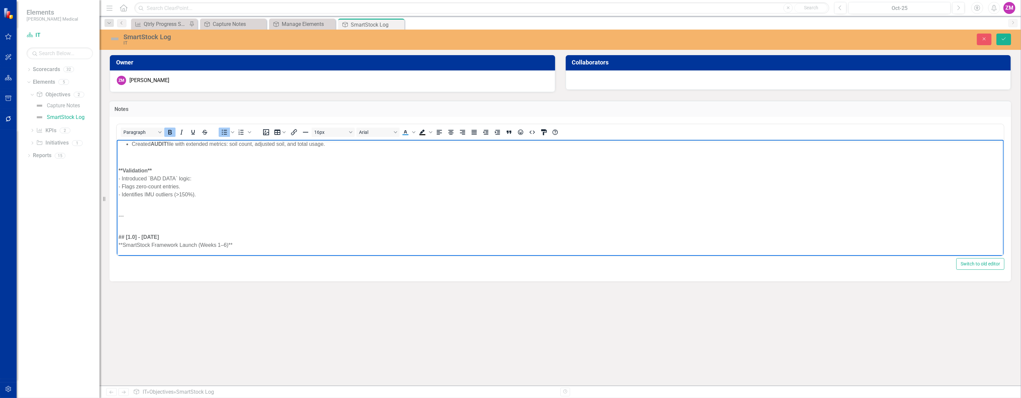
click at [268, 204] on p "Rich Text Area. Press ALT-0 for help." at bounding box center [560, 202] width 884 height 8
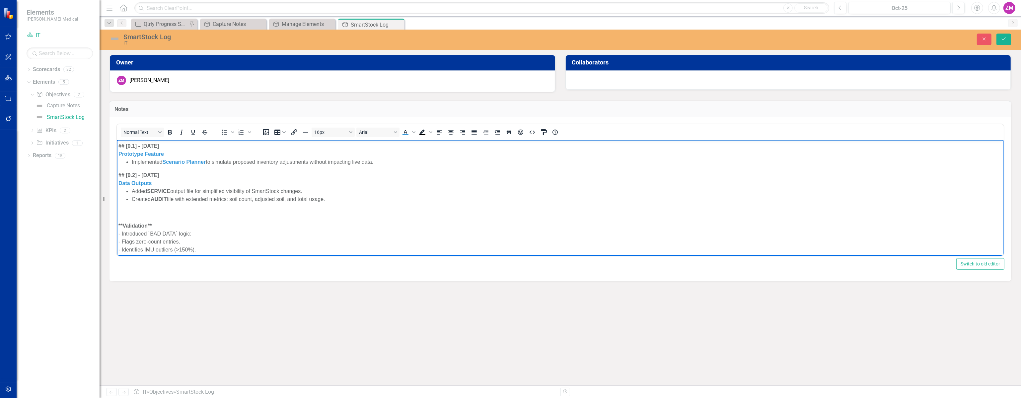
scroll to position [10, 0]
click at [164, 195] on strong "SERVICE" at bounding box center [158, 196] width 23 height 6
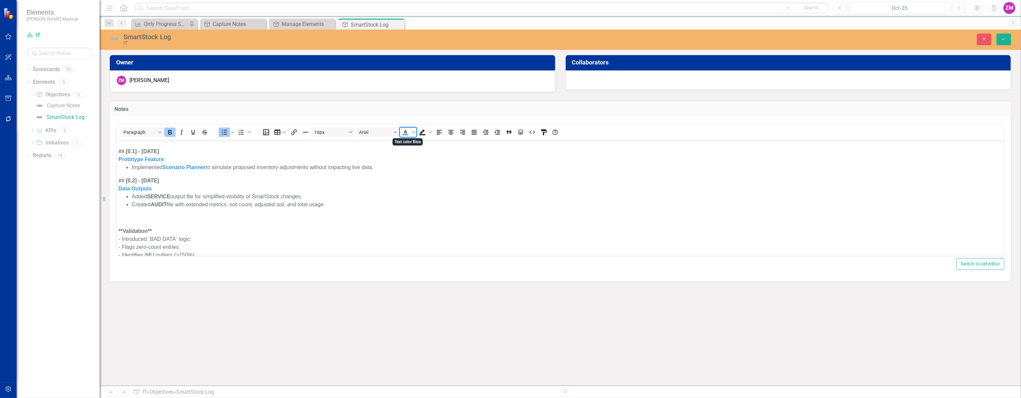
click at [404, 130] on icon "Text color Blue" at bounding box center [406, 132] width 8 height 8
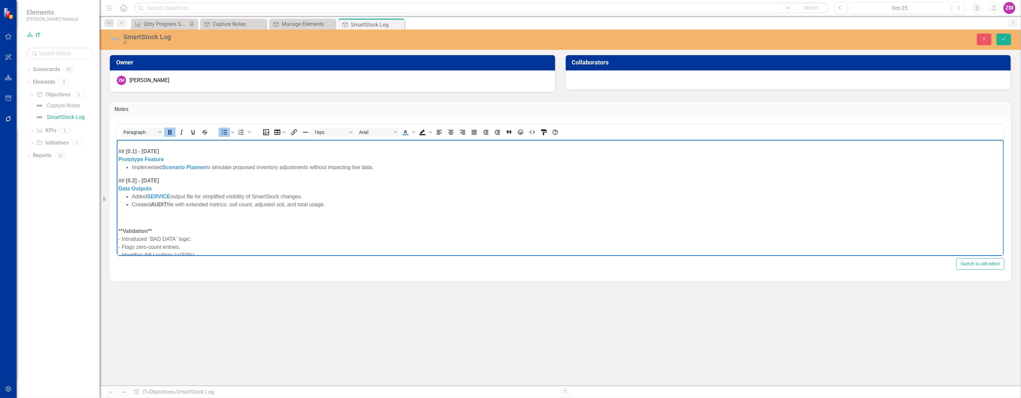
click at [158, 201] on strong "AUDIT" at bounding box center [158, 204] width 16 height 6
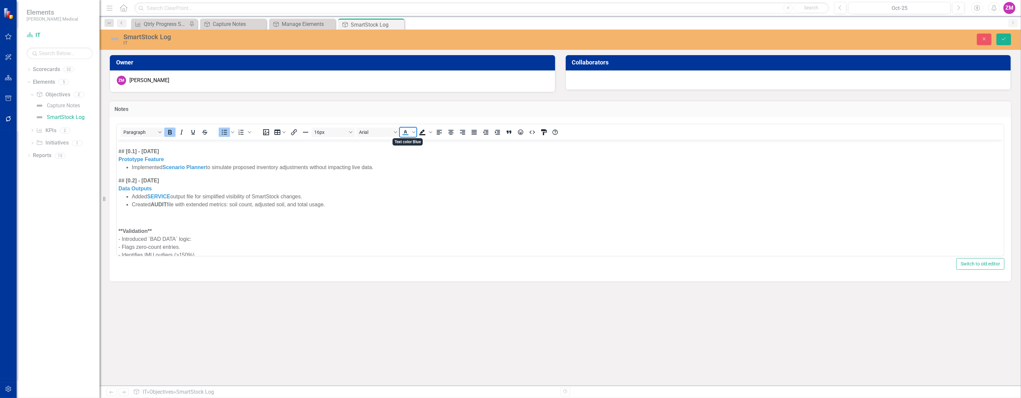
click at [406, 133] on icon "Text color Blue" at bounding box center [406, 132] width 8 height 8
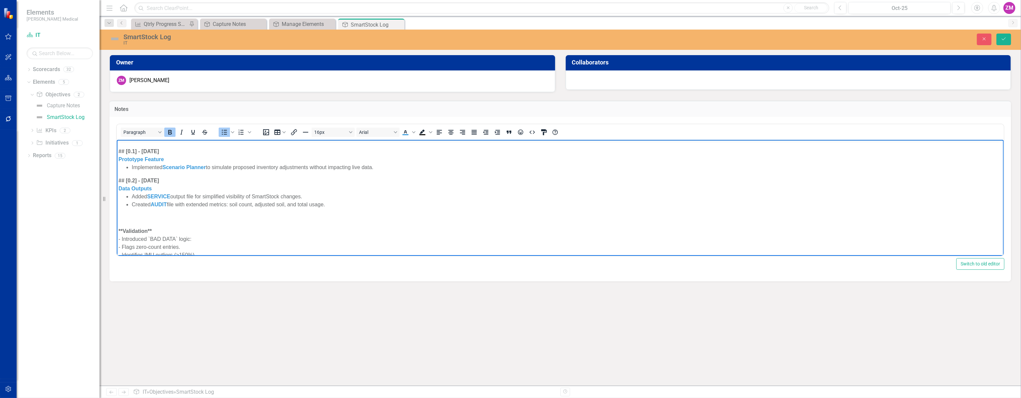
click at [367, 193] on li "Added SERVICE output file for simplified visibility of SmartStock changes." at bounding box center [566, 196] width 870 height 8
click at [249, 215] on p "Rich Text Area. Press ALT-0 for help." at bounding box center [560, 217] width 884 height 8
click at [249, 215] on div "Validation**" at bounding box center [560, 217] width 884 height 8
click at [136, 214] on strong "Validation" at bounding box center [130, 217] width 25 height 6
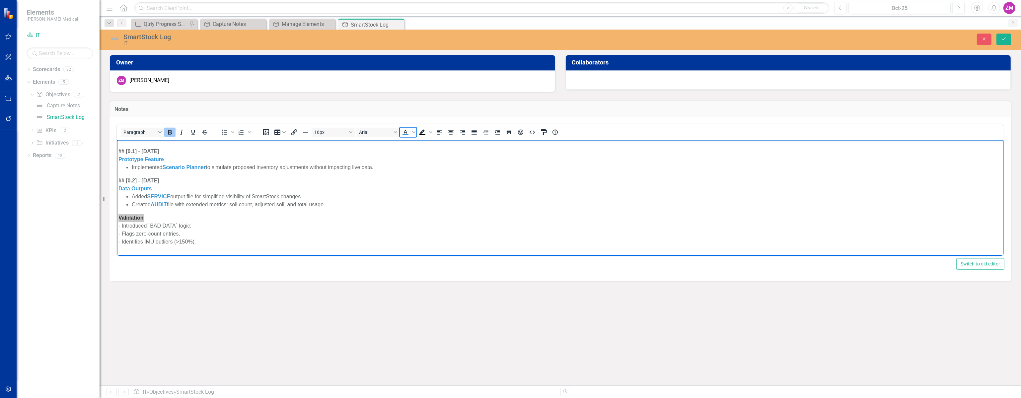
click at [408, 133] on icon "Text color Blue" at bounding box center [406, 132] width 8 height 8
click at [205, 217] on div "Validation" at bounding box center [560, 217] width 884 height 8
click at [122, 224] on div "- Introduced `BAD DATA` logic:" at bounding box center [560, 225] width 884 height 8
click at [227, 131] on icon "Bullet list" at bounding box center [224, 132] width 8 height 8
click at [212, 225] on li "Introduced `BAD DATA` logic:" at bounding box center [566, 225] width 870 height 8
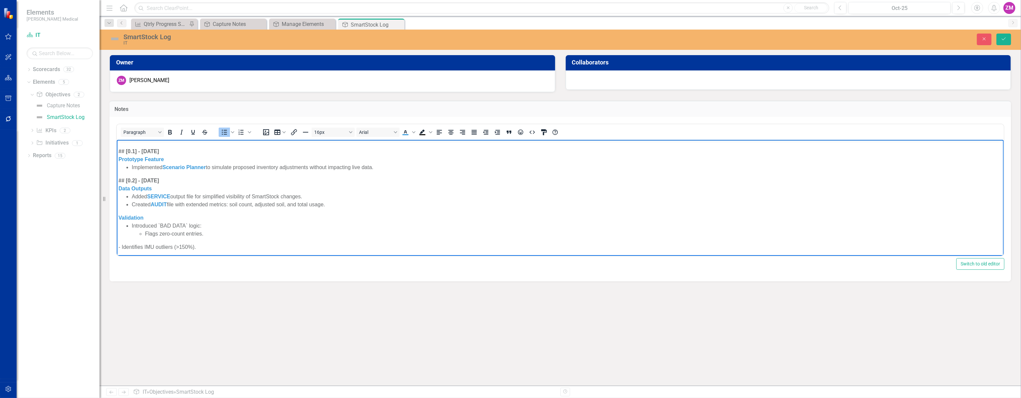
click at [210, 231] on li "Flags zero-count entries." at bounding box center [573, 233] width 857 height 8
click at [223, 239] on li "Identifies IMU outliers (>150%)." at bounding box center [573, 241] width 857 height 8
click at [226, 232] on li "Flags zero-count entries." at bounding box center [573, 233] width 857 height 8
drag, startPoint x: 185, startPoint y: 224, endPoint x: 160, endPoint y: 224, distance: 24.9
click at [160, 224] on li "Introduced `BAD DATA` logic: Flags zero-count entries Identifies IMU outliers (…" at bounding box center [566, 233] width 870 height 24
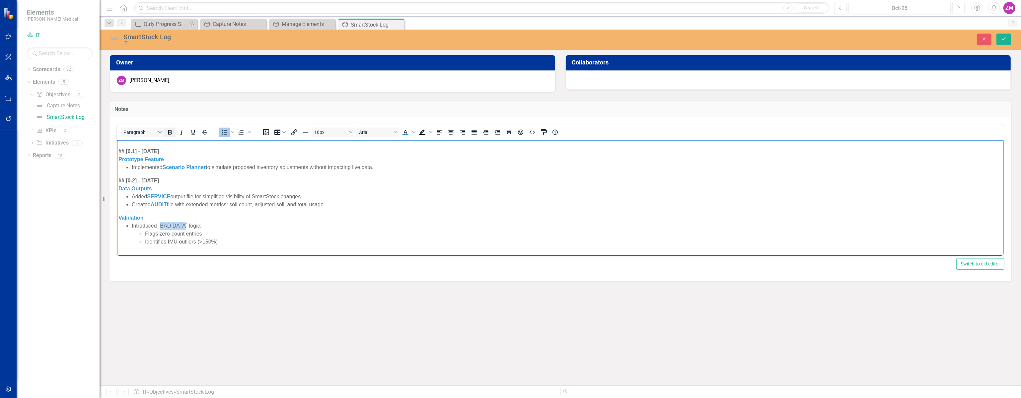
click at [169, 131] on icon "Bold" at bounding box center [170, 132] width 4 height 5
click at [406, 135] on icon "Text color Blue" at bounding box center [406, 132] width 8 height 8
click at [161, 224] on strong "BAD DATA" at bounding box center [173, 225] width 27 height 6
click at [186, 224] on li "Introduced BAD DATA ` logic: Flags zero-count entries Identifies IMU outliers (…" at bounding box center [566, 233] width 870 height 24
click at [252, 230] on li "Flags zero-count entries" at bounding box center [573, 233] width 857 height 8
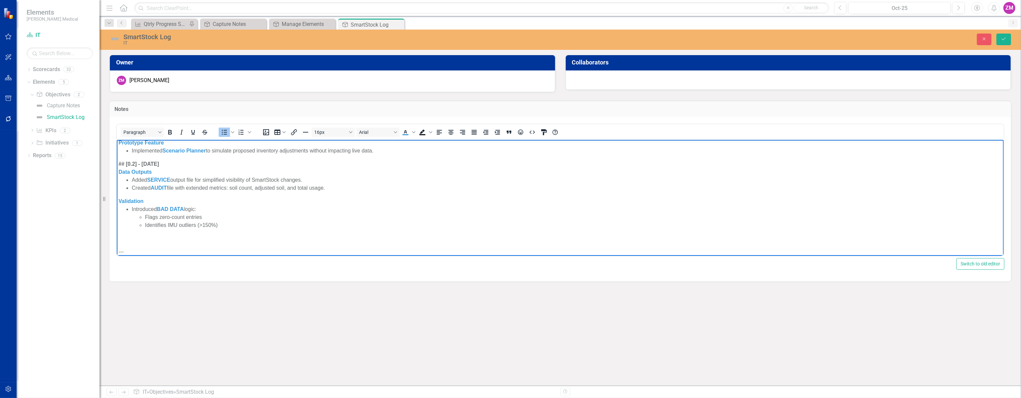
scroll to position [40, 0]
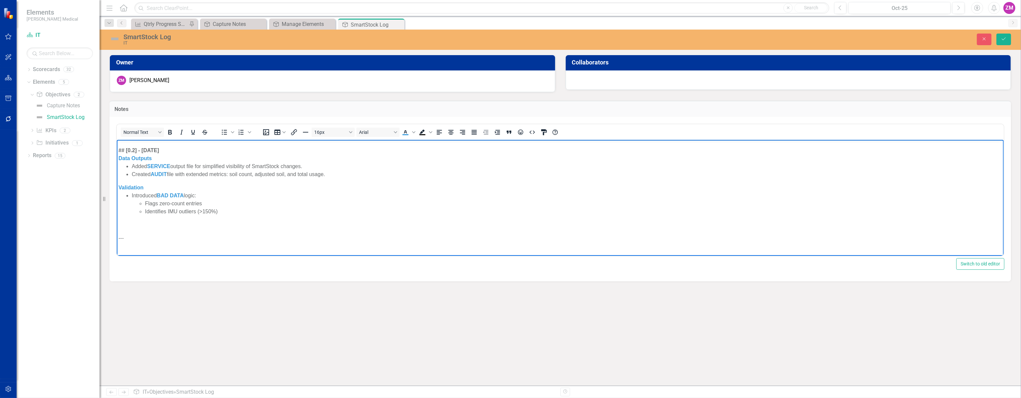
click at [160, 222] on p "Rich Text Area. Press ALT-0 for help." at bounding box center [560, 224] width 884 height 8
drag, startPoint x: 215, startPoint y: 209, endPoint x: 199, endPoint y: 211, distance: 16.3
click at [199, 211] on li "Identifies IMU outliers (>150%)" at bounding box center [573, 211] width 857 height 8
click at [171, 132] on icon "Bold" at bounding box center [170, 132] width 4 height 5
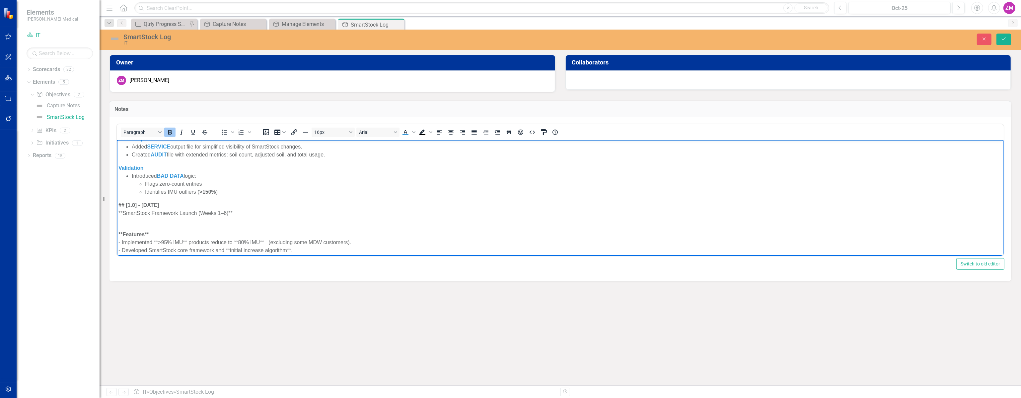
scroll to position [60, 0]
click at [122, 211] on div "**SmartStock Framework Launch (Weeks 1–6)**" at bounding box center [560, 212] width 884 height 8
click at [233, 210] on div "SmartStock Framework Launch (Weeks 1–6)**" at bounding box center [560, 212] width 884 height 8
click at [236, 219] on p "Rich Text Area. Press ALT-0 for help." at bounding box center [560, 220] width 884 height 8
click at [242, 214] on div "SmartStock Framework Launch (Weeks 1–6)" at bounding box center [560, 212] width 884 height 8
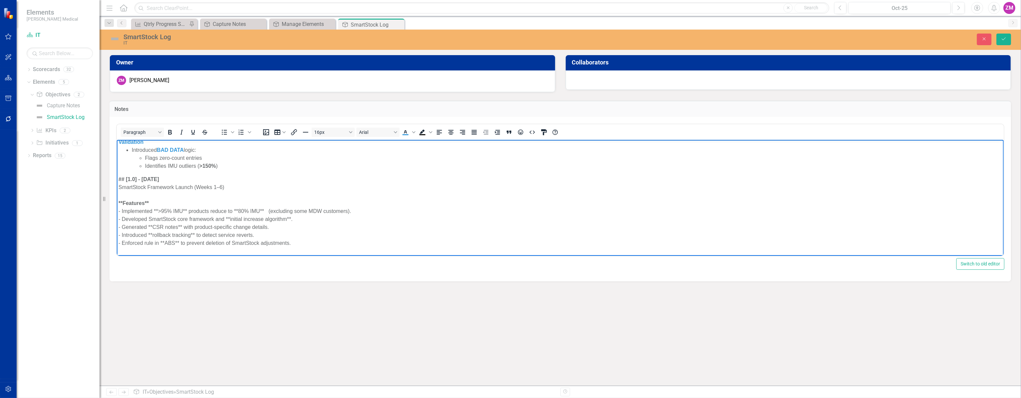
scroll to position [120, 0]
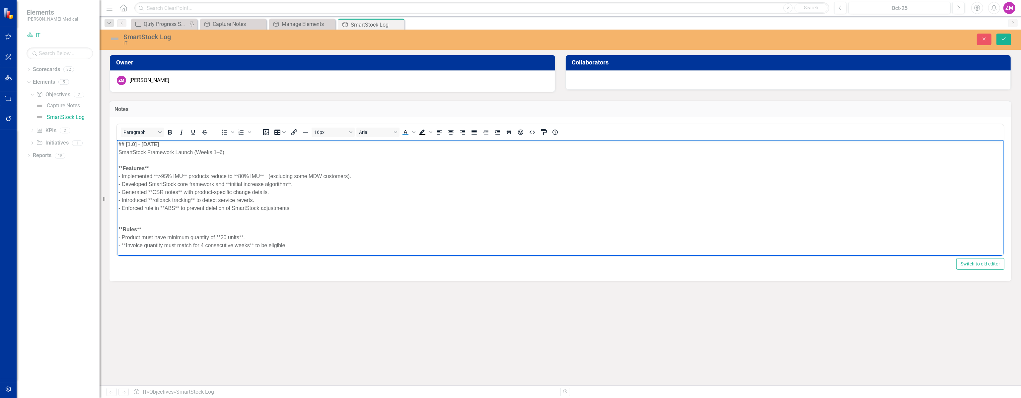
click at [175, 166] on div "**Features**" at bounding box center [560, 168] width 884 height 8
click at [123, 165] on strong "**Features" at bounding box center [131, 168] width 26 height 6
click at [127, 168] on strong "Features" at bounding box center [129, 168] width 22 height 6
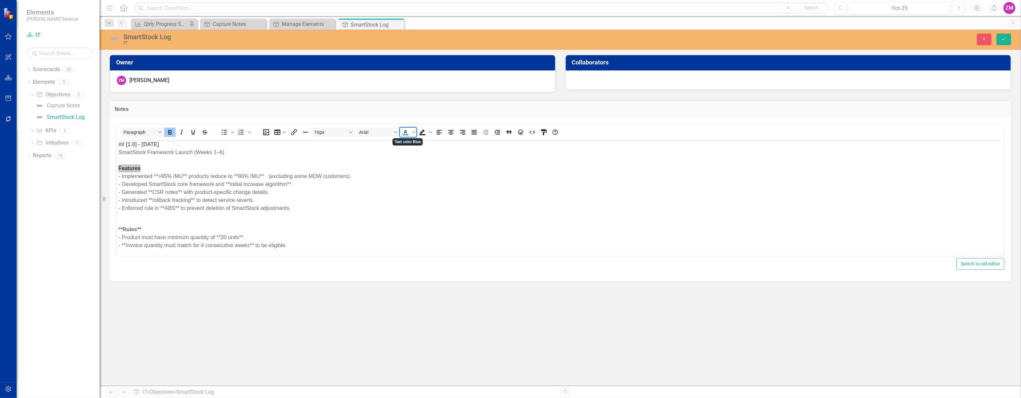
click at [403, 130] on icon "Text color Blue" at bounding box center [406, 132] width 8 height 8
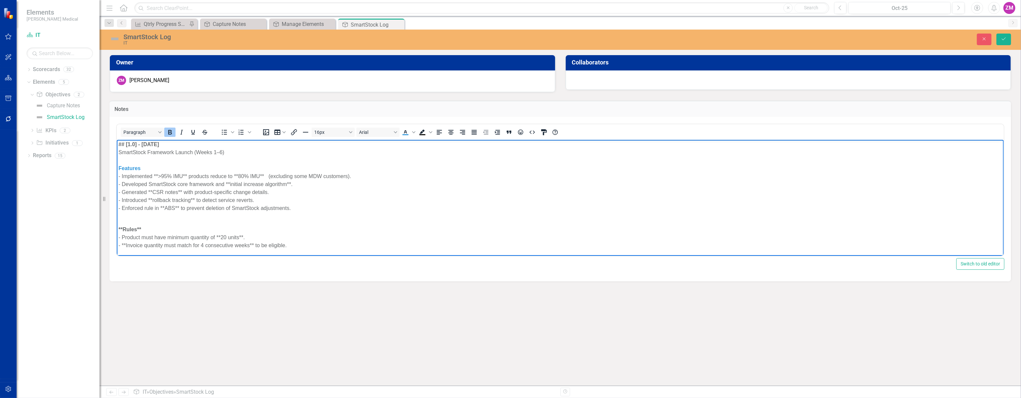
click at [206, 211] on div "- Enforced rule in **ABS** to prevent deletion of SmartStock adjustments." at bounding box center [560, 208] width 884 height 8
click at [131, 227] on strong "**Rules**" at bounding box center [129, 229] width 23 height 6
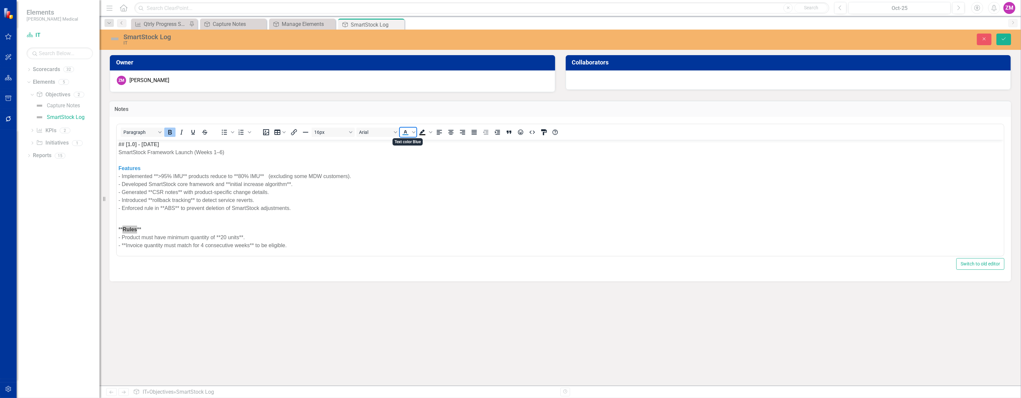
click at [406, 130] on icon "Text color Blue" at bounding box center [406, 132] width 8 height 8
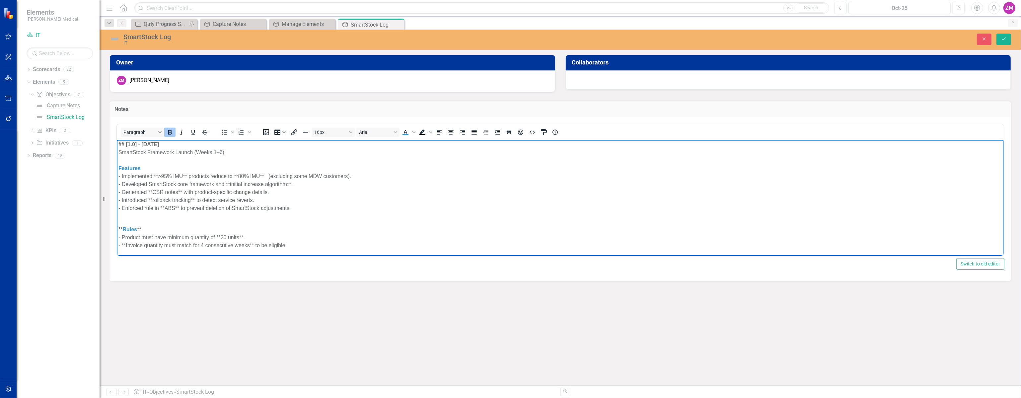
click at [145, 226] on div "** Rules **" at bounding box center [560, 229] width 884 height 8
click at [122, 227] on span "Rules" at bounding box center [129, 229] width 15 height 6
click at [121, 174] on div "- Implemented **>95% IMU** products reduce to **80% IMU** (excluding some MDW c…" at bounding box center [560, 176] width 884 height 8
click at [225, 132] on icon "Bullet list" at bounding box center [224, 132] width 8 height 8
click at [164, 175] on li "Implemented **>95% IMU** products reduce to **80% IMU** (excluding some MDW cus…" at bounding box center [566, 176] width 870 height 8
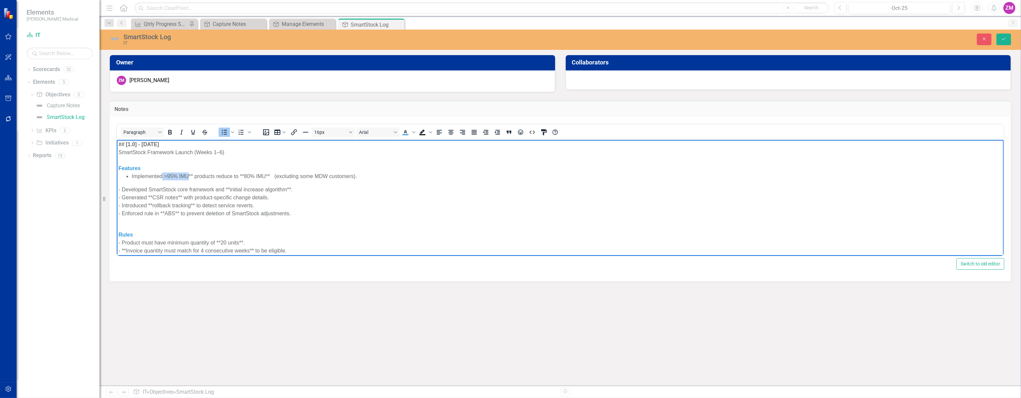
drag, startPoint x: 162, startPoint y: 175, endPoint x: 187, endPoint y: 175, distance: 25.2
click at [187, 175] on li "Implemented >95% IMU** products reduce to **80% IMU** (excluding some MDW custo…" at bounding box center [566, 176] width 870 height 8
click at [171, 132] on icon "Bold" at bounding box center [170, 132] width 4 height 5
click at [415, 132] on icon "Text color Blue" at bounding box center [413, 131] width 3 height 3
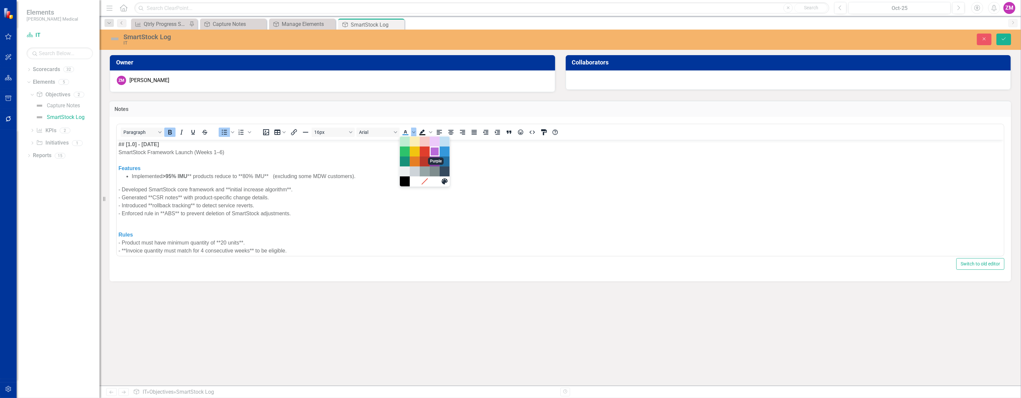
drag, startPoint x: 432, startPoint y: 152, endPoint x: 225, endPoint y: 31, distance: 239.9
click at [432, 152] on div "Purple" at bounding box center [435, 151] width 8 height 8
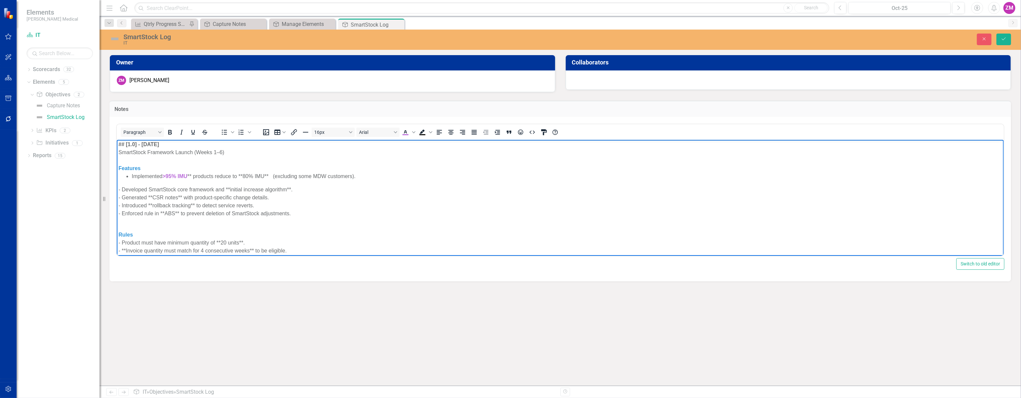
click at [210, 193] on div "- Generated **CSR notes** with product-specific change details." at bounding box center [560, 197] width 884 height 8
click at [193, 176] on li "Implemented >95% IMU ** products reduce to **80% IMU** (excluding some MDW cust…" at bounding box center [566, 176] width 870 height 8
click at [192, 175] on li "Implemented >95% IMU ** products reduce to **80% IMU** (excluding some MDW cust…" at bounding box center [566, 176] width 870 height 8
click at [239, 174] on li "Implemented >95% IMU products reduce to **80% IMU** (excluding some MDW custome…" at bounding box center [566, 176] width 870 height 8
drag, startPoint x: 235, startPoint y: 175, endPoint x: 257, endPoint y: 174, distance: 21.3
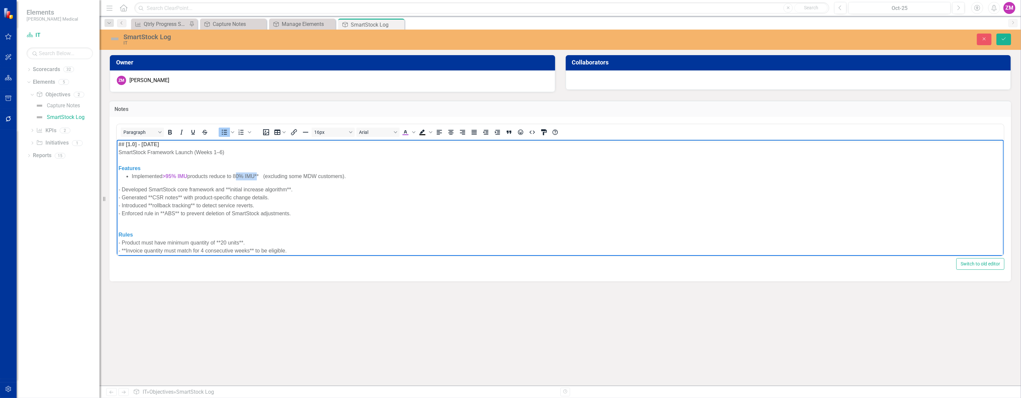
click at [257, 174] on li "Implemented >95% IMU products reduce to 80% IMU** (excluding some MDW customers…" at bounding box center [566, 176] width 870 height 8
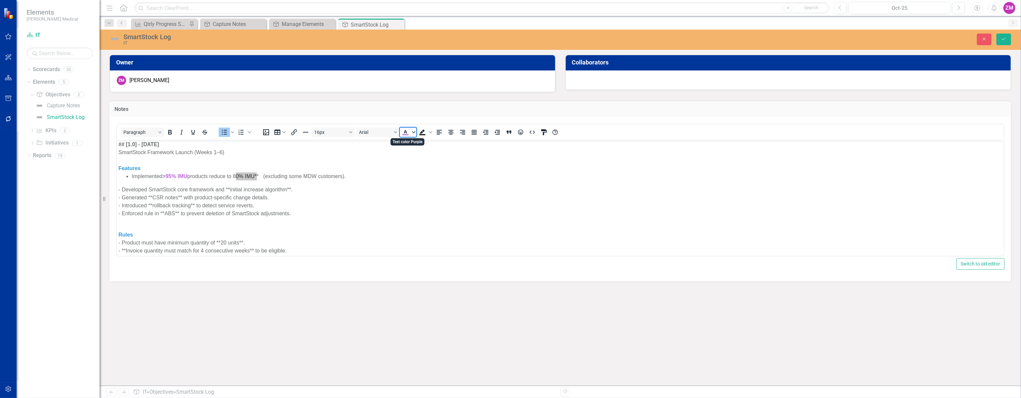
click at [413, 130] on icon "Text color Purple" at bounding box center [413, 131] width 3 height 3
click at [432, 151] on div "Purple" at bounding box center [435, 151] width 8 height 8
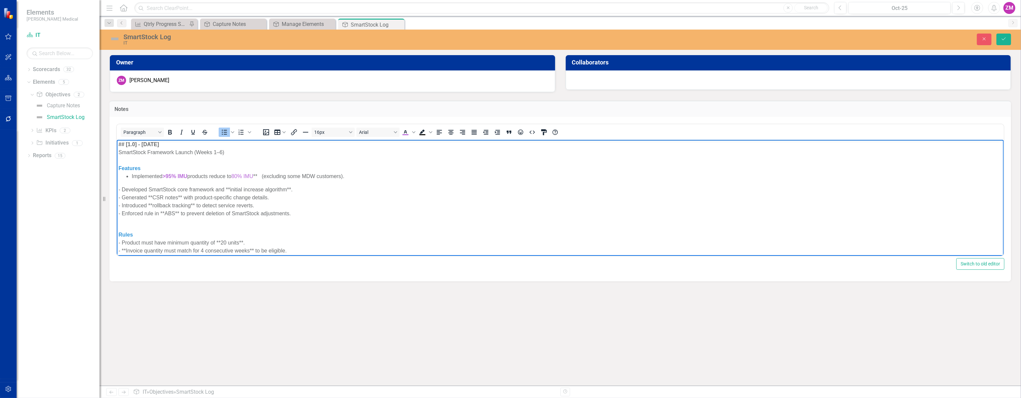
click at [261, 174] on li "Implemented >95% IMU products reduce to 80% IMU ** (excluding some MDW customer…" at bounding box center [566, 176] width 870 height 8
drag, startPoint x: 258, startPoint y: 174, endPoint x: 236, endPoint y: 177, distance: 22.7
click at [236, 177] on li "Implemented >95% IMU products reduce to 80% IMU (excluding some MDW customers)." at bounding box center [566, 176] width 870 height 8
click at [302, 194] on div "- Generated **CSR notes** with product-specific change details." at bounding box center [560, 197] width 884 height 8
drag, startPoint x: 187, startPoint y: 175, endPoint x: 164, endPoint y: 175, distance: 23.2
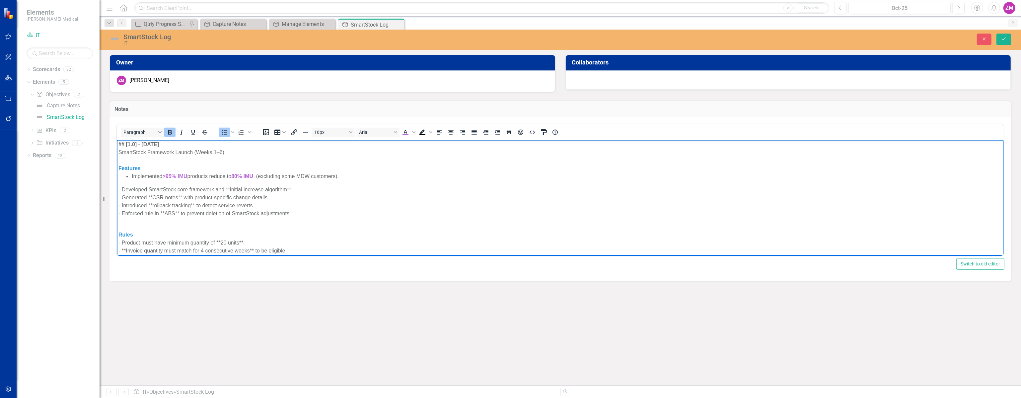
click at [164, 175] on strong ">95% IMU" at bounding box center [174, 176] width 25 height 6
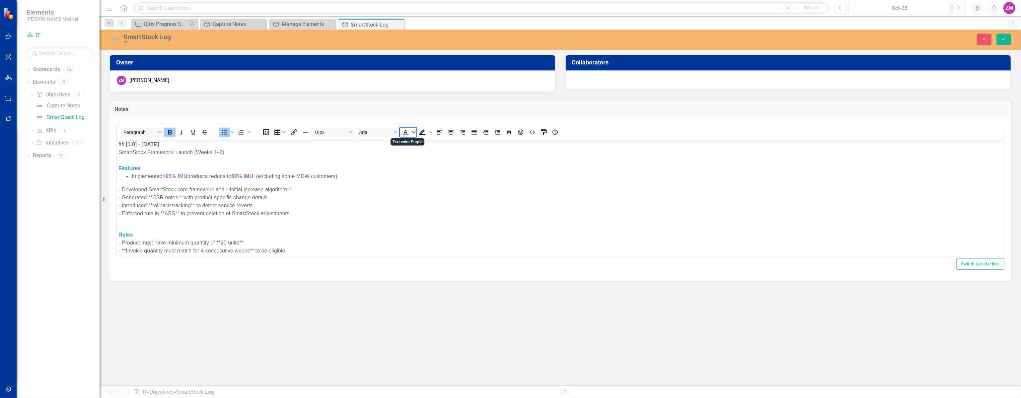
click at [412, 129] on span "Text color Purple" at bounding box center [413, 131] width 5 height 9
click at [433, 166] on div at bounding box center [425, 161] width 50 height 50
click at [433, 165] on div "Dark Purple" at bounding box center [435, 161] width 8 height 8
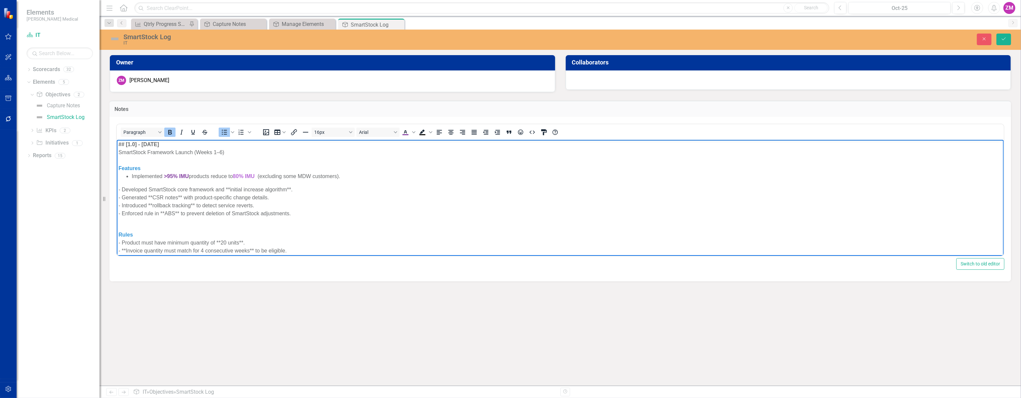
click at [390, 190] on div "- Developed SmartStock core framework and **initial increase algorithm**." at bounding box center [560, 189] width 884 height 8
click at [356, 175] on li "Implemented >95% IMU products reduce to 80% IMU (excluding some MDW customers)." at bounding box center [566, 176] width 870 height 8
drag, startPoint x: 312, startPoint y: 182, endPoint x: 126, endPoint y: 187, distance: 185.3
click at [131, 187] on li "Developed SmartStock core framework and **initial increase algorithm**." at bounding box center [566, 184] width 870 height 8
click at [191, 182] on li "Generated **CSR notes** with product-specific change details." at bounding box center [566, 184] width 870 height 8
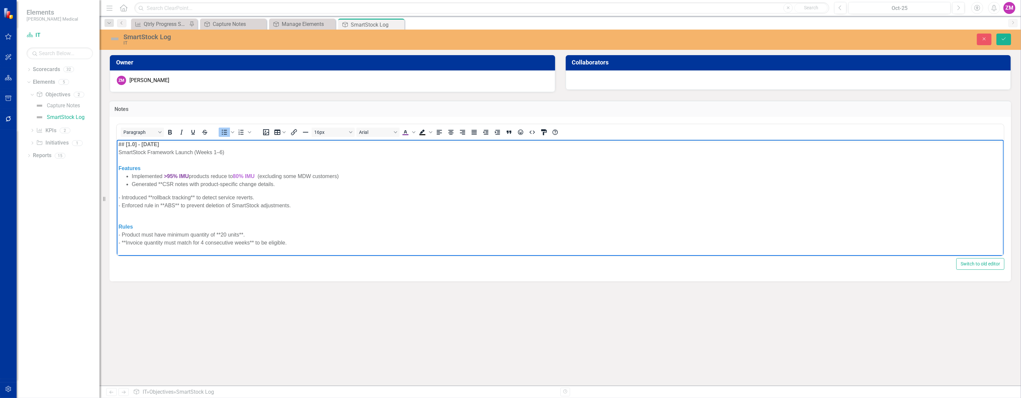
click at [163, 181] on li "Generated **CSR notes with product-specific change details." at bounding box center [566, 184] width 870 height 8
drag, startPoint x: 157, startPoint y: 183, endPoint x: 180, endPoint y: 182, distance: 22.9
click at [180, 182] on li "Generate CSR notes with product-specific change details." at bounding box center [566, 184] width 870 height 8
drag, startPoint x: 181, startPoint y: 184, endPoint x: 156, endPoint y: 184, distance: 24.6
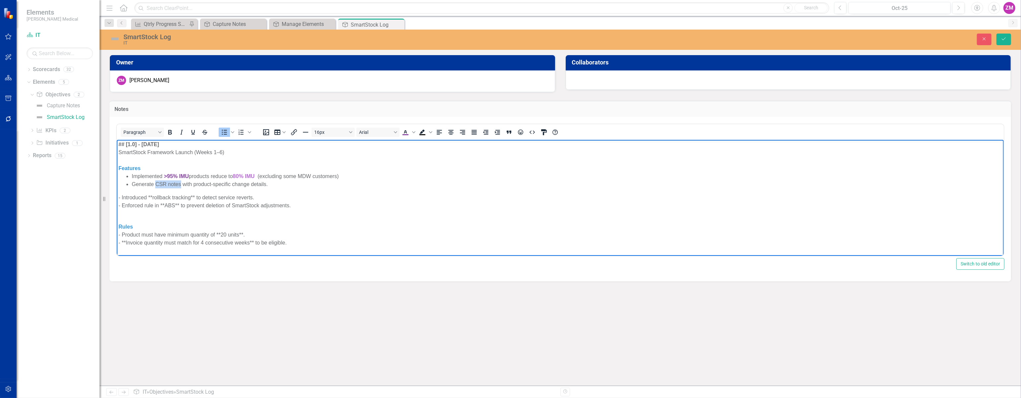
click at [156, 184] on li "Generate CSR notes with product-specific change details." at bounding box center [566, 184] width 870 height 8
click at [171, 135] on icon "Bold" at bounding box center [170, 132] width 8 height 8
click at [413, 130] on icon "Text color Dark Purple" at bounding box center [413, 131] width 3 height 3
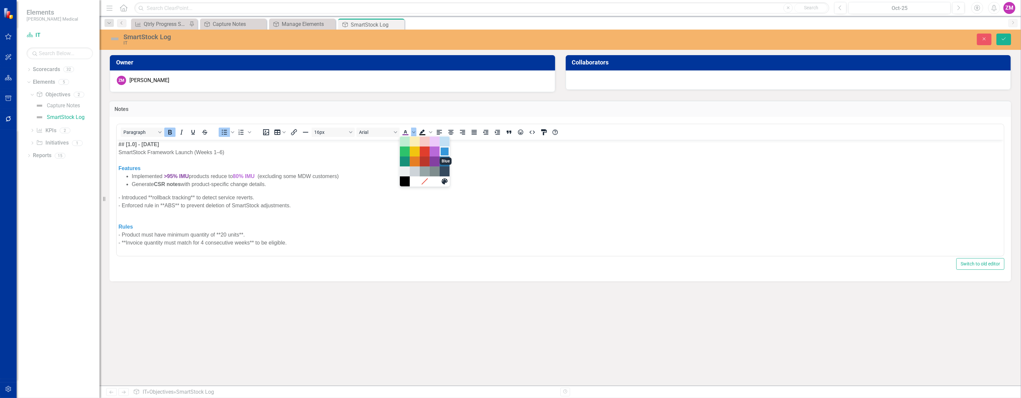
drag, startPoint x: 445, startPoint y: 153, endPoint x: 289, endPoint y: 40, distance: 191.8
click at [445, 153] on div "Blue" at bounding box center [445, 151] width 8 height 8
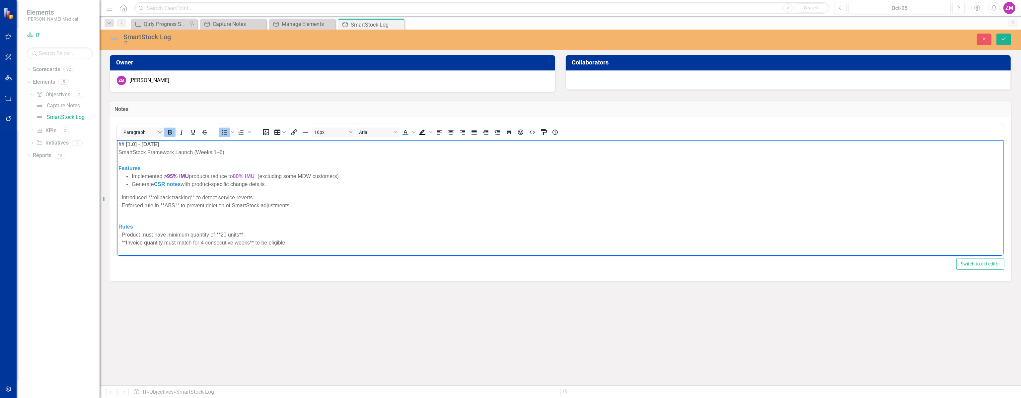
click at [376, 199] on div "- Introduced **rollback tracking** to detect service reverts." at bounding box center [560, 197] width 884 height 8
click at [297, 181] on li "Generate CSR notes with product-specific change details." at bounding box center [566, 184] width 870 height 8
drag, startPoint x: 267, startPoint y: 193, endPoint x: 126, endPoint y: 191, distance: 141.4
click at [131, 191] on li "Introduced **rollback tracking** to detect service reverts." at bounding box center [566, 192] width 870 height 8
click at [180, 192] on li "Enforced rule in **ABS** to prevent deletion of SmartStock adjustments." at bounding box center [566, 192] width 870 height 8
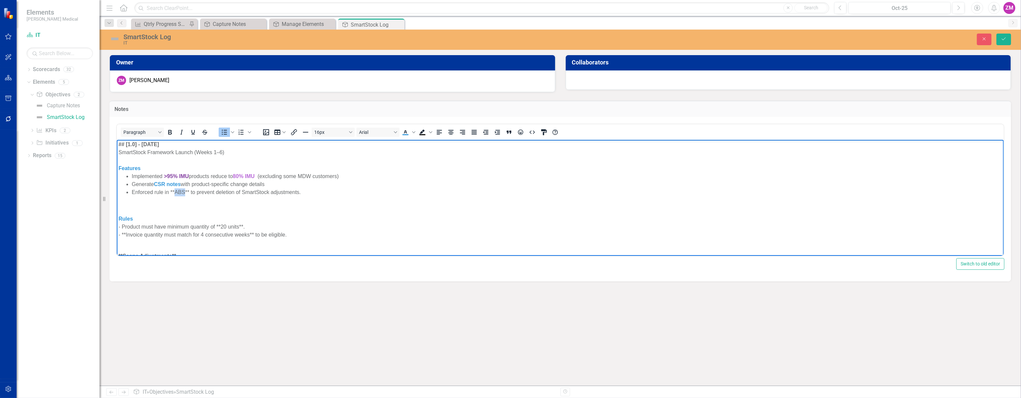
click at [180, 192] on li "Enforced rule in **ABS** to prevent deletion of SmartStock adjustments." at bounding box center [566, 192] width 870 height 8
click at [405, 129] on icon "Text color Blue" at bounding box center [406, 132] width 8 height 8
click at [258, 204] on p "Rich Text Area. Press ALT-0 for help." at bounding box center [560, 205] width 884 height 8
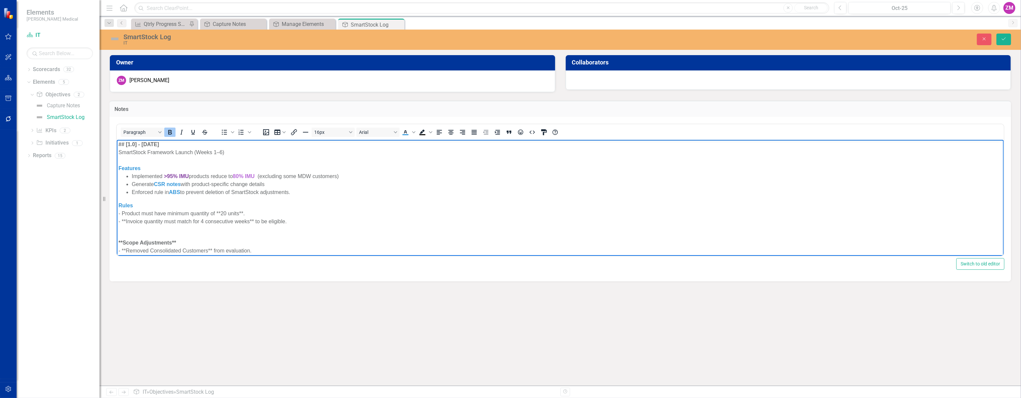
click at [123, 213] on div "- Product must have minimum quantity of **20 units**." at bounding box center [560, 213] width 884 height 8
click at [224, 133] on icon "Bullet list" at bounding box center [224, 132] width 8 height 8
click at [262, 211] on li "Product must have minimum quantity of **20 units**." at bounding box center [566, 213] width 870 height 8
click at [260, 219] on li "Invoice quantity must match for 4 consecutive weeks** to be eligible." at bounding box center [566, 221] width 870 height 8
click at [168, 222] on li "Invoice quantity must match for 4 consecutive weeks to be eligible." at bounding box center [566, 221] width 870 height 8
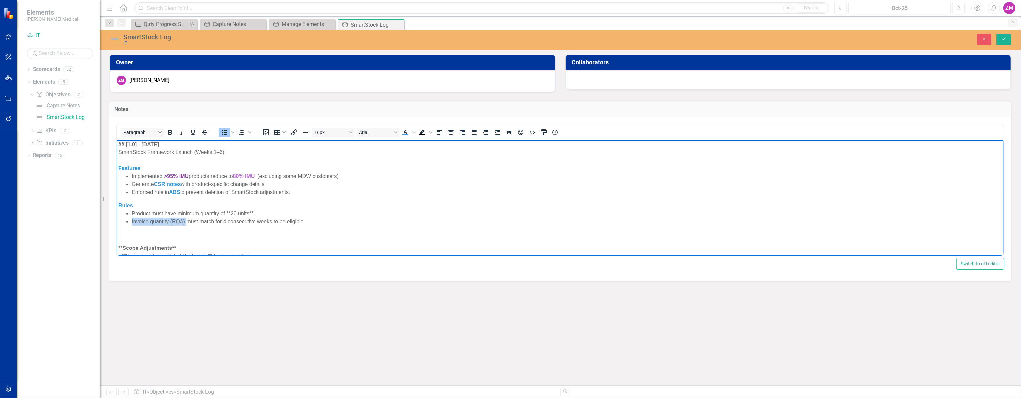
drag, startPoint x: 131, startPoint y: 221, endPoint x: 186, endPoint y: 221, distance: 55.1
click at [186, 221] on ul "Product must have minimum quantity of **20 units**. Invoice quantity (RQA) must…" at bounding box center [560, 217] width 884 height 16
click at [407, 131] on icon "Text color Blue" at bounding box center [406, 132] width 8 height 8
click at [335, 221] on li "Invoice quantity (RQA) must match for 4 consecutive weeks to be eligible." at bounding box center [566, 221] width 870 height 8
drag, startPoint x: 226, startPoint y: 220, endPoint x: 230, endPoint y: 221, distance: 4.1
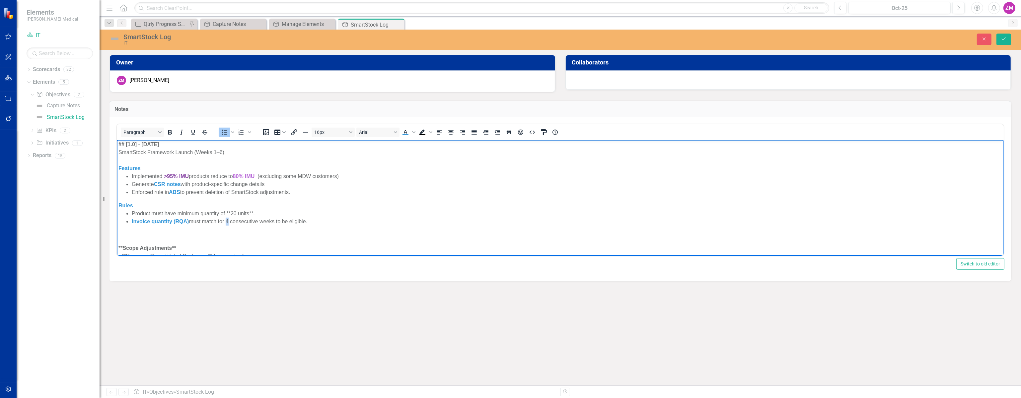
click at [230, 221] on li "Invoice quantity (RQA) must match for 4 consecutive weeks to be eligible." at bounding box center [566, 221] width 870 height 8
click at [406, 128] on icon "Text color Blue" at bounding box center [406, 132] width 8 height 8
click at [347, 195] on li "Enforced rule in ABS to prevent deletion of SmartStock adjustments." at bounding box center [566, 192] width 870 height 8
drag, startPoint x: 231, startPoint y: 219, endPoint x: 276, endPoint y: 220, distance: 44.5
click at [276, 220] on li "Invoice quantity (RQA) must match for 4 consecutive weeks to be eligible." at bounding box center [566, 221] width 870 height 8
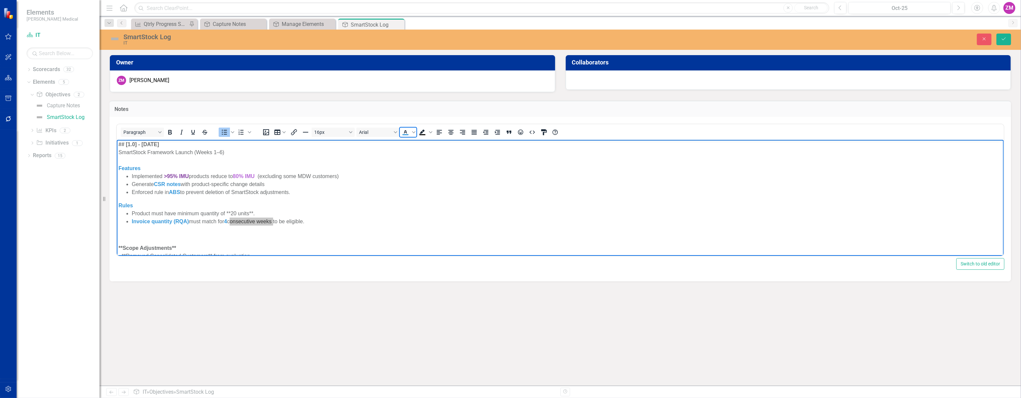
click at [407, 132] on icon "Text color Blue" at bounding box center [406, 132] width 8 height 8
click at [173, 129] on icon "Bold" at bounding box center [170, 132] width 8 height 8
click at [256, 211] on li "Product must have minimum quantity of **20 units**." at bounding box center [566, 213] width 870 height 8
drag, startPoint x: 253, startPoint y: 212, endPoint x: 227, endPoint y: 214, distance: 26.6
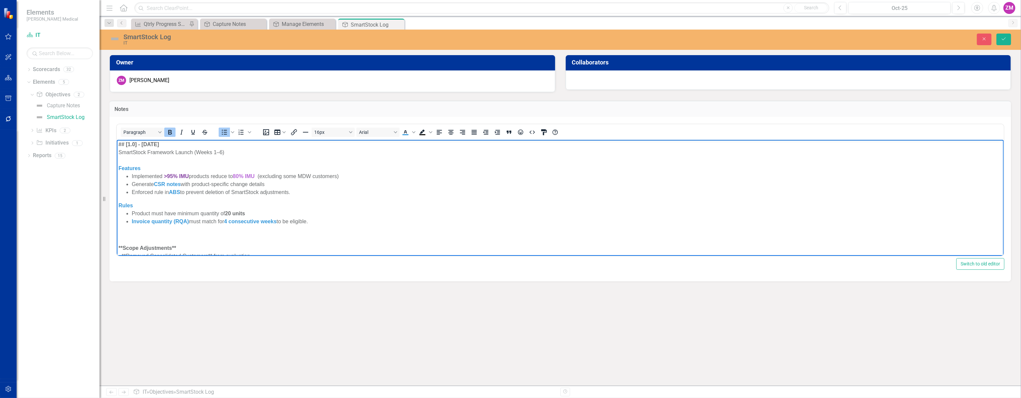
click at [227, 214] on li "Product must have minimum quantity of ﻿20 units" at bounding box center [566, 213] width 870 height 8
click at [405, 131] on icon "Text color Blue" at bounding box center [406, 132] width 8 height 8
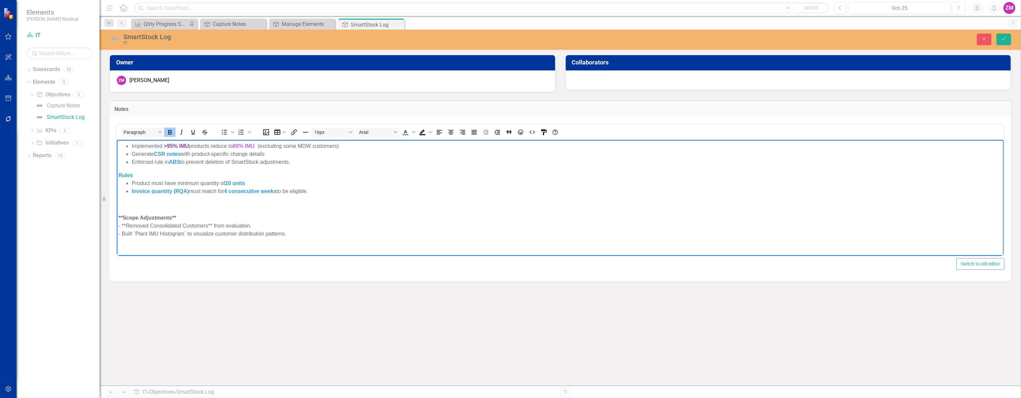
click at [187, 214] on div "**Scope Adjustments**" at bounding box center [560, 217] width 884 height 8
click at [185, 203] on p "Rich Text Area. Press ALT-0 for help." at bounding box center [560, 204] width 884 height 8
drag, startPoint x: 181, startPoint y: 202, endPoint x: 117, endPoint y: 201, distance: 63.7
click at [406, 133] on icon "Text color Blue" at bounding box center [406, 132] width 8 height 8
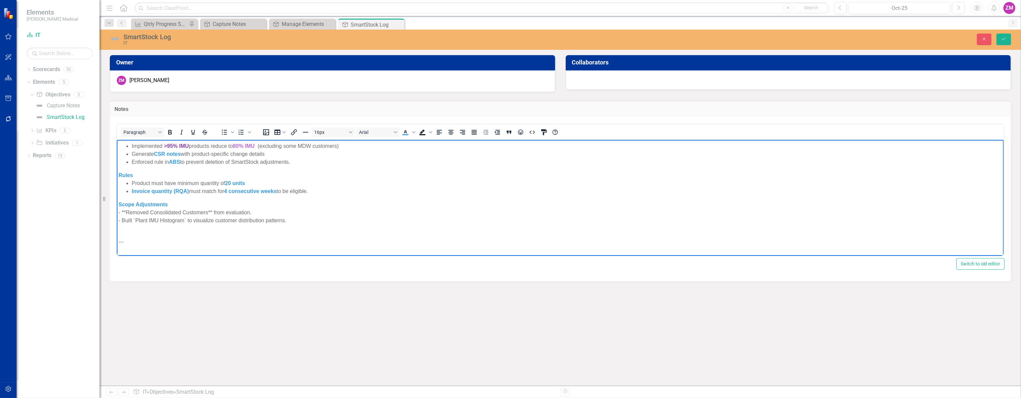
click at [125, 211] on div "- **Removed Consolidated Customers** from evaluation." at bounding box center [560, 212] width 884 height 8
click at [223, 133] on icon "Bullet list" at bounding box center [224, 132] width 8 height 8
click at [217, 211] on li "Removed Consolidated Customers** from evaluation." at bounding box center [566, 212] width 870 height 8
drag, startPoint x: 213, startPoint y: 211, endPoint x: 156, endPoint y: 212, distance: 56.4
click at [156, 212] on li "Removed Consolidated Customers from evaluation." at bounding box center [566, 212] width 870 height 8
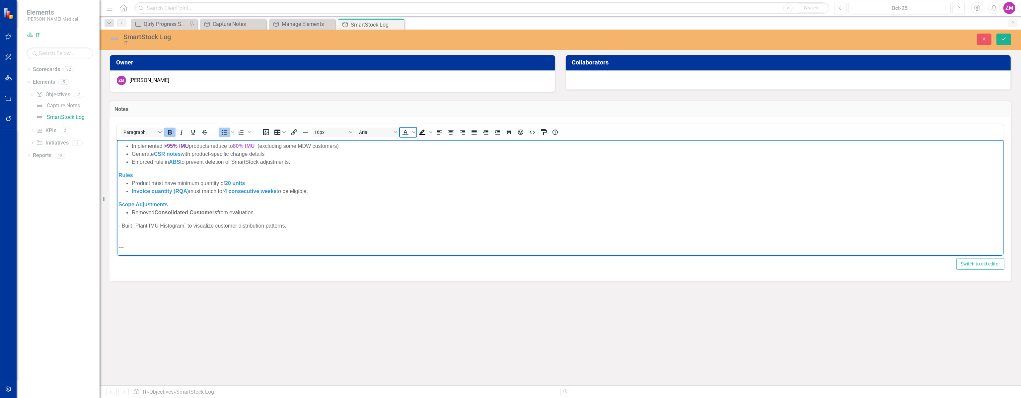
click at [404, 132] on icon "Text color Blue" at bounding box center [406, 132] width 8 height 8
click at [289, 212] on li "Removed Consolidated Customers from evaluation." at bounding box center [566, 212] width 870 height 8
click at [146, 219] on li "Built `Plant IMU Histogram` to visualize customer distribution patterns." at bounding box center [566, 220] width 870 height 8
drag, startPoint x: 143, startPoint y: 220, endPoint x: 192, endPoint y: 218, distance: 49.5
click at [192, 218] on li "Built Plant IMU Histogram to visualize customer distribution patterns." at bounding box center [566, 220] width 870 height 8
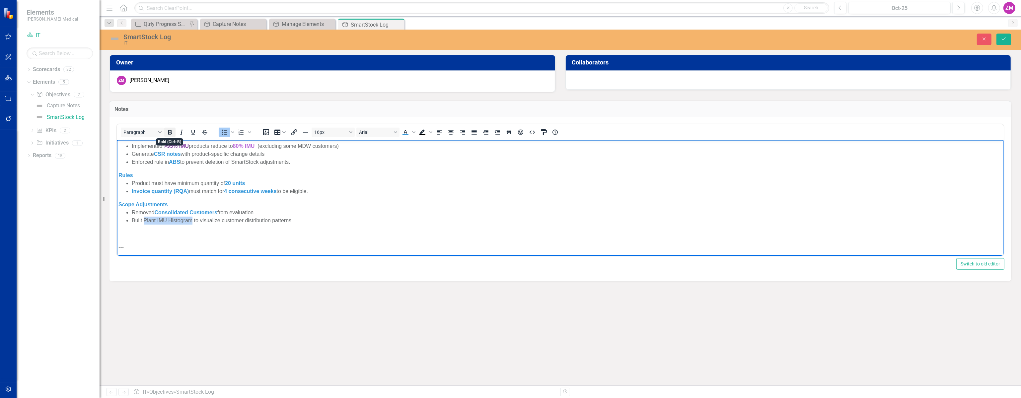
click at [174, 130] on button "Bold" at bounding box center [169, 131] width 11 height 9
click at [408, 130] on icon "Text color Blue" at bounding box center [406, 132] width 8 height 8
click at [378, 201] on div "Scope Adjustments" at bounding box center [560, 204] width 884 height 8
drag, startPoint x: 226, startPoint y: 237, endPoint x: 226, endPoint y: 231, distance: 5.6
click at [226, 236] on p "Rich Text Area. Press ALT-0 for help." at bounding box center [560, 233] width 884 height 8
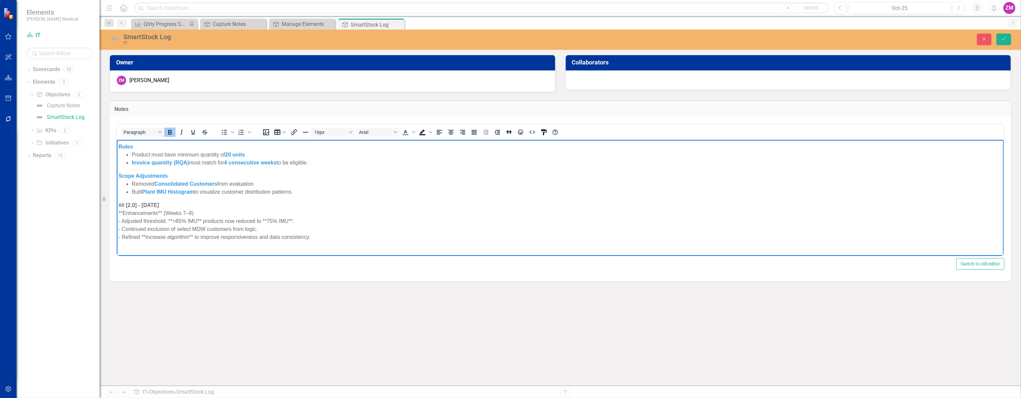
scroll to position [181, 0]
click at [161, 210] on div "**Enhancements** (Weeks 7–8)" at bounding box center [560, 211] width 884 height 8
click at [133, 212] on div "**Enhancements (Weeks 7–8)" at bounding box center [560, 211] width 884 height 8
click at [123, 212] on strong "Enhancements" at bounding box center [141, 211] width 38 height 6
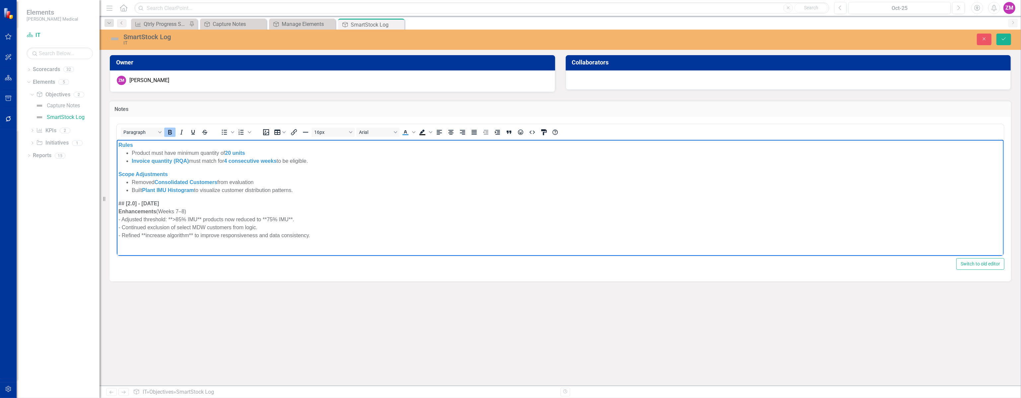
click at [132, 210] on strong "Enhancements" at bounding box center [137, 211] width 38 height 6
click at [407, 131] on icon "Text color Blue" at bounding box center [406, 132] width 8 height 8
click at [329, 215] on div "- Adjusted threshold: **>85% IMU** products now reduced to **75% IMU**." at bounding box center [560, 219] width 884 height 8
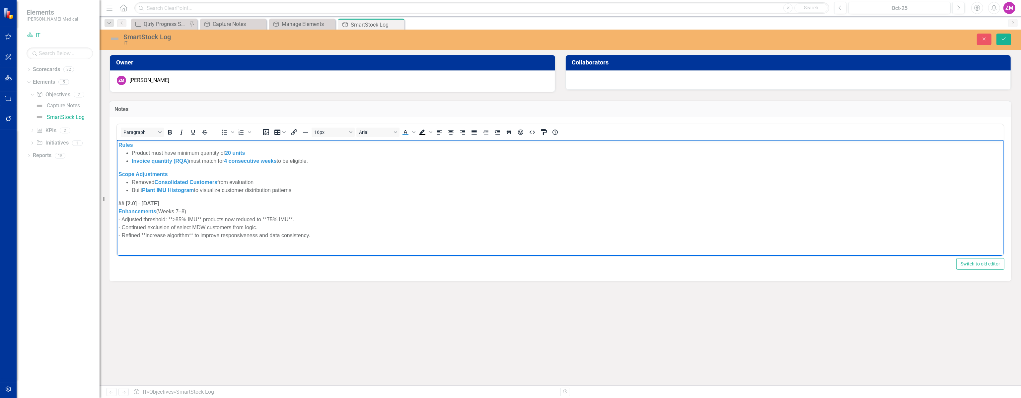
click at [121, 218] on div "- Adjusted threshold: **>85% IMU** products now reduced to **75% IMU**." at bounding box center [560, 219] width 884 height 8
click at [225, 131] on icon "Bullet list" at bounding box center [224, 132] width 8 height 8
click at [317, 218] on li "Adjusted threshold: **>85% IMU** products now reduced to **75% IMU**." at bounding box center [566, 219] width 870 height 8
drag, startPoint x: 207, startPoint y: 218, endPoint x: 185, endPoint y: 212, distance: 23.4
click at [183, 217] on li "Adjusted threshold: **>85% IMU** products now reduced to **75% IMU**" at bounding box center [566, 219] width 870 height 8
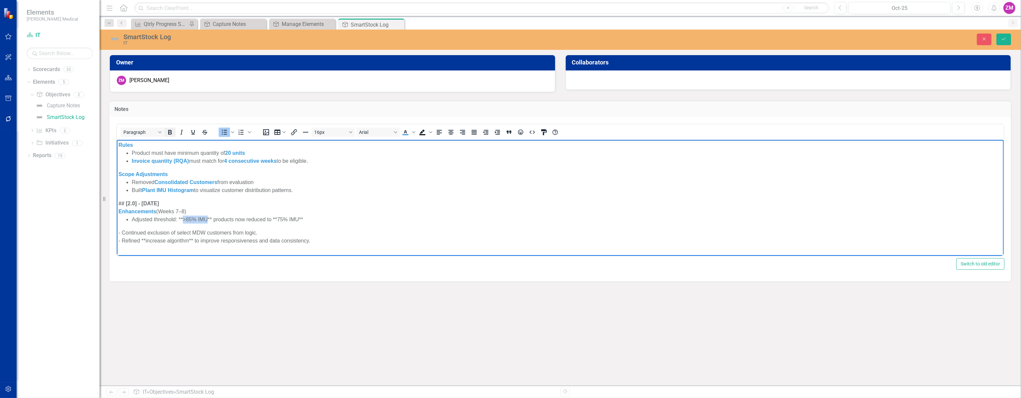
click at [171, 128] on icon "Bold" at bounding box center [170, 132] width 8 height 8
click at [412, 130] on icon "Text color Blue" at bounding box center [413, 131] width 3 height 3
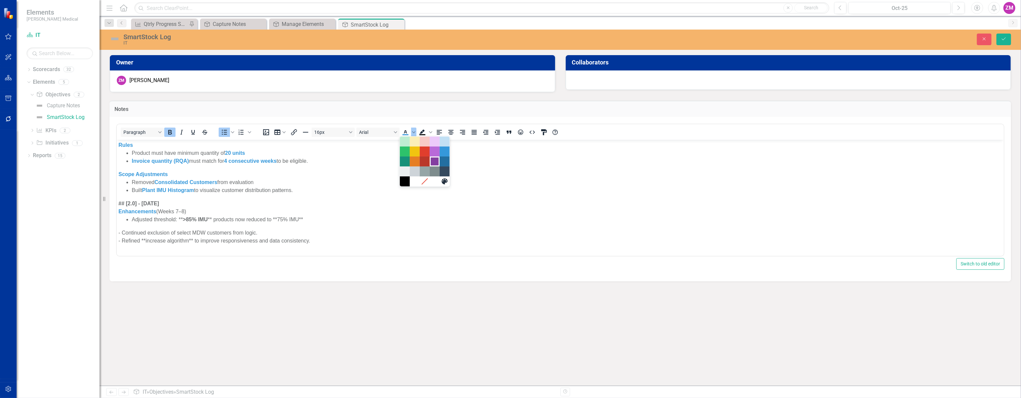
click at [433, 161] on div "Dark Purple" at bounding box center [435, 161] width 8 height 8
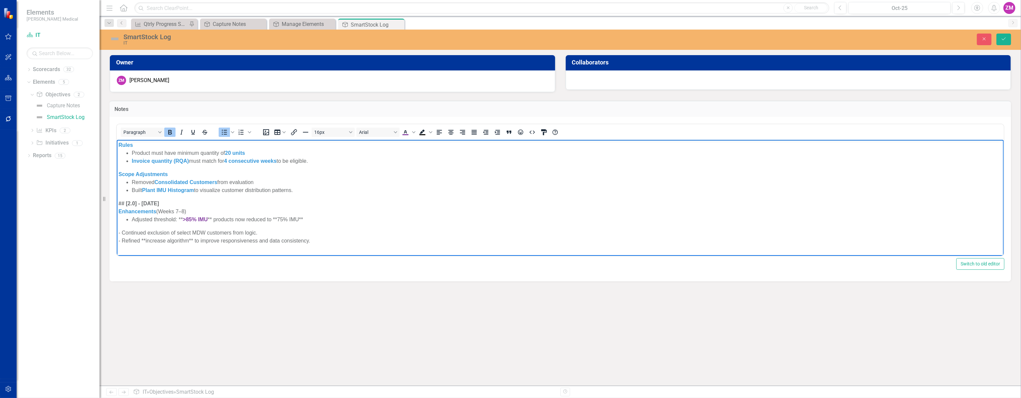
click at [236, 206] on div "## [2.0] - [DATE]" at bounding box center [560, 203] width 884 height 8
drag, startPoint x: 276, startPoint y: 219, endPoint x: 298, endPoint y: 218, distance: 21.9
click at [298, 218] on li "Adjusted threshold: ** >85% IMU ** products now reduced to **75% IMU**" at bounding box center [566, 219] width 870 height 8
click at [414, 130] on icon "Text color Dark Purple" at bounding box center [413, 131] width 3 height 3
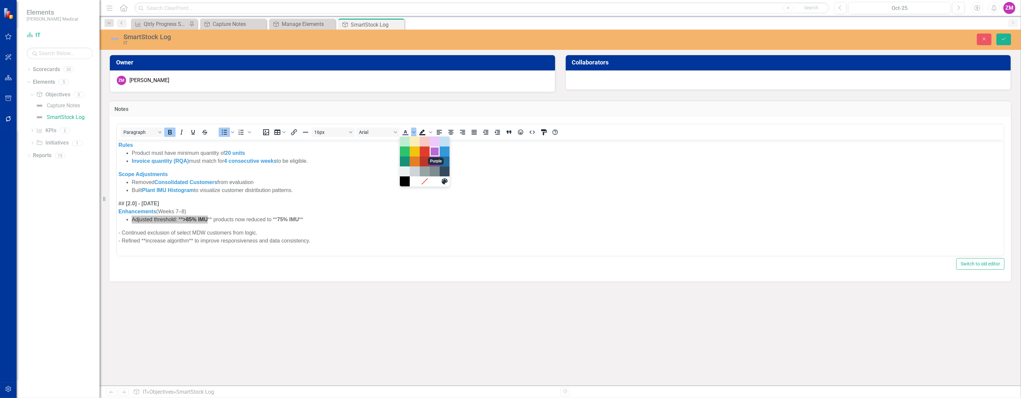
click at [434, 154] on div "Purple" at bounding box center [435, 151] width 8 height 8
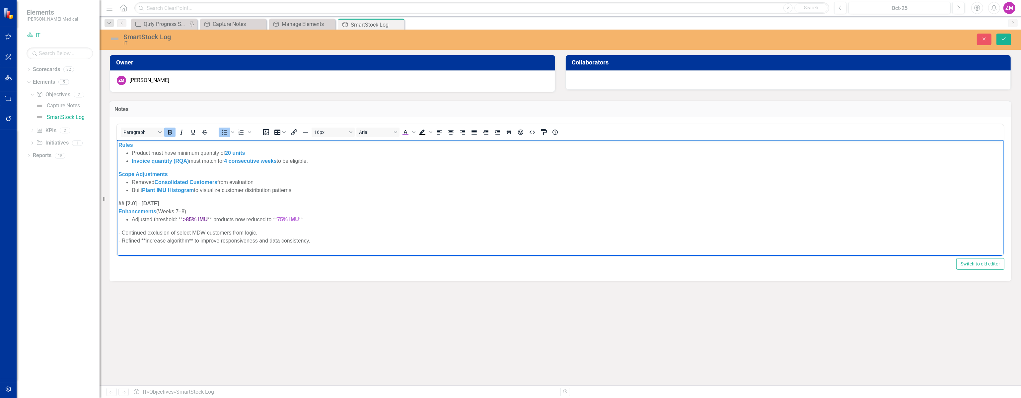
click at [183, 217] on strong ">85% IMU" at bounding box center [195, 219] width 25 height 6
click at [207, 218] on li "Adjusted threshold: >85% IMU ** products now reduced to ** 75% IMU **" at bounding box center [566, 219] width 870 height 8
click at [269, 218] on strong "75% IMU" at bounding box center [276, 219] width 22 height 6
click at [292, 216] on li "Adjusted threshold: >85% IMU products now reduced to 75% IMU **" at bounding box center [566, 219] width 870 height 8
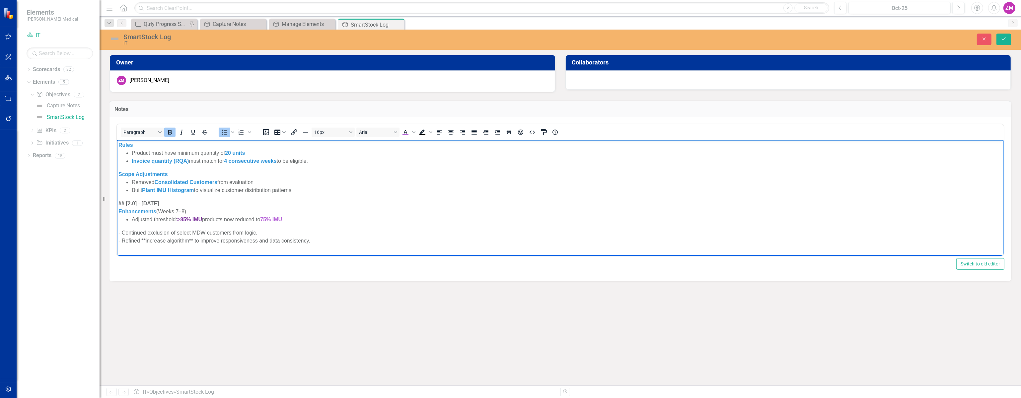
click at [204, 229] on div "- Continued exclusion of select MDW customers from logic." at bounding box center [560, 232] width 884 height 8
drag, startPoint x: 202, startPoint y: 217, endPoint x: 180, endPoint y: 217, distance: 22.2
click at [180, 217] on strong ">85% IMU" at bounding box center [189, 219] width 25 height 6
click at [411, 132] on span "Text color Purple" at bounding box center [413, 131] width 5 height 9
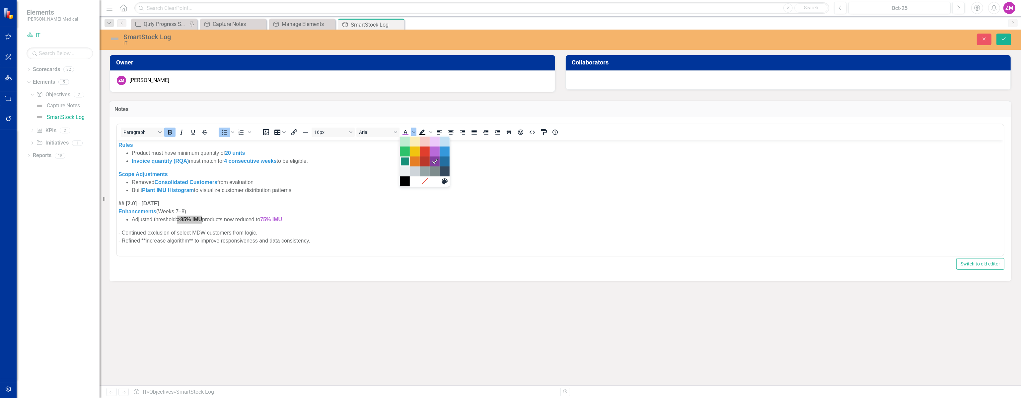
click at [406, 159] on div "Dark Turquoise" at bounding box center [405, 161] width 8 height 8
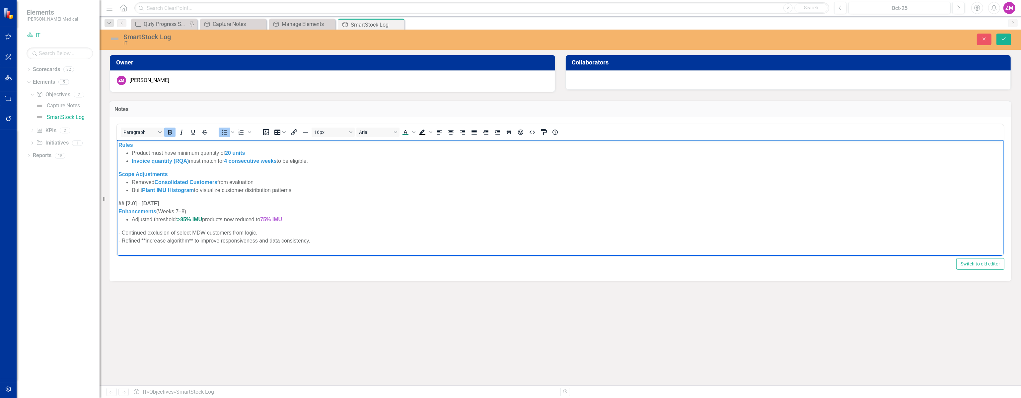
click at [349, 190] on li "Built Plant IMU Histogram to visualize customer distribution patterns." at bounding box center [566, 190] width 870 height 8
drag, startPoint x: 290, startPoint y: 219, endPoint x: 265, endPoint y: 219, distance: 25.2
click at [265, 219] on li "Adjusted threshold: >85% IMU products now reduced to 75% IMU" at bounding box center [566, 219] width 870 height 8
click at [405, 133] on icon "Text color Dark Turquoise" at bounding box center [406, 132] width 8 height 8
click at [378, 181] on li "Removed Consolidated Customers from evaluation" at bounding box center [566, 182] width 870 height 8
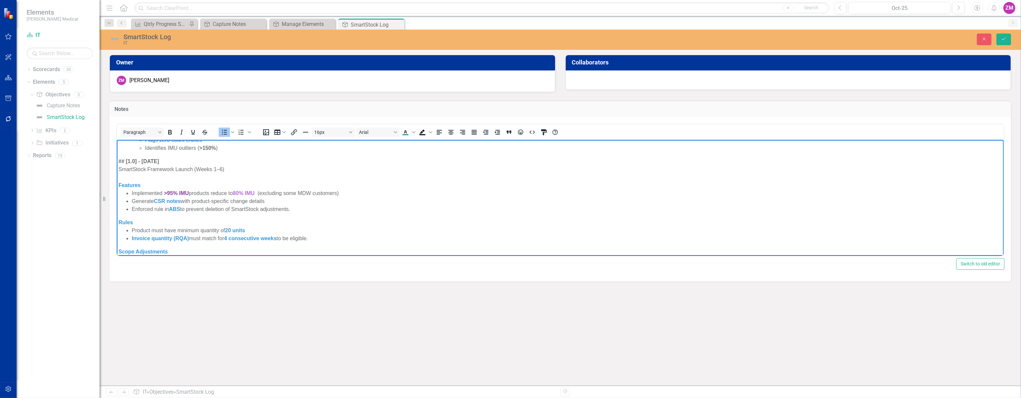
scroll to position [90, 0]
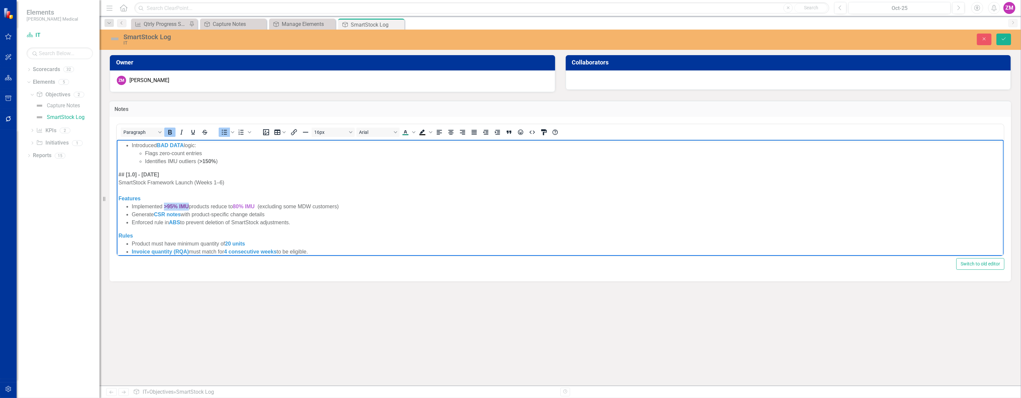
drag, startPoint x: 188, startPoint y: 206, endPoint x: 163, endPoint y: 209, distance: 25.1
click at [163, 209] on li "Implemented >95% IMU products reduce to 80% IMU (excluding some MDW customers)" at bounding box center [566, 206] width 870 height 8
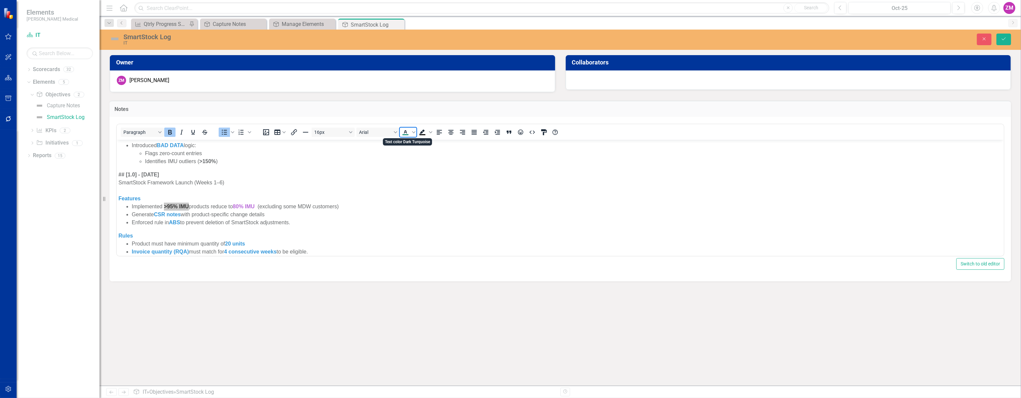
click at [405, 130] on icon "Text color Dark Turquoise" at bounding box center [405, 131] width 3 height 3
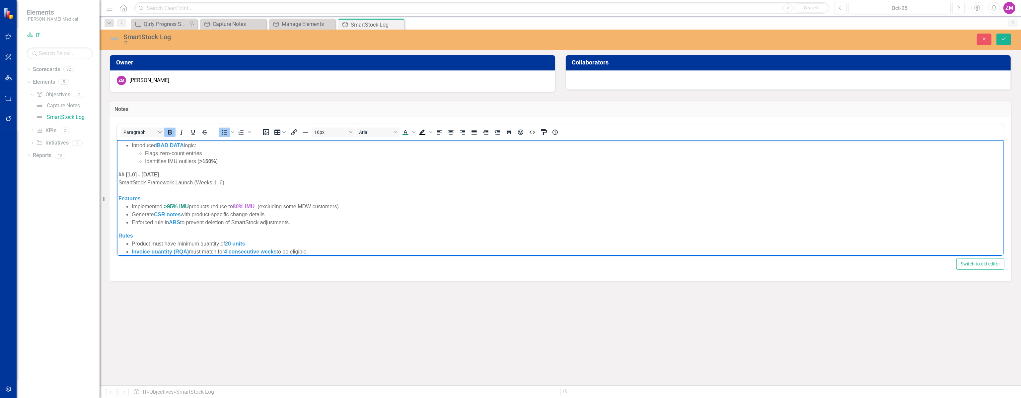
drag, startPoint x: 255, startPoint y: 189, endPoint x: 257, endPoint y: 201, distance: 12.1
click at [255, 189] on div "Rich Text Area. Press ALT-0 for help." at bounding box center [560, 190] width 884 height 8
drag, startPoint x: 257, startPoint y: 204, endPoint x: 255, endPoint y: 196, distance: 8.6
click at [236, 208] on span "80% IMU" at bounding box center [244, 206] width 22 height 6
click at [405, 133] on icon "Text color Dark Turquoise" at bounding box center [406, 132] width 8 height 8
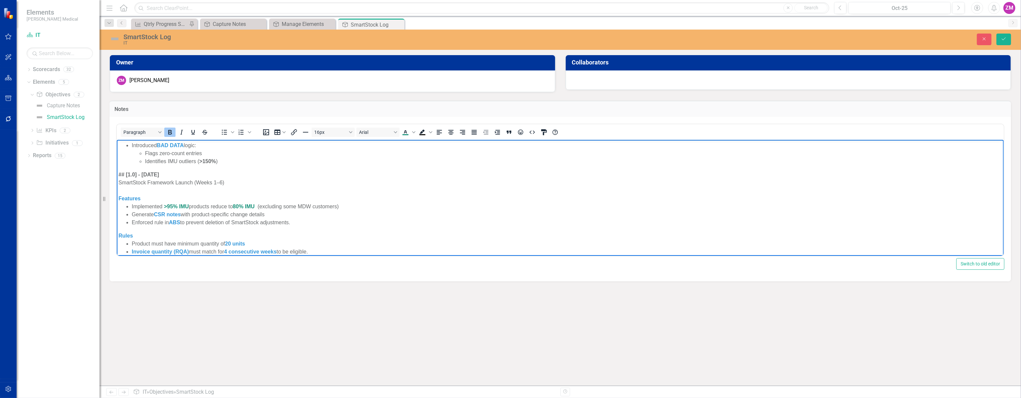
click at [395, 175] on div "## [1.0] - [DATE]" at bounding box center [560, 174] width 884 height 8
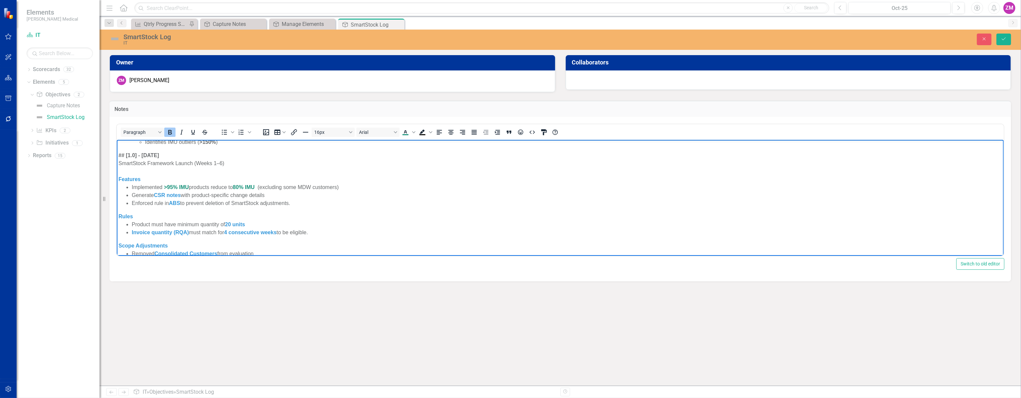
scroll to position [120, 0]
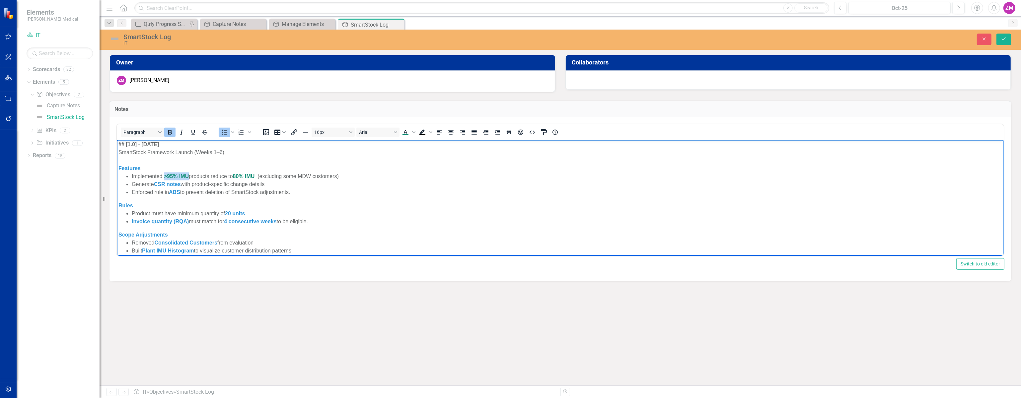
drag, startPoint x: 188, startPoint y: 175, endPoint x: 165, endPoint y: 175, distance: 23.2
click at [165, 175] on span ">95% IMU" at bounding box center [176, 176] width 25 height 6
click at [412, 132] on icon "Text color Dark Turquoise" at bounding box center [413, 131] width 3 height 3
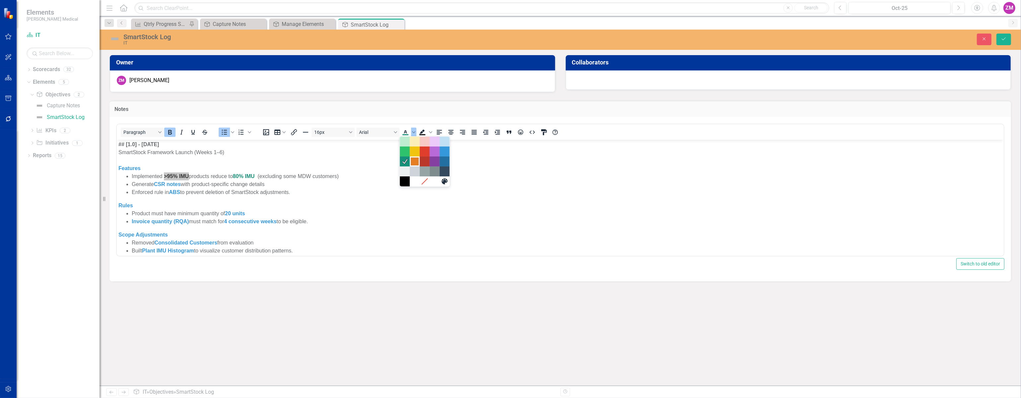
click at [416, 162] on div "Orange" at bounding box center [415, 161] width 8 height 8
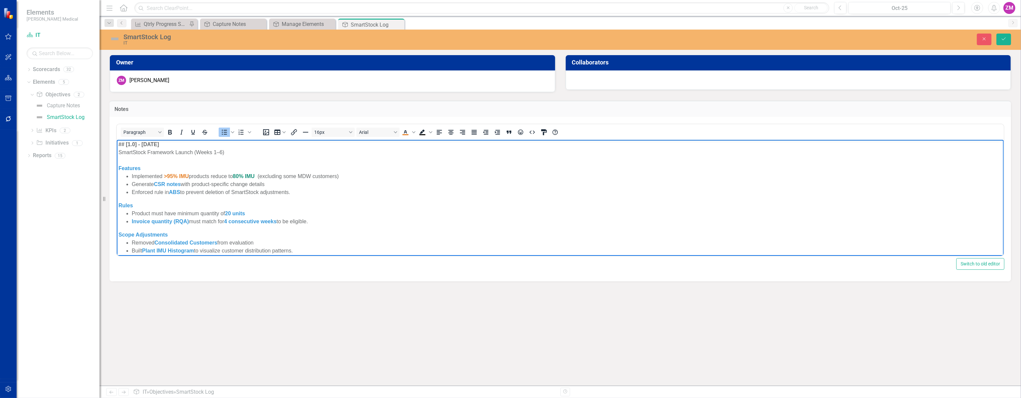
click at [311, 186] on li "Generate CSR notes with product-specific change details" at bounding box center [566, 184] width 870 height 8
drag, startPoint x: 256, startPoint y: 174, endPoint x: 236, endPoint y: 174, distance: 19.9
click at [236, 174] on span "80% IMU" at bounding box center [244, 176] width 22 height 6
click at [407, 130] on icon "Text color Orange" at bounding box center [406, 132] width 8 height 8
click at [388, 170] on div "Features" at bounding box center [560, 168] width 884 height 8
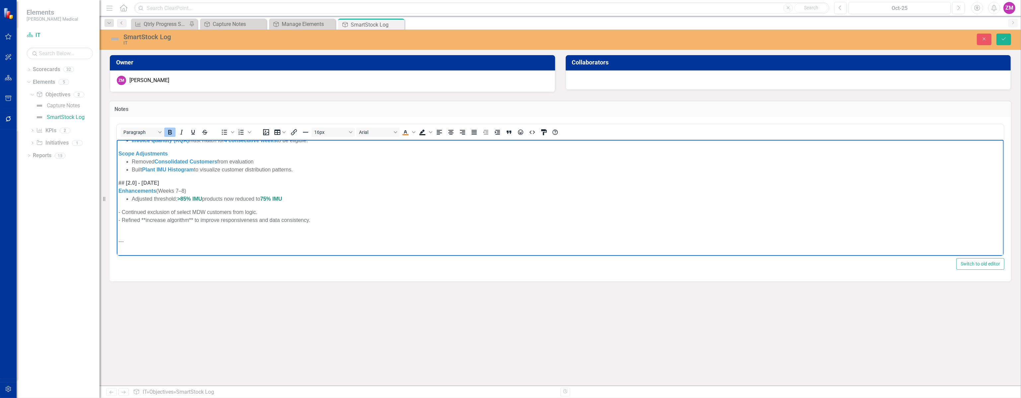
scroll to position [211, 0]
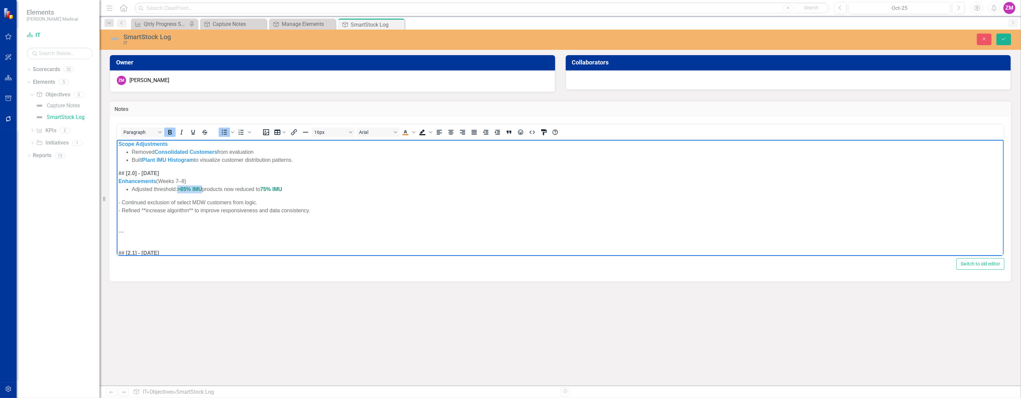
drag, startPoint x: 203, startPoint y: 190, endPoint x: 180, endPoint y: 191, distance: 23.3
click at [180, 191] on li "Adjusted threshold: >85% IMU products now reduced to 75% IMU" at bounding box center [566, 189] width 870 height 8
click at [406, 129] on icon "Text color Orange" at bounding box center [406, 132] width 8 height 8
drag, startPoint x: 288, startPoint y: 186, endPoint x: 264, endPoint y: 189, distance: 24.0
click at [264, 189] on li "Adjusted threshold: >85% IMU products now reduced to 75% IMU" at bounding box center [566, 189] width 870 height 8
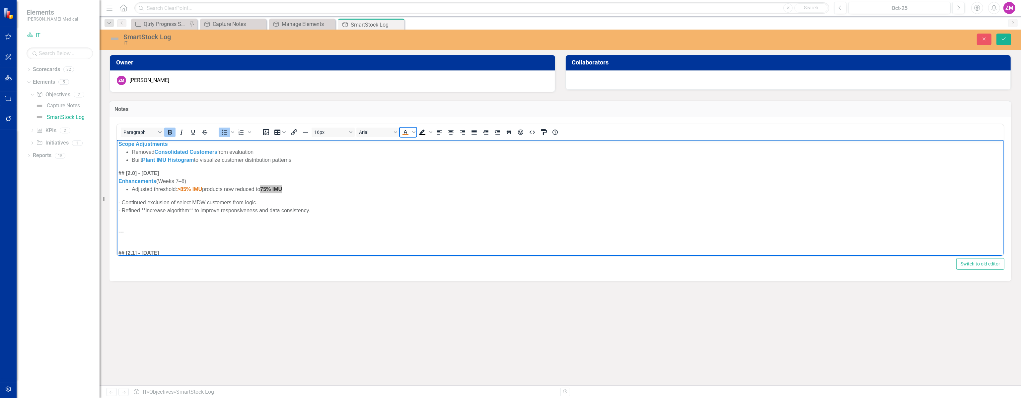
click at [405, 133] on icon "Text color Orange" at bounding box center [406, 132] width 8 height 8
click at [386, 179] on div "Enhancements (Weeks 7–8)" at bounding box center [560, 181] width 884 height 8
click at [122, 201] on div "- Continued exclusion of select MDW customers from logic." at bounding box center [560, 202] width 884 height 8
click at [297, 197] on li "Continued exclusion of select MDW customers from logic." at bounding box center [566, 197] width 870 height 8
drag, startPoint x: 202, startPoint y: 205, endPoint x: 153, endPoint y: 207, distance: 49.5
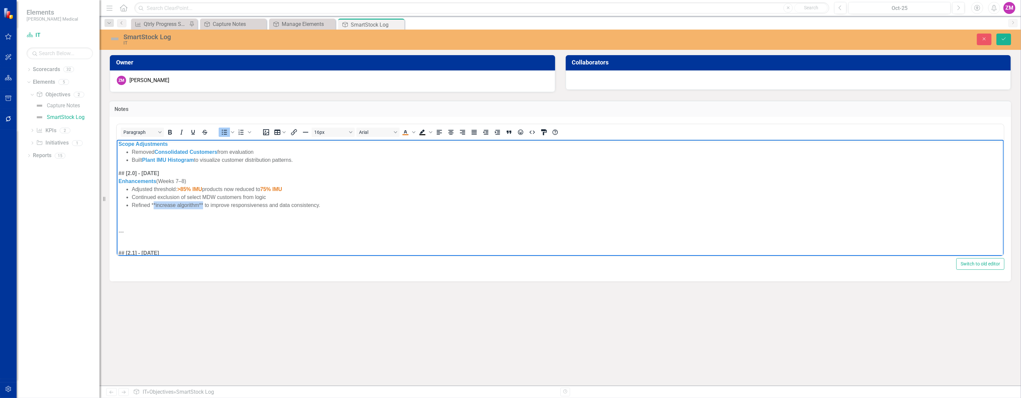
click at [153, 207] on li "Refined **increase algorithm** to improve responsiveness and data consistency." at bounding box center [566, 205] width 870 height 8
click at [155, 205] on li "Refined **increase algorithm** to improve responsiveness and data consistency." at bounding box center [566, 205] width 870 height 8
click at [199, 204] on li "Refined increase algorithm** to improve responsiveness and data consistency." at bounding box center [566, 205] width 870 height 8
drag, startPoint x: 194, startPoint y: 205, endPoint x: 151, endPoint y: 206, distance: 42.5
click at [151, 206] on li "Refined increase algorithm to improve responsiveness and data consistency." at bounding box center [566, 205] width 870 height 8
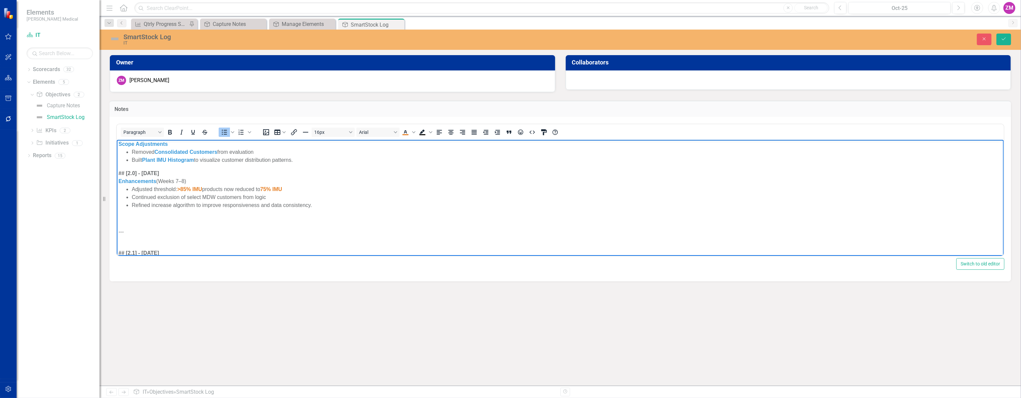
click at [241, 215] on p "Rich Text Area. Press ALT-0 for help." at bounding box center [560, 218] width 884 height 8
click at [331, 206] on li "Refined increase algorithm to improve responsiveness and data consistency." at bounding box center [566, 205] width 870 height 8
click at [169, 224] on div "**Fixes & Revisions** (Weeks 9–TBD)" at bounding box center [560, 226] width 884 height 8
click at [123, 227] on div "**Fixes & Revisions (Weeks 9–TBD)" at bounding box center [560, 226] width 884 height 8
drag, startPoint x: 160, startPoint y: 226, endPoint x: 218, endPoint y: 366, distance: 151.2
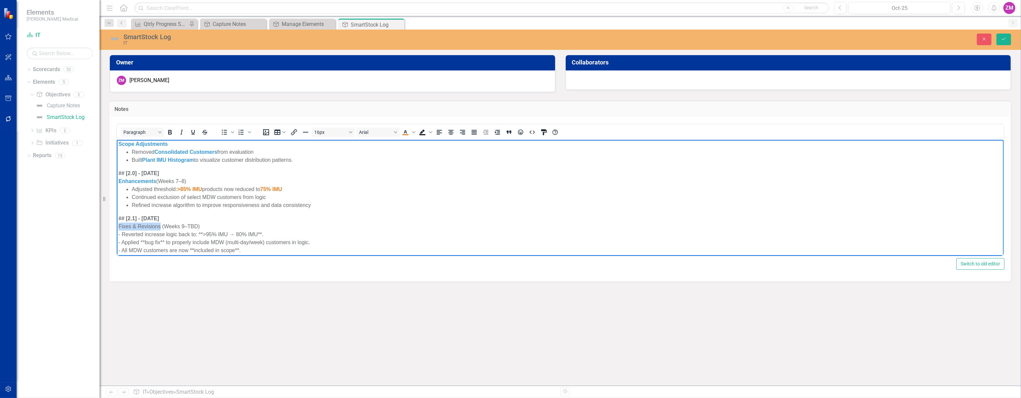
click at [173, 130] on icon "Bold" at bounding box center [170, 132] width 8 height 8
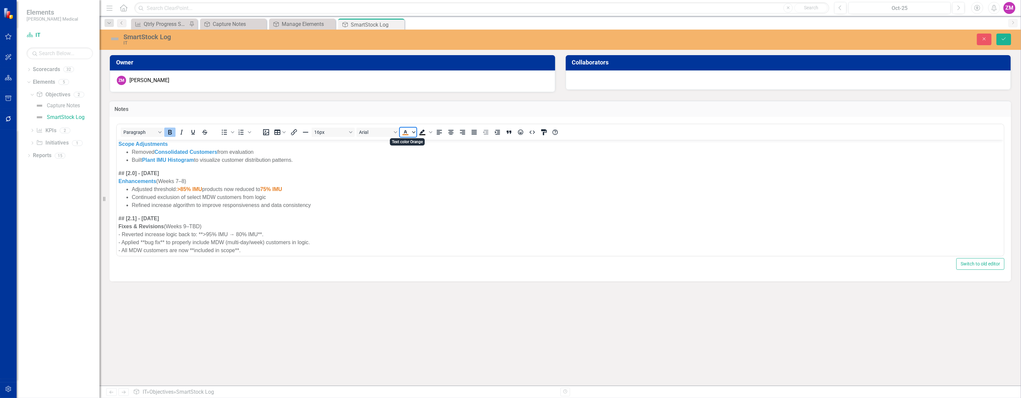
click at [414, 130] on icon "Text color Orange" at bounding box center [413, 131] width 3 height 3
click at [445, 153] on div "Blue" at bounding box center [445, 151] width 8 height 8
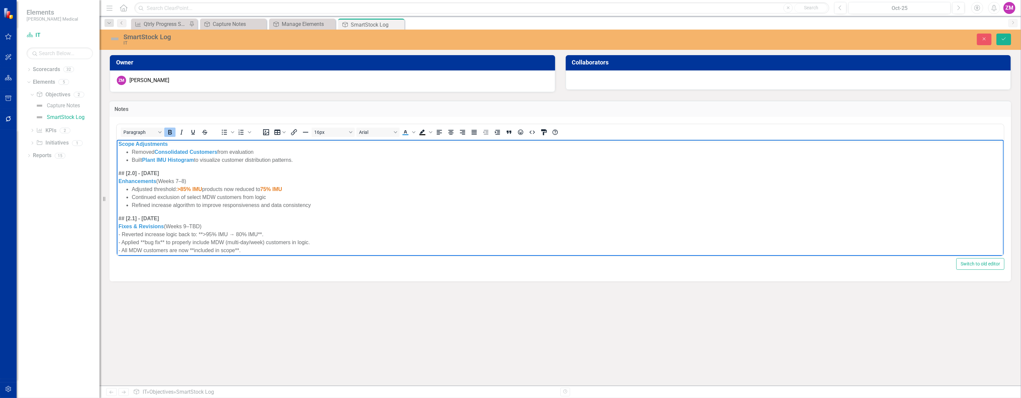
click at [123, 234] on div "- Reverted increase logic back to: **>95% IMU → 80% IMU**." at bounding box center [560, 234] width 884 height 8
click at [227, 131] on icon "Bullet list" at bounding box center [224, 132] width 8 height 8
click at [285, 235] on li "Reverted increase logic back to: **>95% IMU → 80% IMU**." at bounding box center [566, 234] width 870 height 8
click at [212, 231] on li "Reverted increase logic back to: **>95% IMU → 80% IMU" at bounding box center [566, 234] width 870 height 8
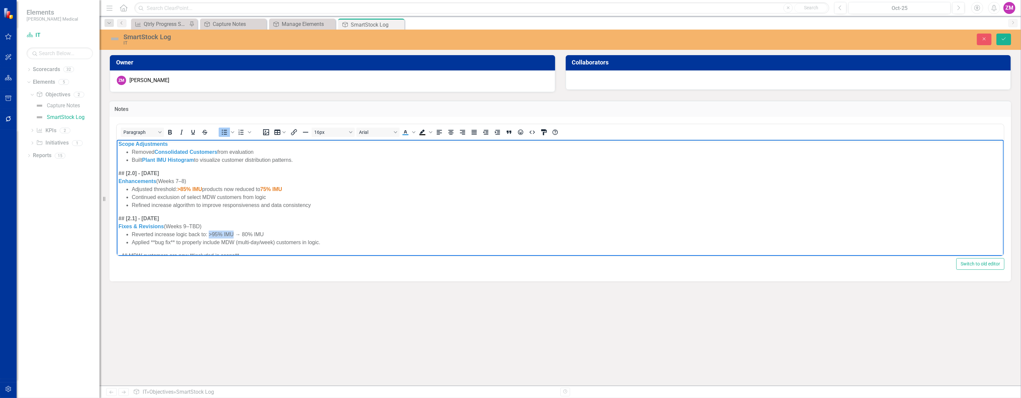
drag, startPoint x: 208, startPoint y: 232, endPoint x: 234, endPoint y: 233, distance: 25.2
click at [234, 233] on li "Reverted increase logic back to: >95% IMU → 80% IMU" at bounding box center [566, 234] width 870 height 8
click at [414, 134] on span "Text color Blue" at bounding box center [413, 131] width 5 height 9
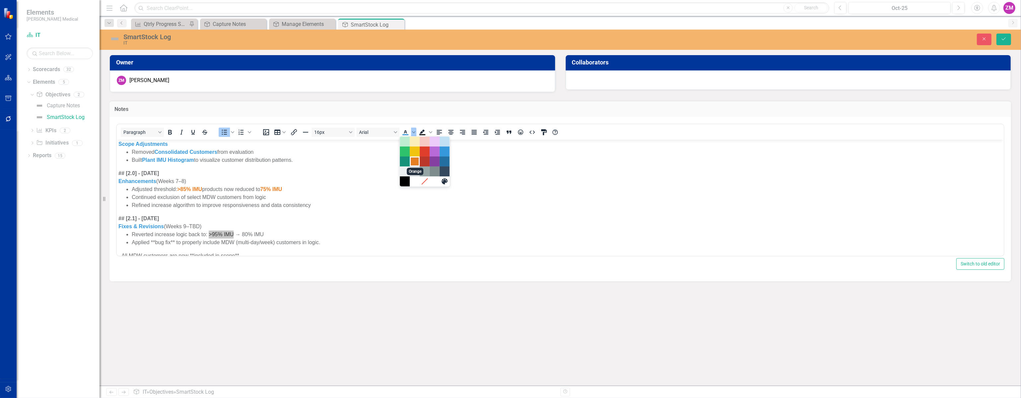
drag, startPoint x: 417, startPoint y: 160, endPoint x: 293, endPoint y: 25, distance: 183.2
click at [417, 160] on div "Orange" at bounding box center [415, 161] width 8 height 8
